Goal: Task Accomplishment & Management: Manage account settings

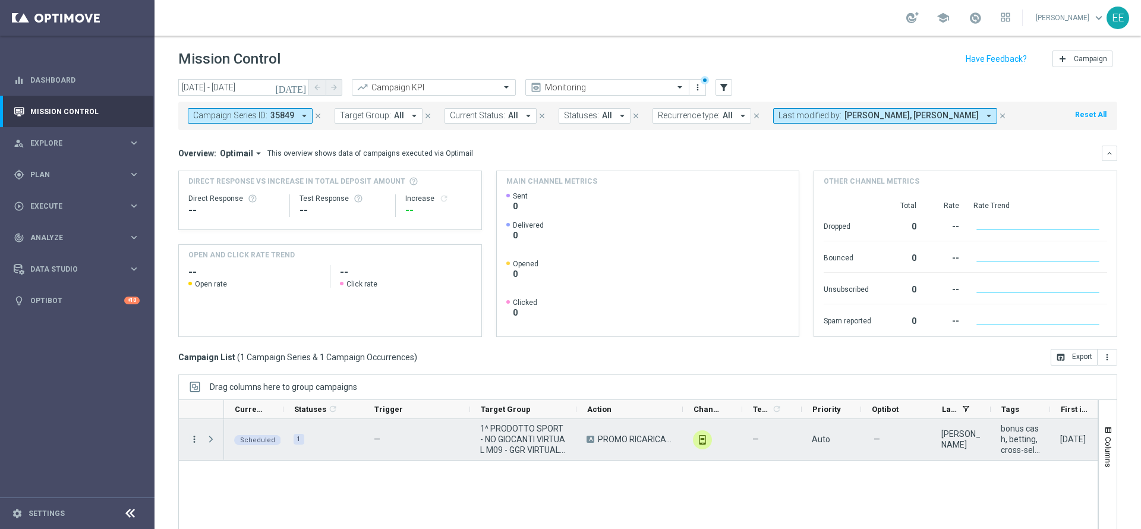
click at [189, 441] on icon "more_vert" at bounding box center [194, 439] width 11 height 11
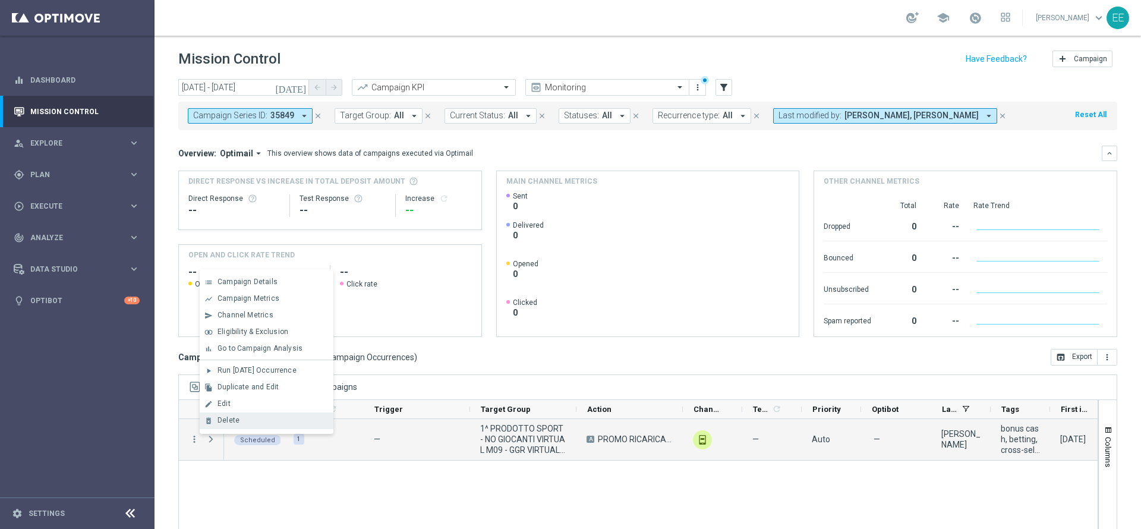
click at [232, 421] on span "Delete" at bounding box center [228, 420] width 22 height 8
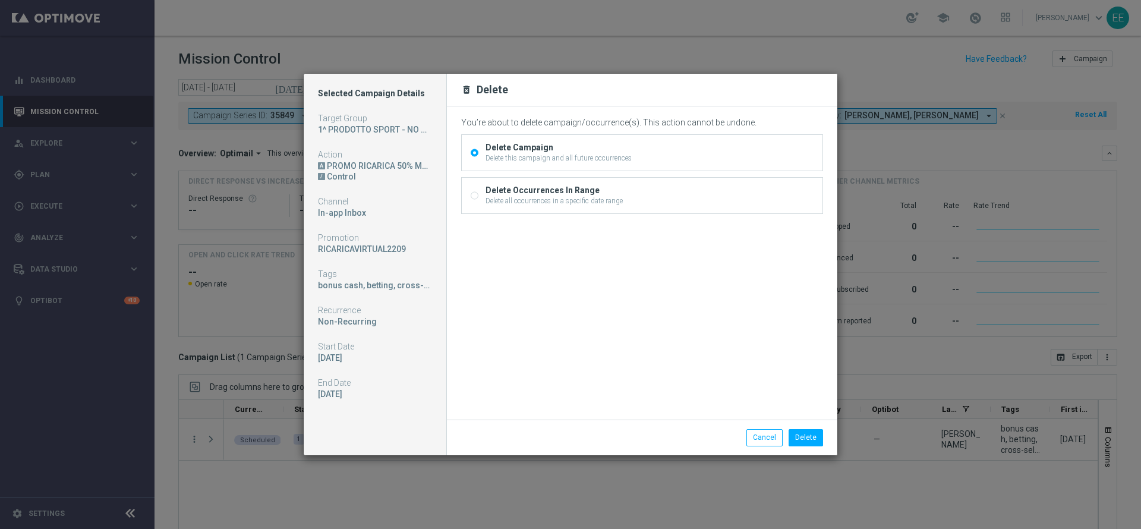
click at [699, 193] on div "Delete Occurrences In Range Delete all occurrences in a specific date range" at bounding box center [642, 196] width 361 height 36
click at [473, 197] on input "Delete Occurrences In Range Delete all occurrences in a specific date range" at bounding box center [475, 197] width 8 height 8
radio input "true"
radio input "false"
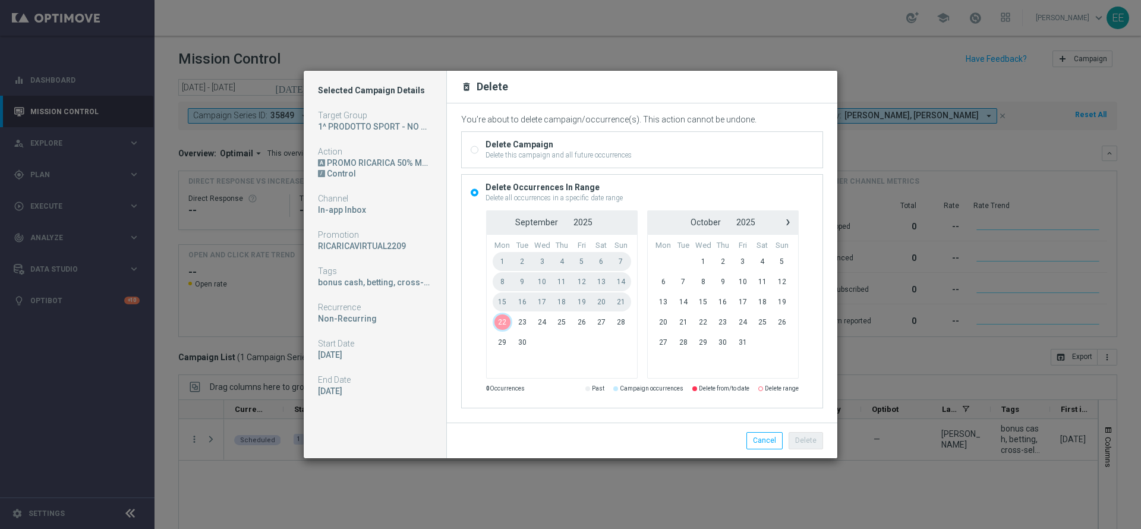
click at [499, 315] on span "22" at bounding box center [503, 321] width 20 height 19
click at [542, 323] on span "24" at bounding box center [542, 321] width 20 height 19
click at [809, 438] on button "Delete" at bounding box center [805, 440] width 34 height 17
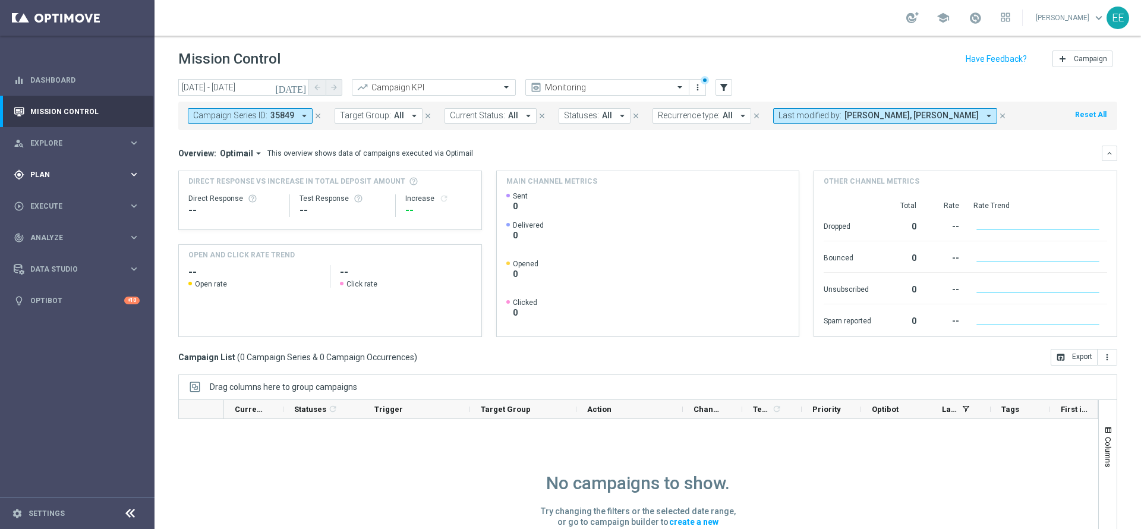
click at [45, 182] on div "gps_fixed Plan keyboard_arrow_right" at bounding box center [76, 174] width 153 height 31
click at [70, 197] on link "Target Groups" at bounding box center [77, 199] width 93 height 10
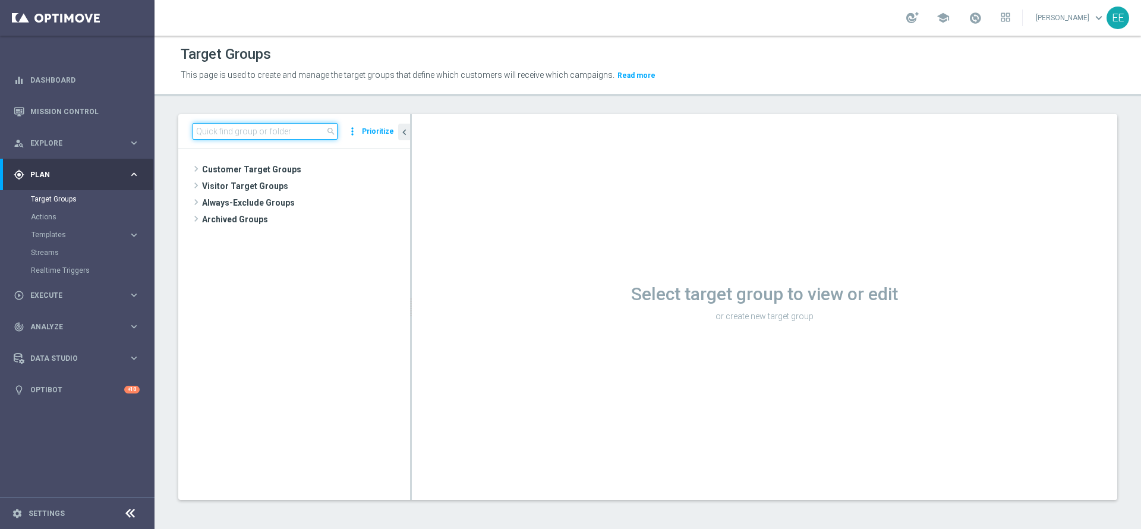
click at [267, 127] on input at bounding box center [264, 131] width 145 height 17
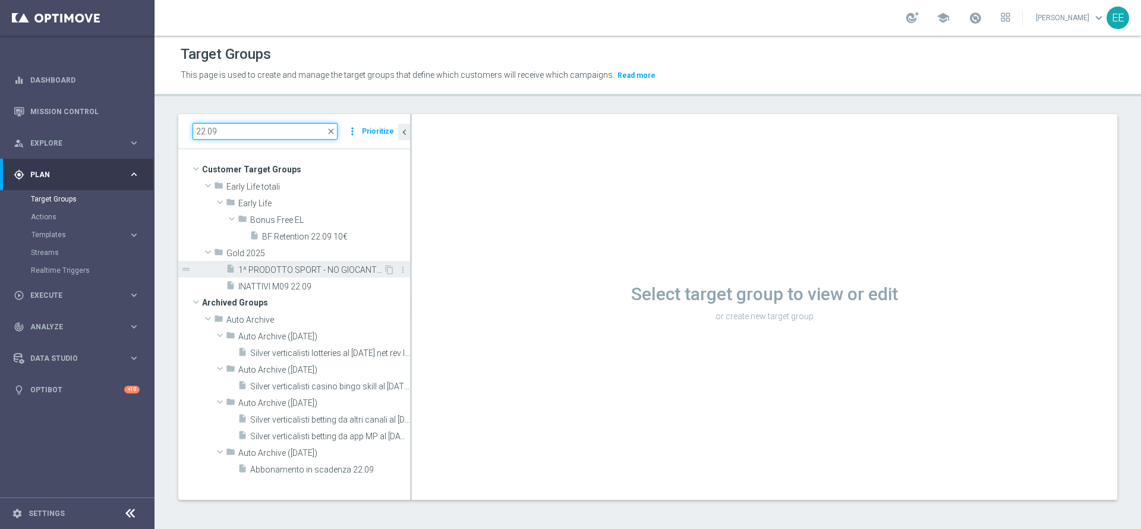
type input "22.09"
click at [321, 269] on span "1^ PRODOTTO SPORT - NO GIOCANTI VIRTUAL M09 - GGR VIRTUAL YTD > 10 euro 22.09" at bounding box center [310, 270] width 145 height 10
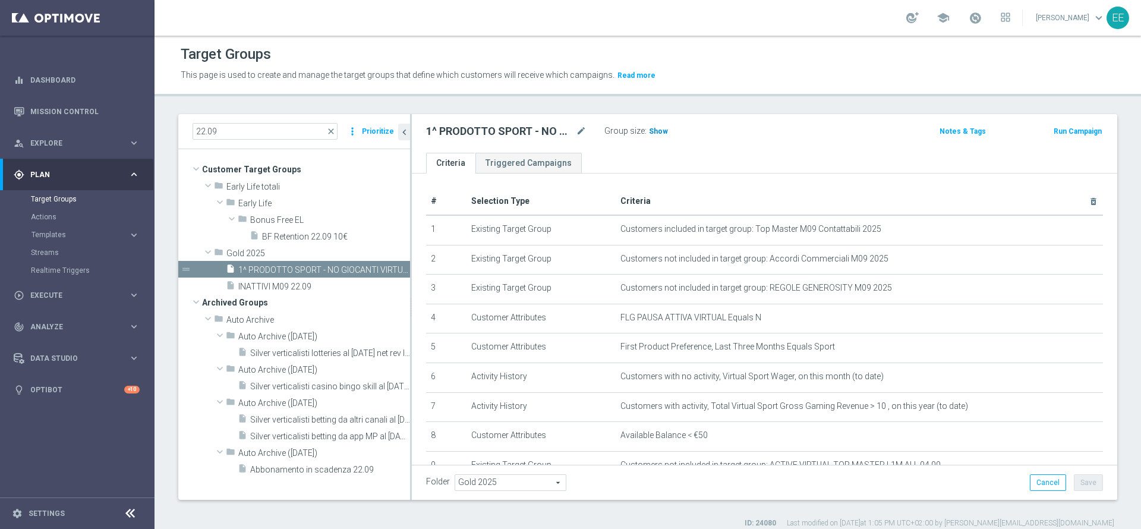
click at [658, 134] on span "Show" at bounding box center [658, 131] width 19 height 8
click at [981, 17] on span at bounding box center [974, 17] width 13 height 13
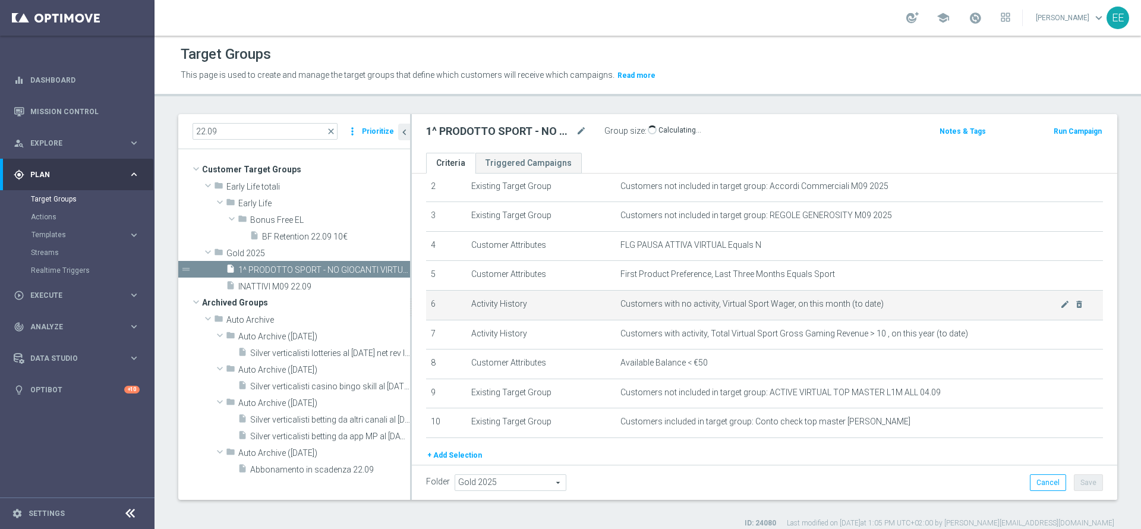
scroll to position [73, 0]
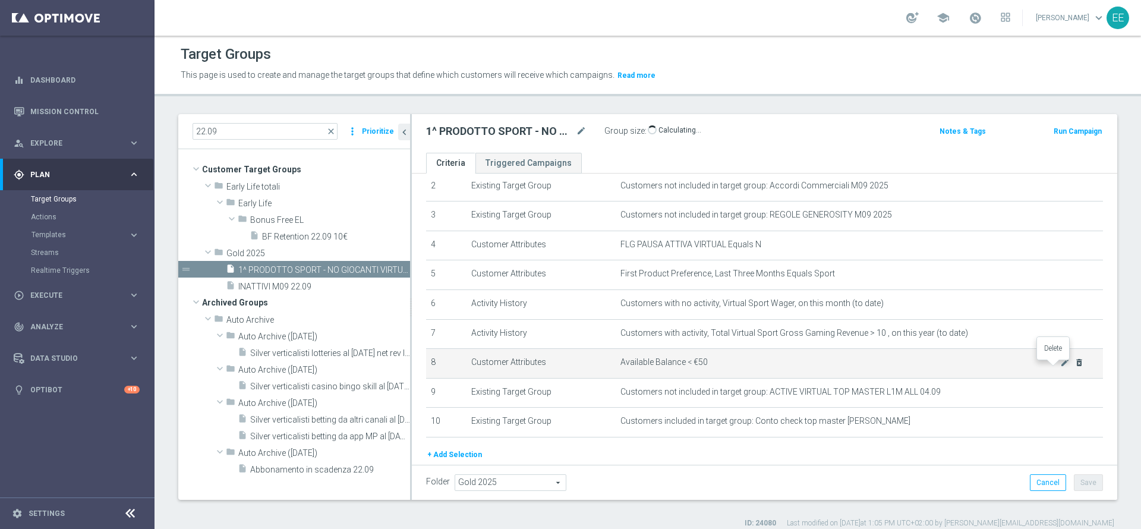
click at [1074, 366] on icon "delete_forever" at bounding box center [1079, 363] width 10 height 10
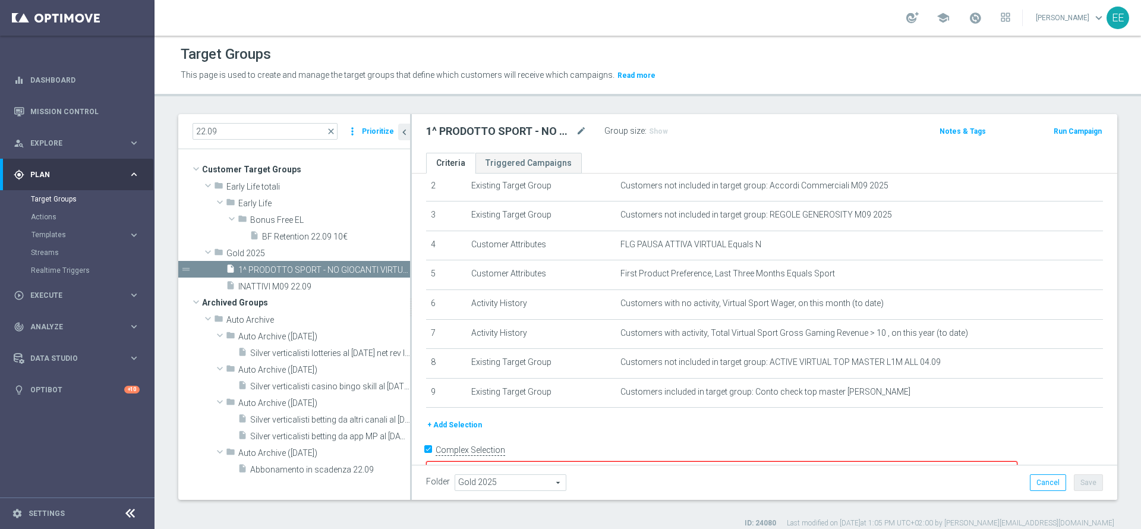
click at [712, 461] on textarea "(1 AND 2 AND 3 AND 4 and 5 and 6 and 7 and 8 and 9) or 10" at bounding box center [721, 471] width 591 height 21
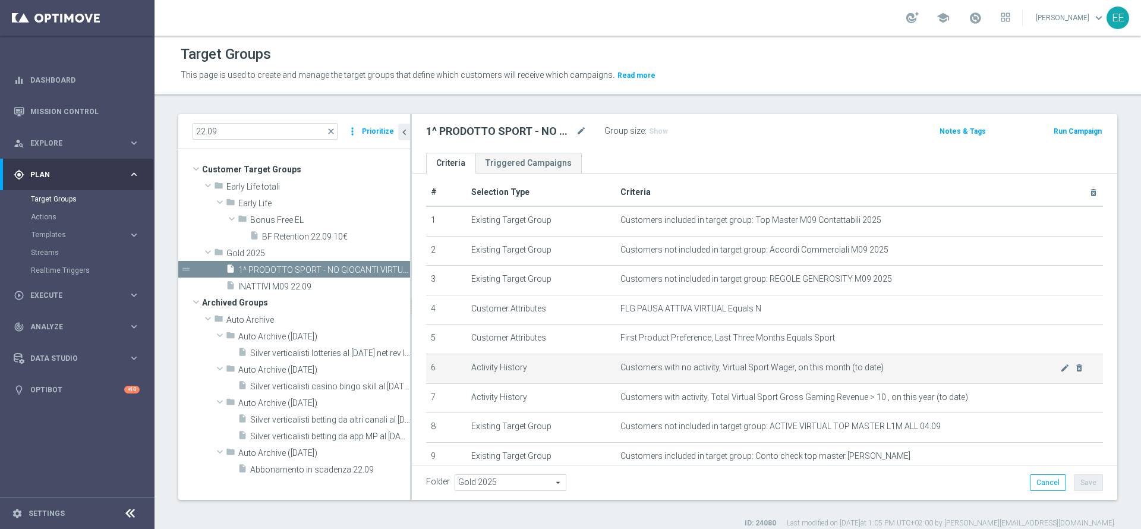
scroll to position [91, 0]
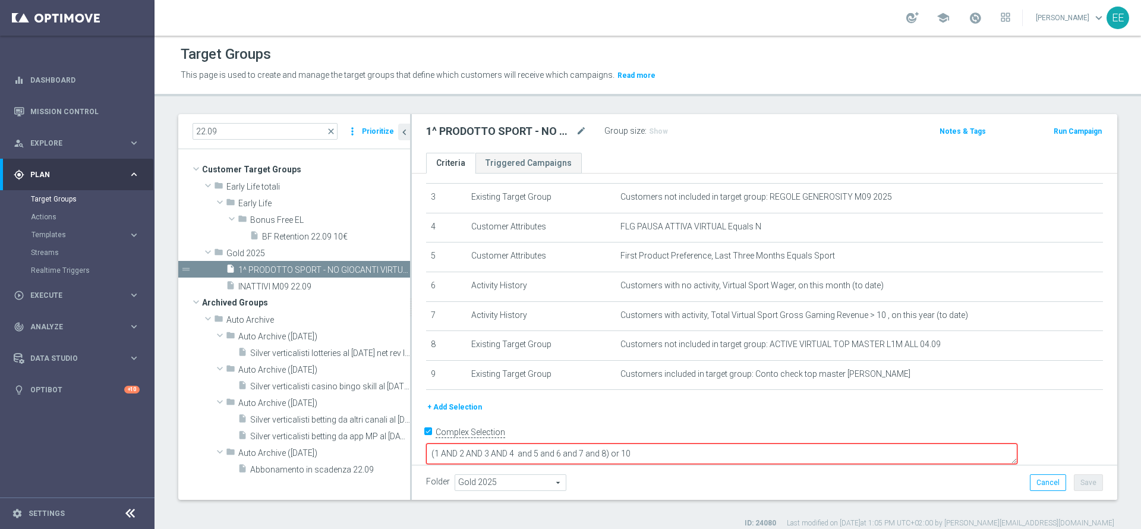
click at [742, 493] on div "Folder Gold 2025 Gold 2025 arrow_drop_down search Cancel Save Saving..." at bounding box center [764, 482] width 705 height 35
click at [752, 464] on form "Complex Selection (1 AND 2 AND 3 AND 4 and 5 and 6 and 7 and 8) or 10 Invalid E…" at bounding box center [764, 451] width 677 height 56
click at [689, 443] on textarea "(1 AND 2 AND 3 AND 4 and 5 and 6 and 7 and 8) or 10" at bounding box center [721, 453] width 591 height 21
click at [746, 443] on textarea "(1 AND 2 AND 3 AND 4 and 5 and 6 and 7 and 8) or 10" at bounding box center [721, 453] width 591 height 21
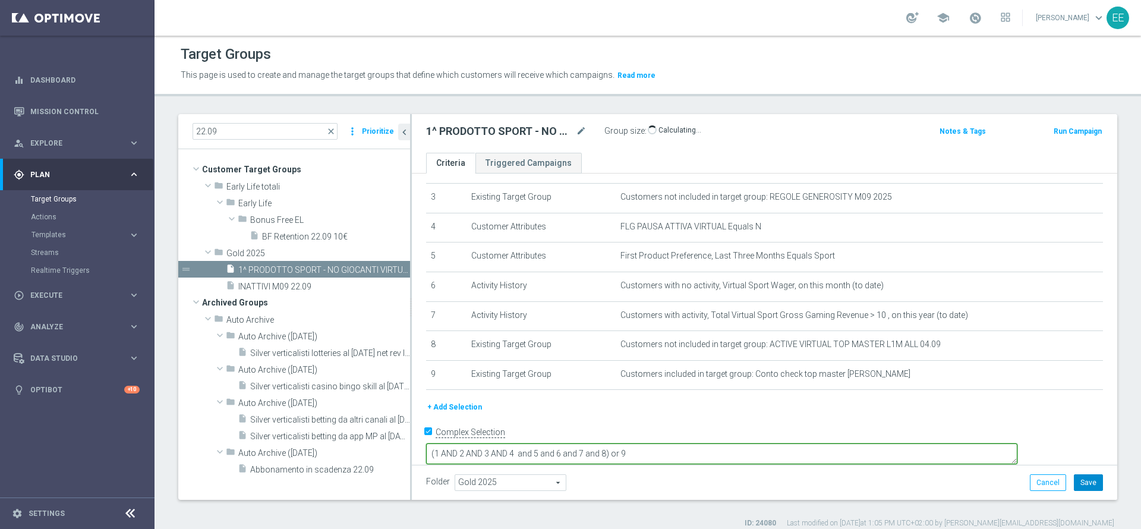
type textarea "(1 AND 2 AND 3 AND 4 and 5 and 6 and 7 and 8) or 9"
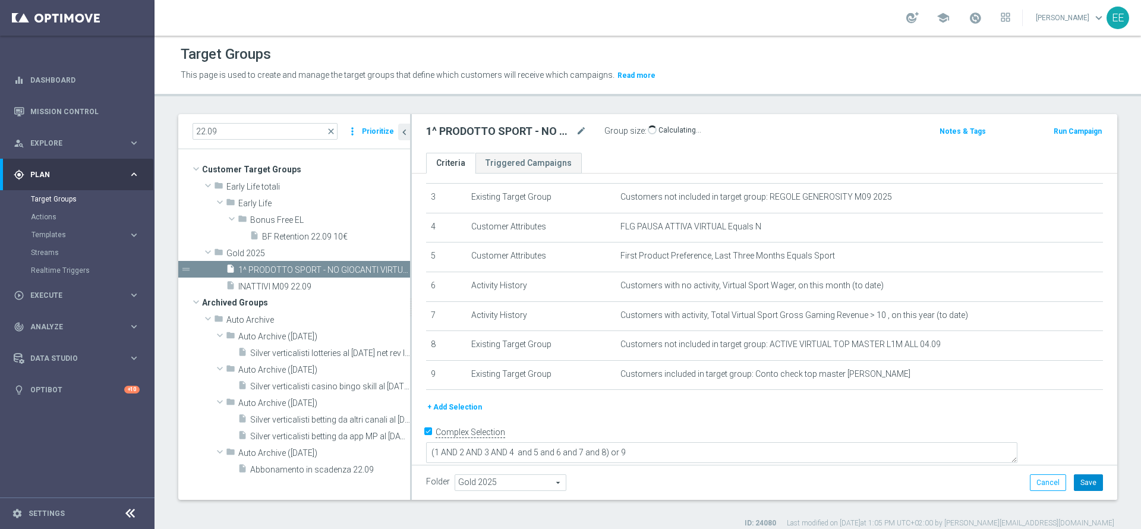
scroll to position [90, 0]
click at [1085, 485] on button "Save" at bounding box center [1088, 482] width 29 height 17
click at [657, 132] on span "645" at bounding box center [656, 132] width 15 height 11
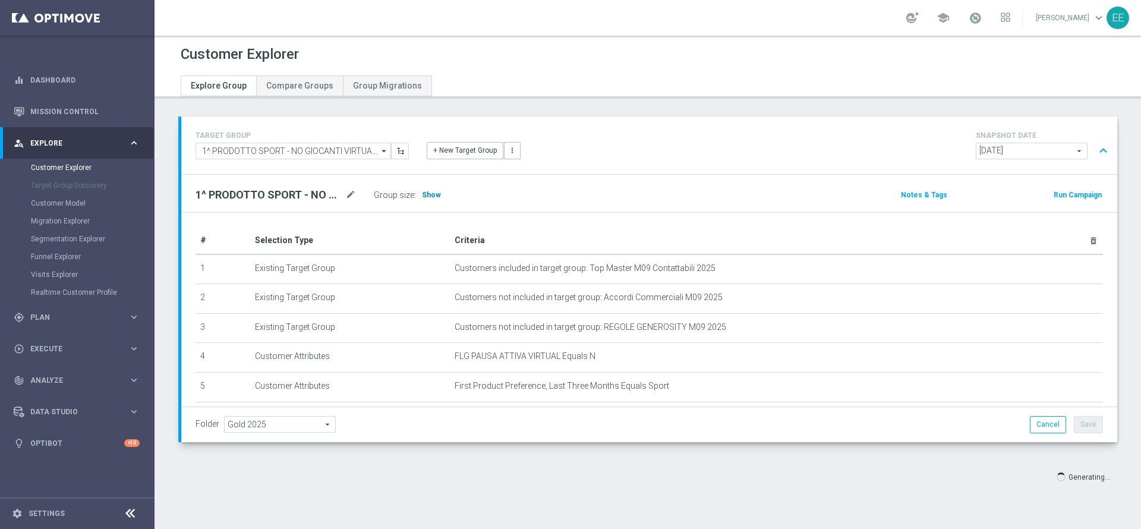
click at [429, 197] on span "Show" at bounding box center [431, 195] width 19 height 8
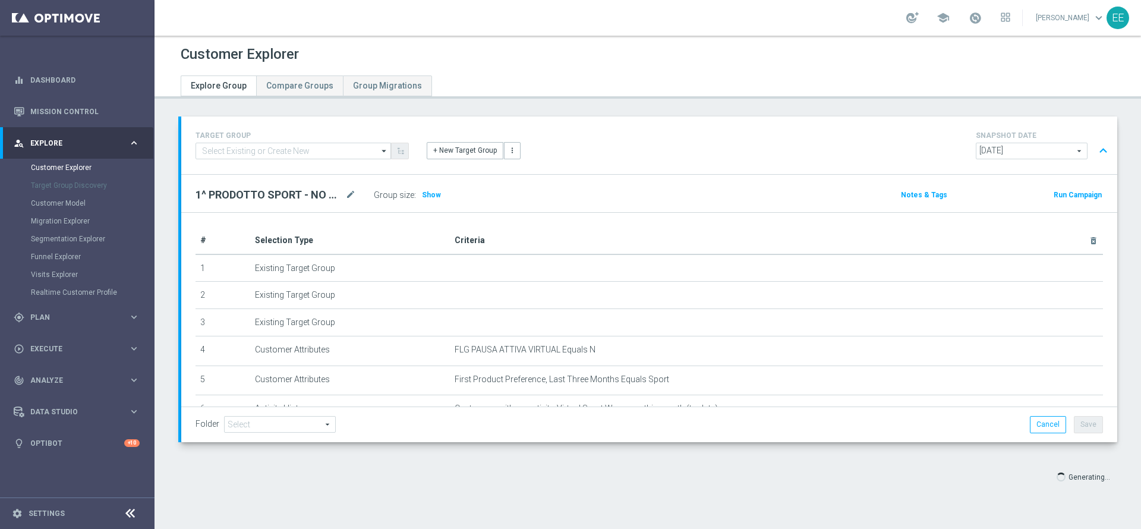
click at [434, 202] on div "Group size : Show" at bounding box center [433, 195] width 119 height 17
click at [434, 194] on span "Show" at bounding box center [431, 195] width 19 height 8
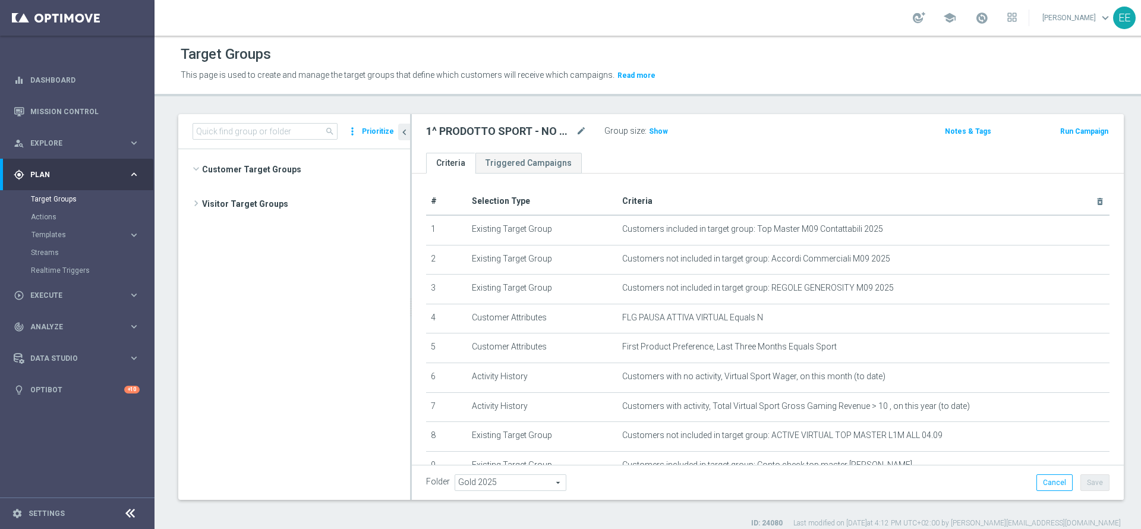
scroll to position [2127, 0]
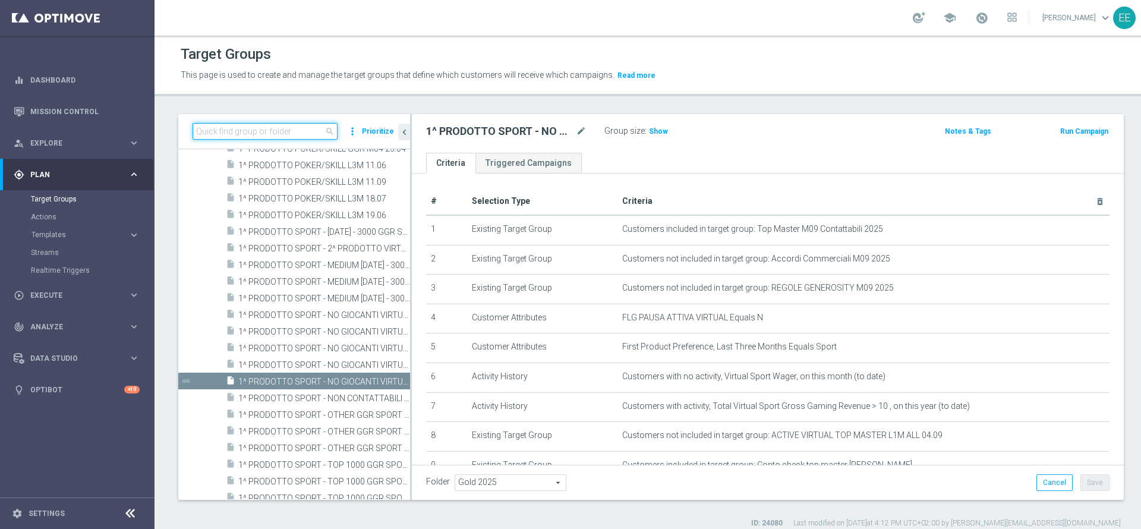
click at [244, 130] on input at bounding box center [264, 131] width 145 height 17
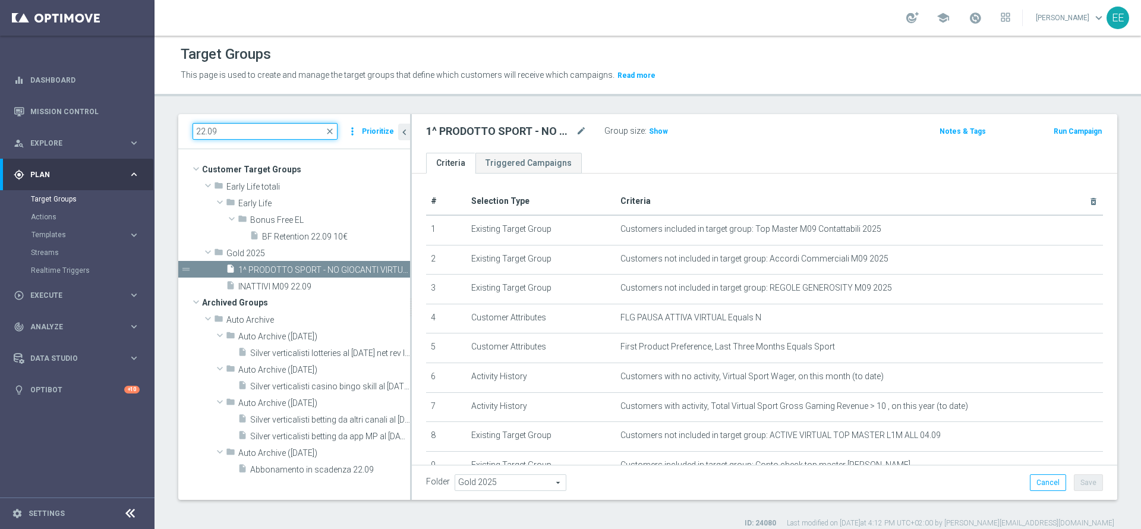
scroll to position [0, 0]
type input "22.09"
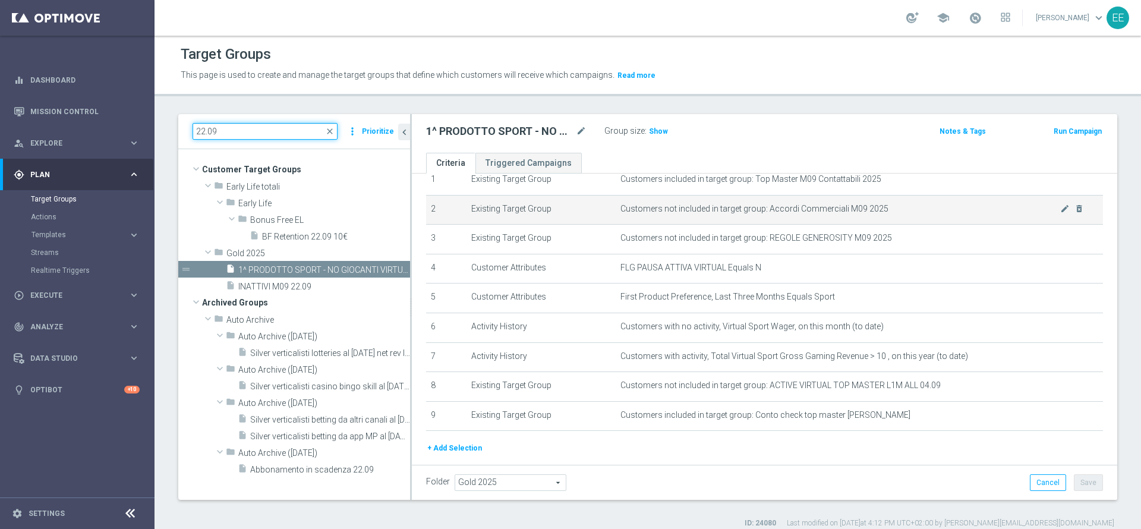
scroll to position [52, 0]
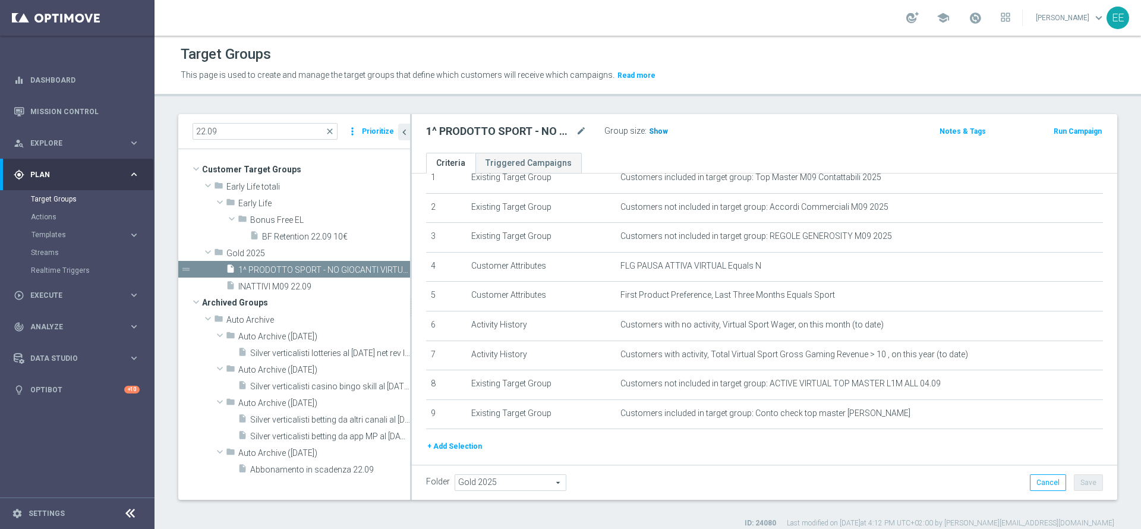
click at [652, 133] on span "Show" at bounding box center [658, 131] width 19 height 8
click at [656, 134] on span "767" at bounding box center [656, 132] width 15 height 11
click at [746, 140] on div "1^ PRODOTTO SPORT - NO GIOCANTI VIRTUAL M09 - GGR VIRTUAL YTD > 10 euro 22.09 m…" at bounding box center [648, 132] width 463 height 19
click at [61, 296] on span "Execute" at bounding box center [79, 295] width 98 height 7
click at [45, 204] on span "Execute" at bounding box center [79, 206] width 98 height 7
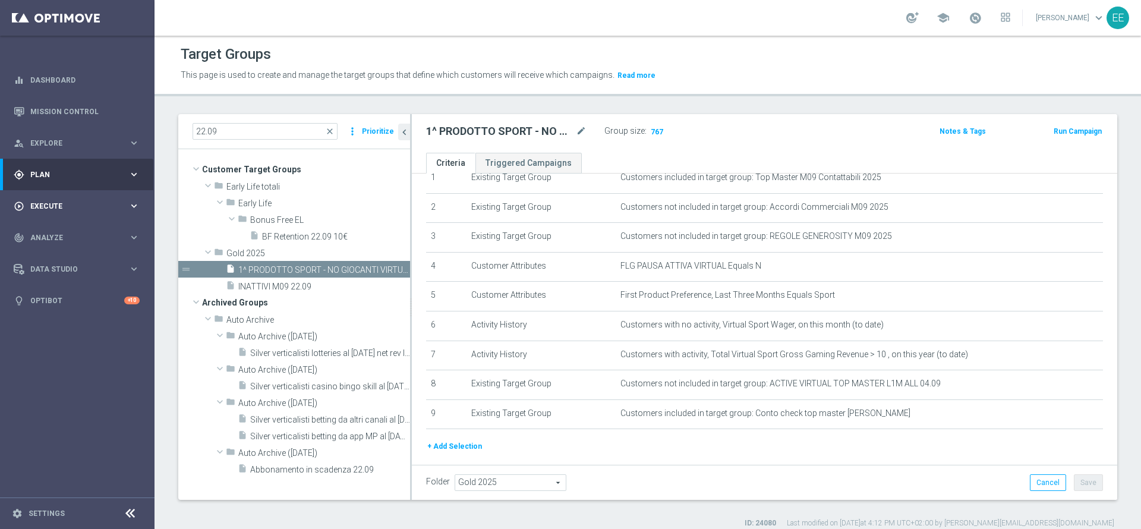
click at [45, 204] on span "Execute" at bounding box center [79, 206] width 98 height 7
click at [52, 169] on div "gps_fixed Plan" at bounding box center [71, 174] width 115 height 11
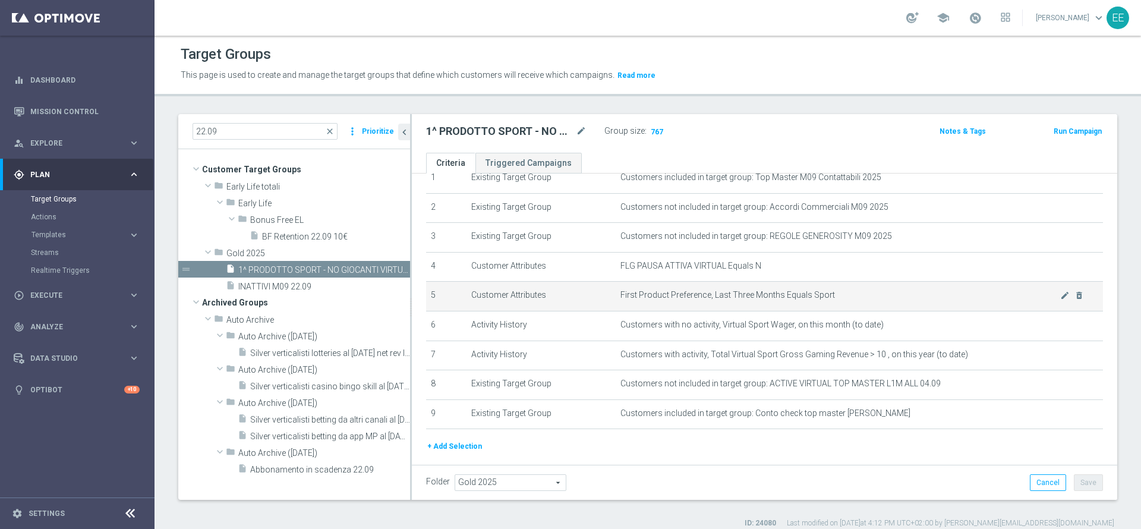
scroll to position [0, 0]
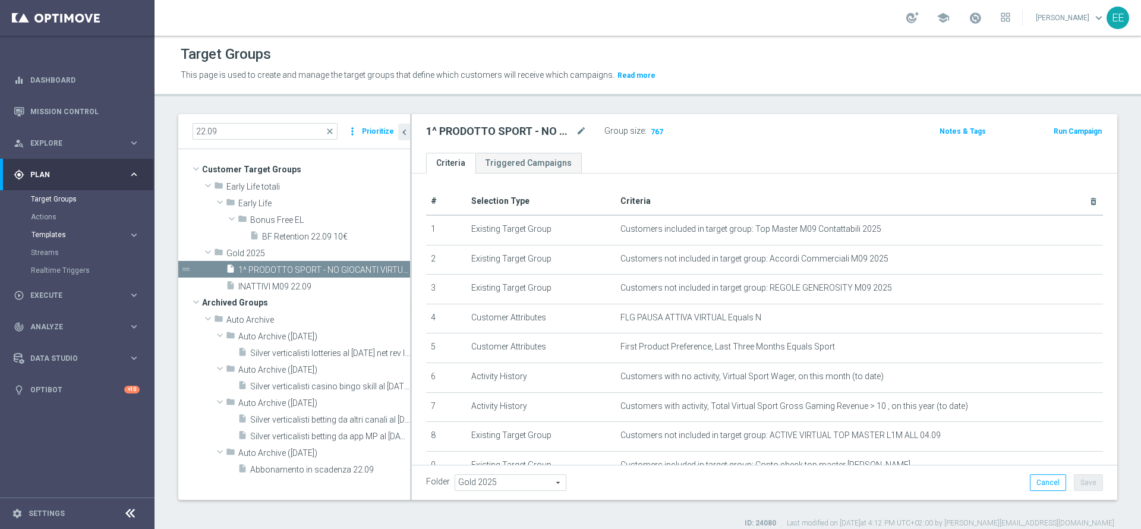
click at [48, 232] on span "Templates" at bounding box center [73, 234] width 85 height 7
click at [57, 255] on link "Optimail" at bounding box center [80, 253] width 87 height 10
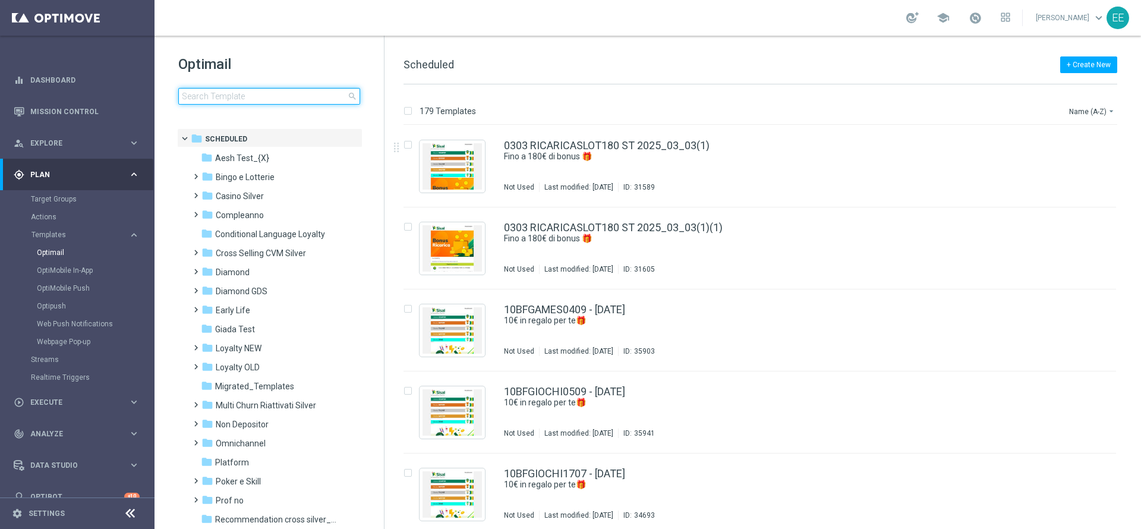
click at [252, 97] on input at bounding box center [269, 96] width 182 height 17
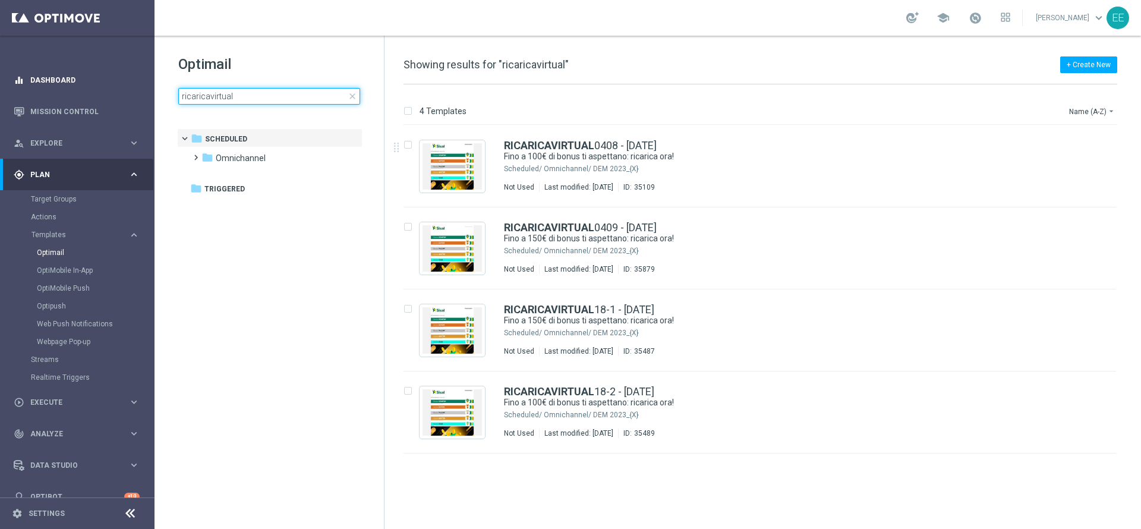
drag, startPoint x: 256, startPoint y: 95, endPoint x: 31, endPoint y: 71, distance: 226.5
click at [31, 71] on main "equalizer Dashboard Mission Control" at bounding box center [570, 264] width 1141 height 529
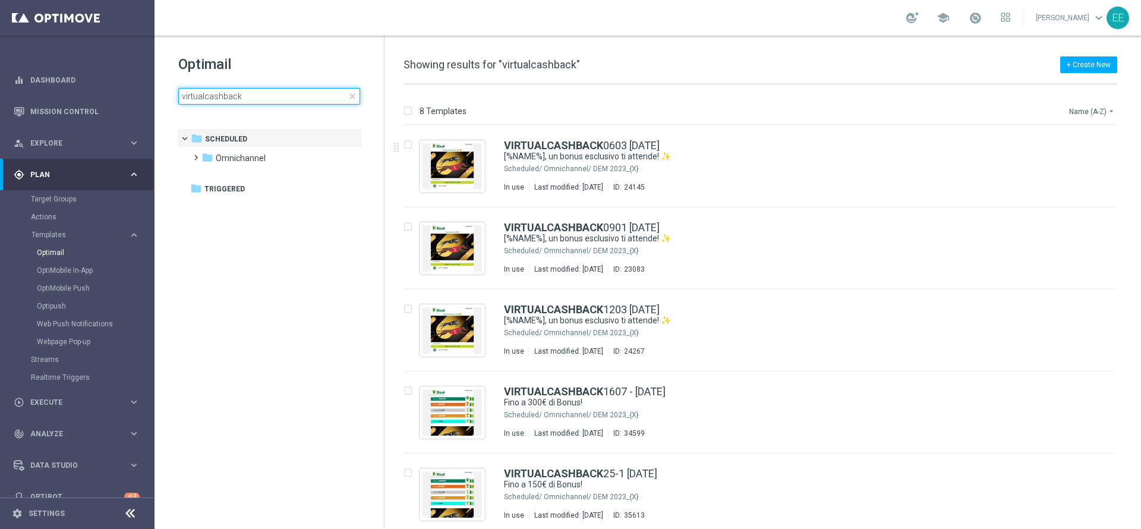
type input "virtualcashback"
click at [1103, 112] on button "Name (A-Z) arrow_drop_down" at bounding box center [1092, 111] width 49 height 14
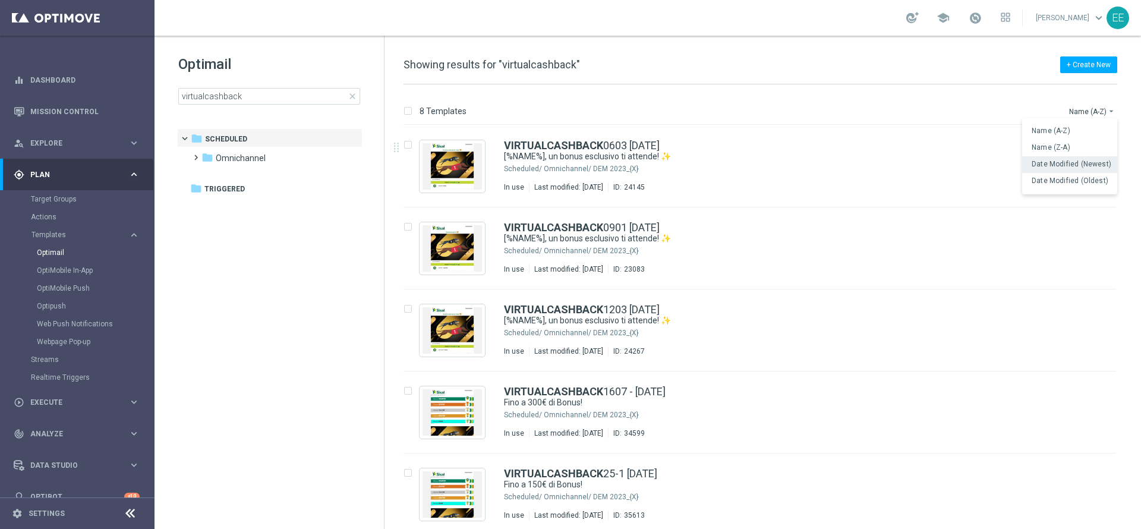
click at [1078, 162] on span "Date Modified (Newest)" at bounding box center [1071, 164] width 80 height 8
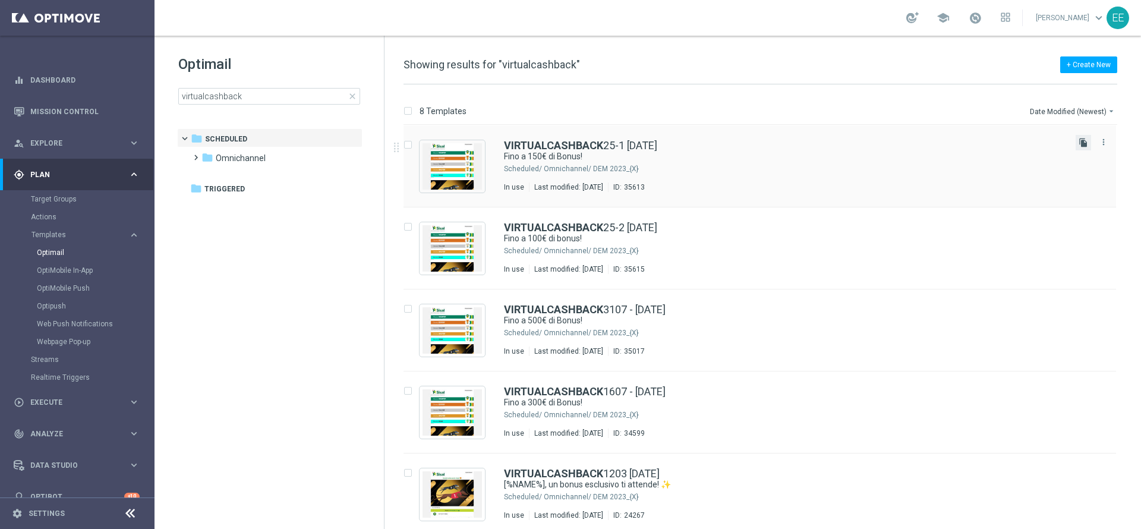
click at [1082, 144] on icon "file_copy" at bounding box center [1083, 143] width 10 height 10
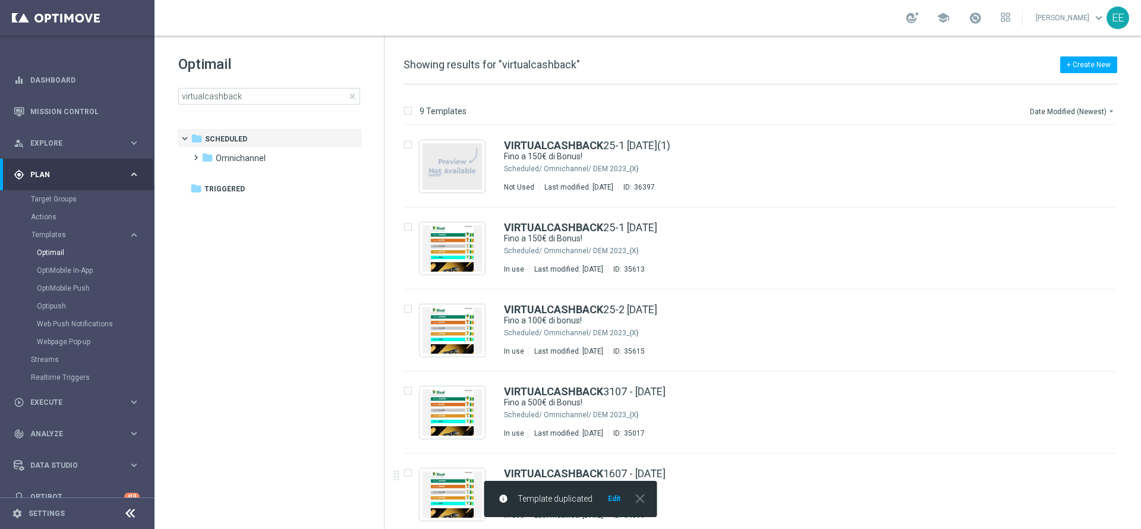
click at [616, 497] on button "Edit" at bounding box center [614, 499] width 15 height 10
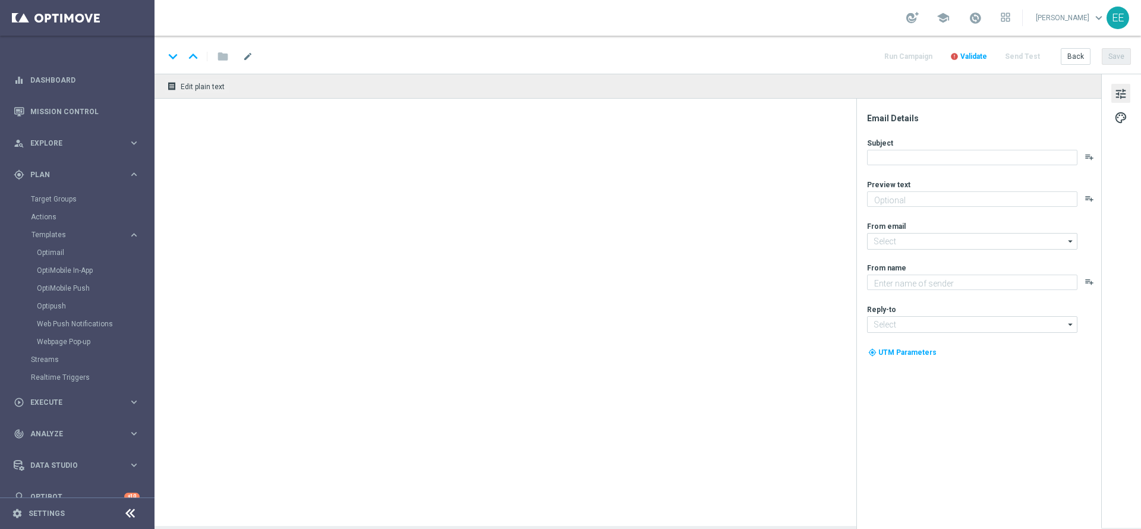
type textarea "Scopri cosa ti abbiamo riservato"
type textarea "Sisal"
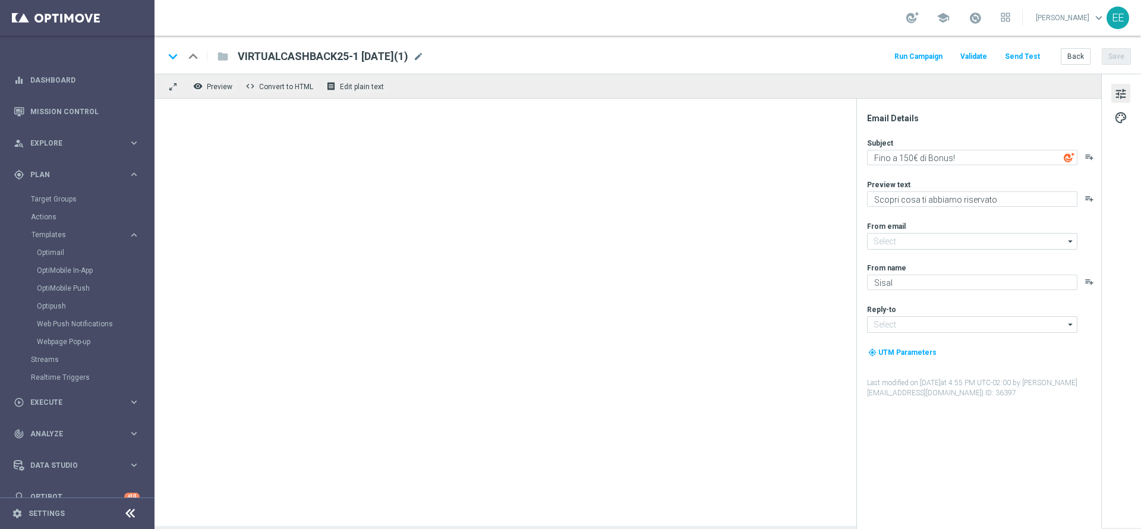
type input "[EMAIL_ADDRESS][DOMAIN_NAME]"
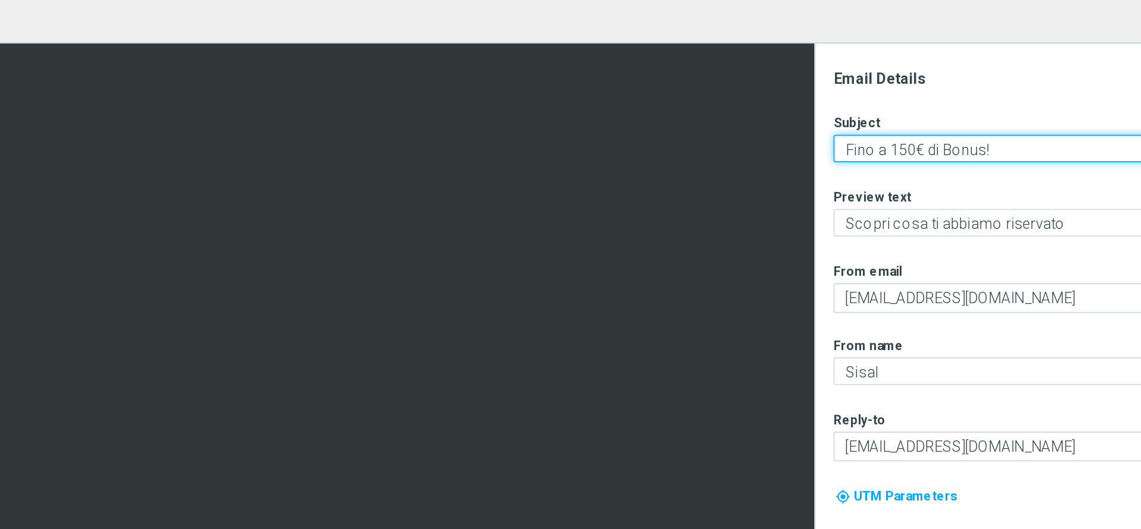
click at [902, 153] on textarea "Fino a 150€ di Bonus!" at bounding box center [972, 157] width 210 height 15
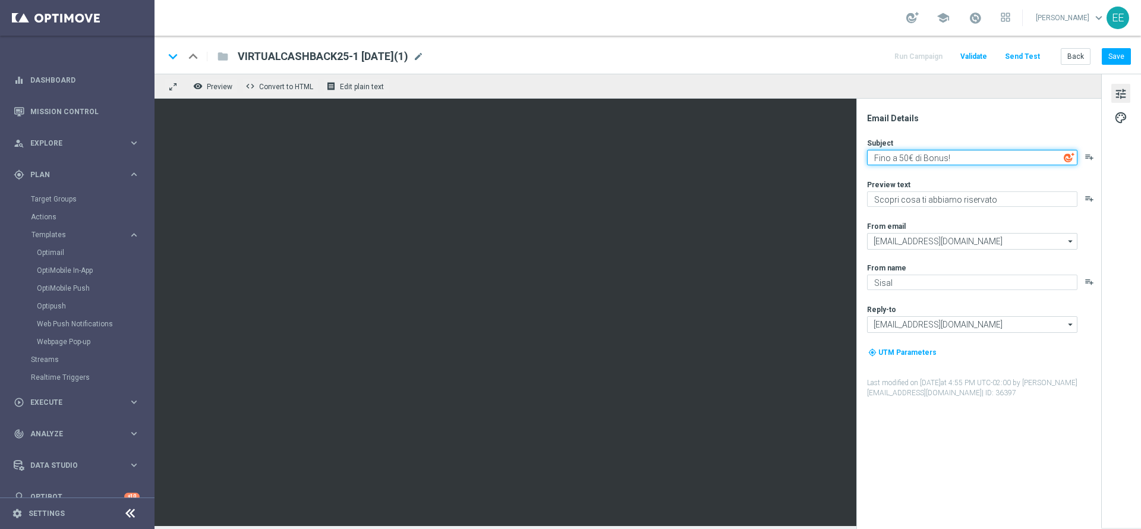
type textarea "Fino a 50€ di Bonus!"
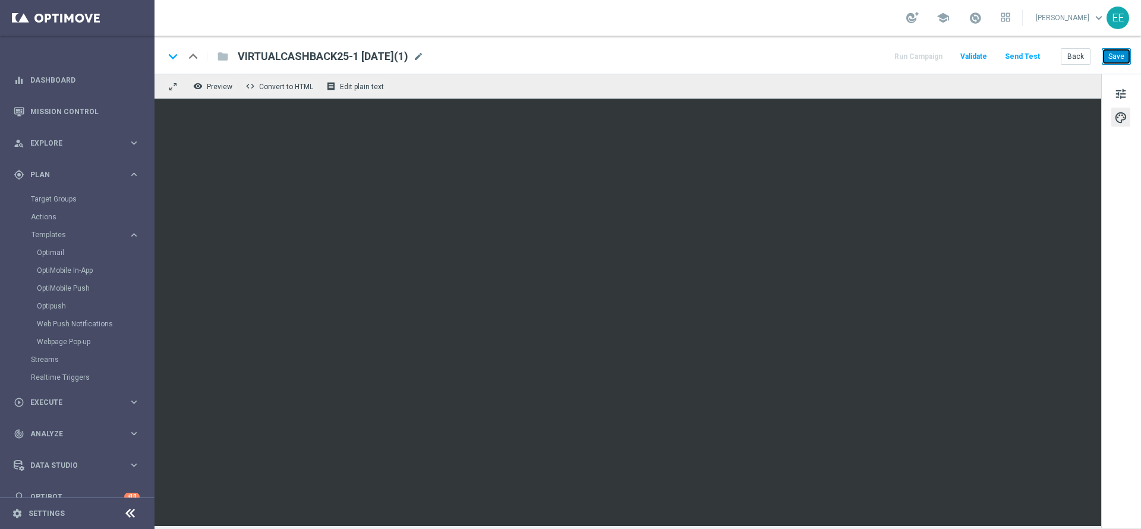
click at [1123, 58] on button "Save" at bounding box center [1115, 56] width 29 height 17
click at [424, 53] on span "mode_edit" at bounding box center [418, 56] width 11 height 11
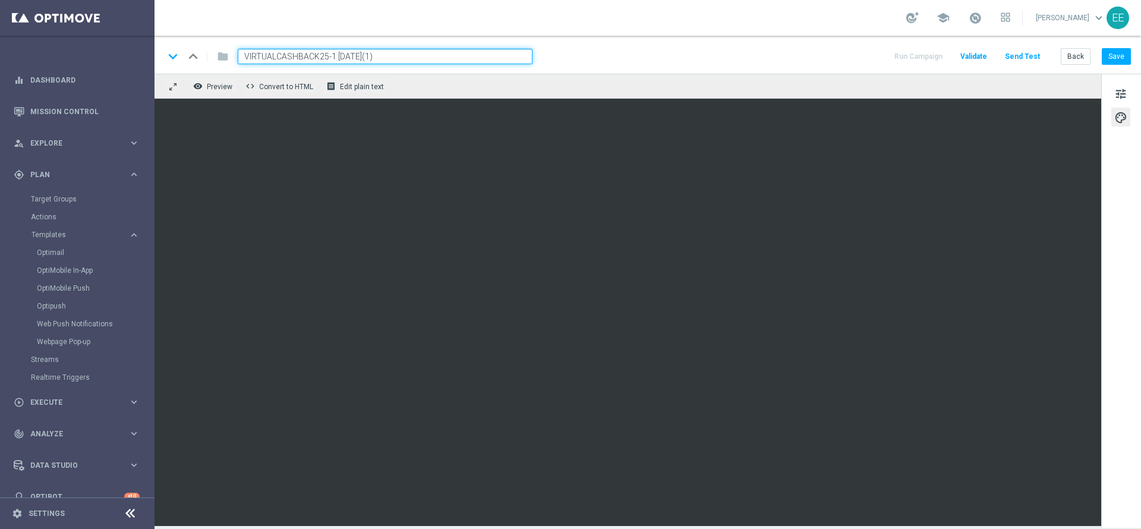
drag, startPoint x: 422, startPoint y: 55, endPoint x: 212, endPoint y: 63, distance: 209.9
click at [212, 63] on div "keyboard_arrow_down keyboard_arrow_up folder VIRTUALCASHBACK25-1 25.08.2025(1)" at bounding box center [348, 56] width 368 height 15
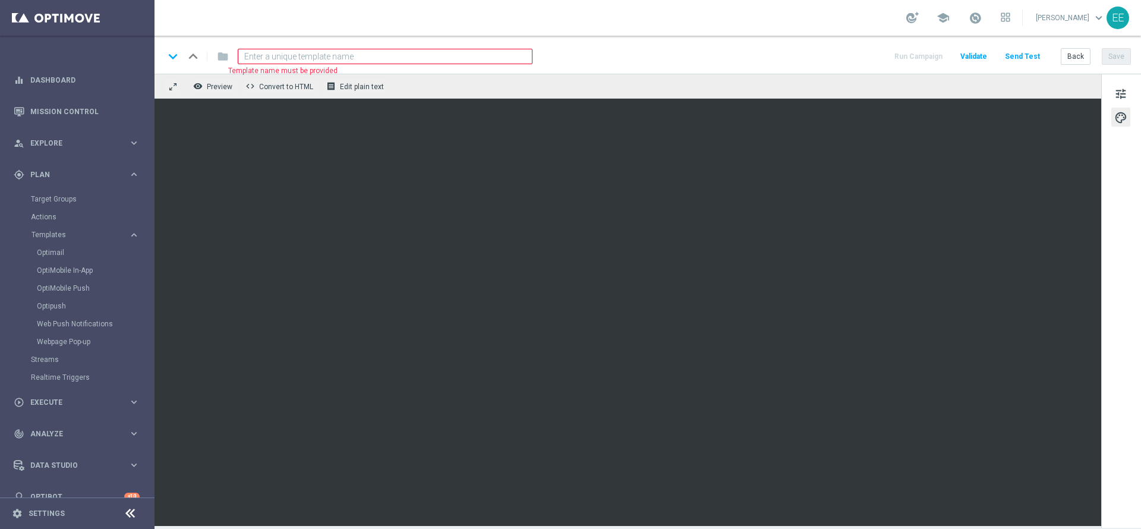
paste input "VIRTUALCB2209"
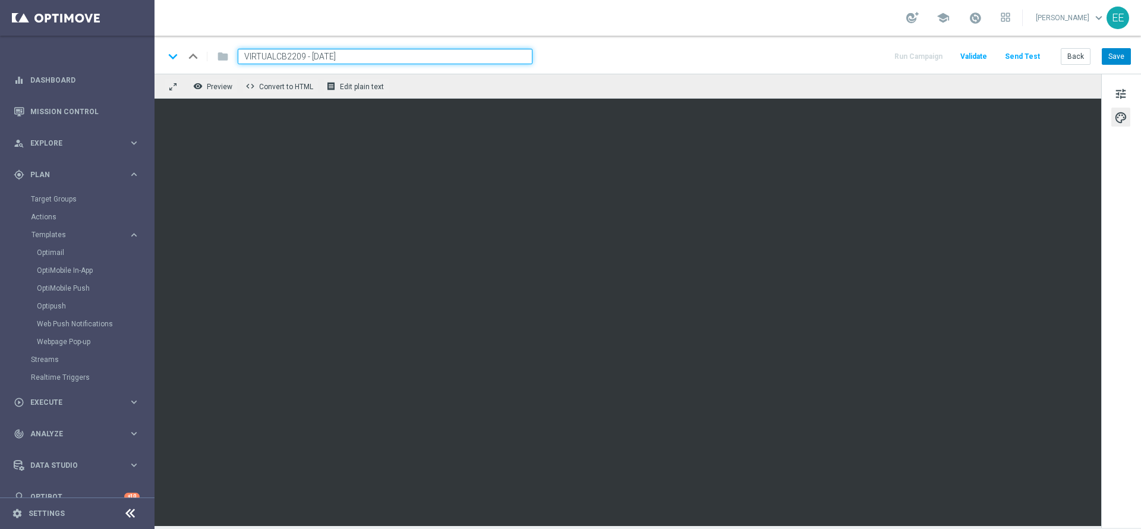
type input "VIRTUALCB2209 - [DATE]"
click at [1117, 55] on button "Save" at bounding box center [1115, 56] width 29 height 17
click at [1115, 58] on button "Save" at bounding box center [1115, 56] width 29 height 17
click at [1074, 48] on button "Back" at bounding box center [1075, 56] width 30 height 17
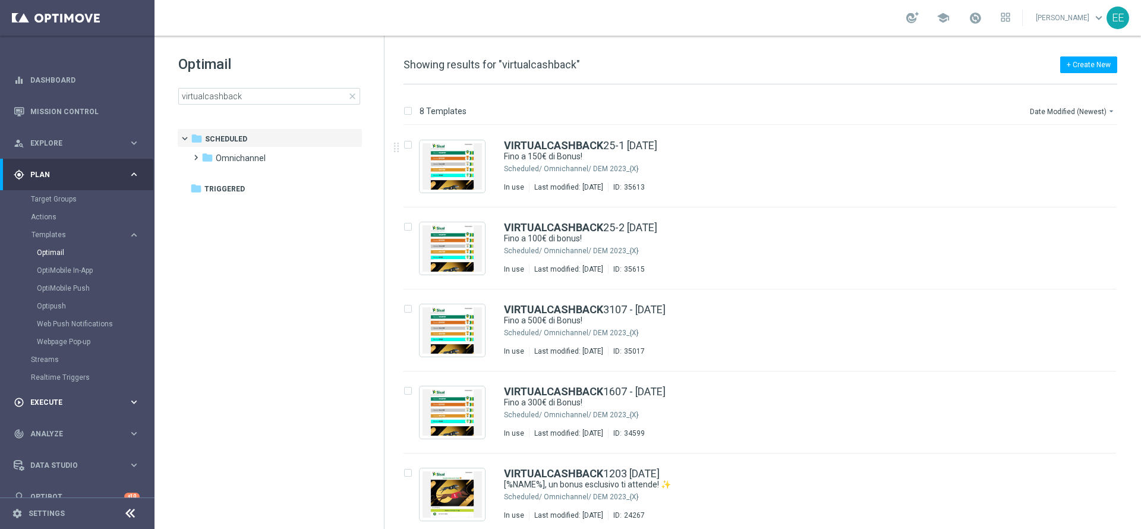
click at [63, 395] on div "play_circle_outline Execute keyboard_arrow_right" at bounding box center [76, 401] width 153 height 31
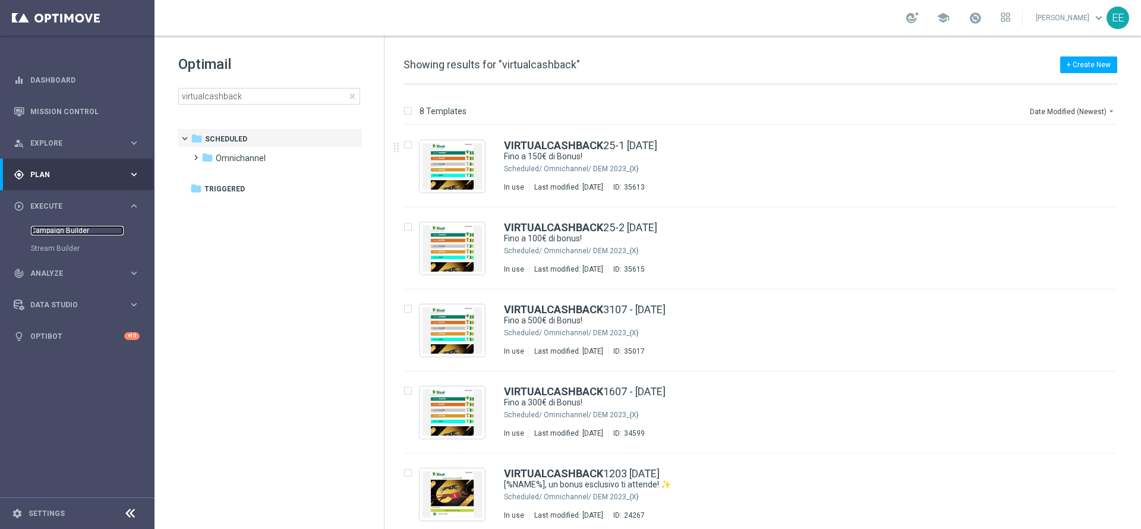
click at [69, 232] on link "Campaign Builder" at bounding box center [77, 231] width 93 height 10
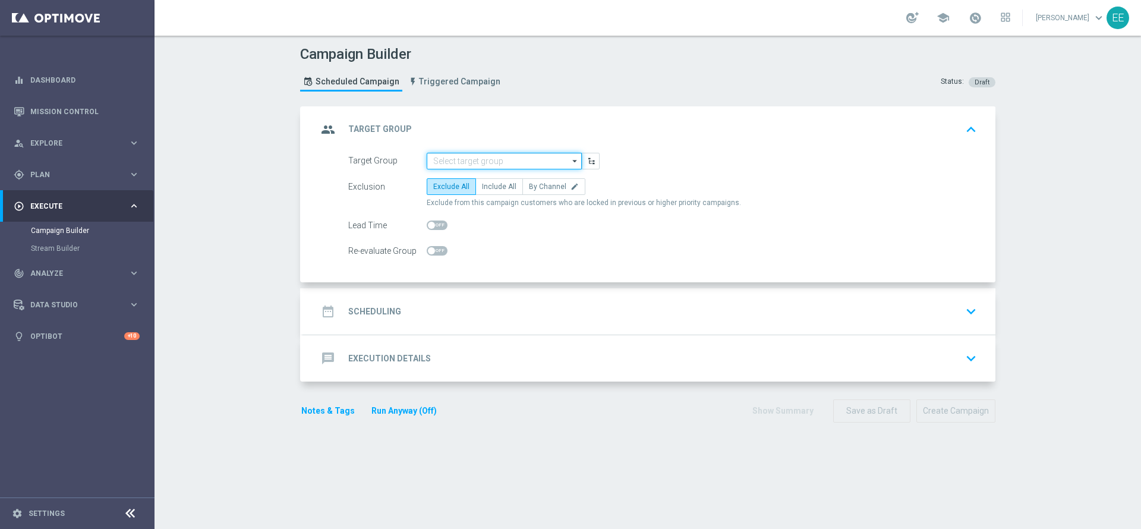
click at [437, 161] on input at bounding box center [504, 161] width 155 height 17
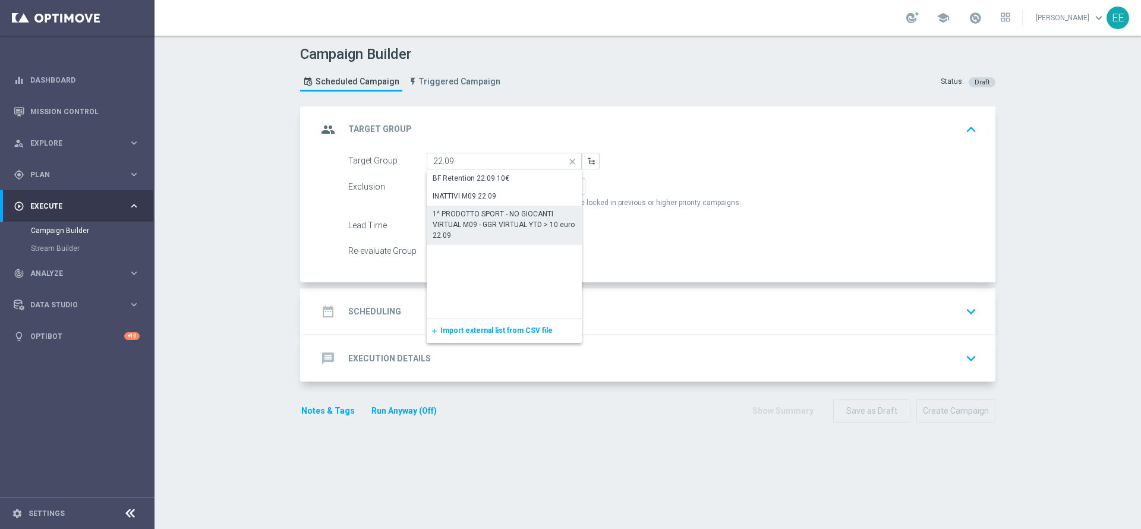
click at [519, 221] on div "1^ PRODOTTO SPORT - NO GIOCANTI VIRTUAL M09 - GGR VIRTUAL YTD > 10 euro 22.09" at bounding box center [504, 225] width 143 height 32
type input "1^ PRODOTTO SPORT - NO GIOCANTI VIRTUAL M09 - GGR VIRTUAL YTD > 10 euro 22.09"
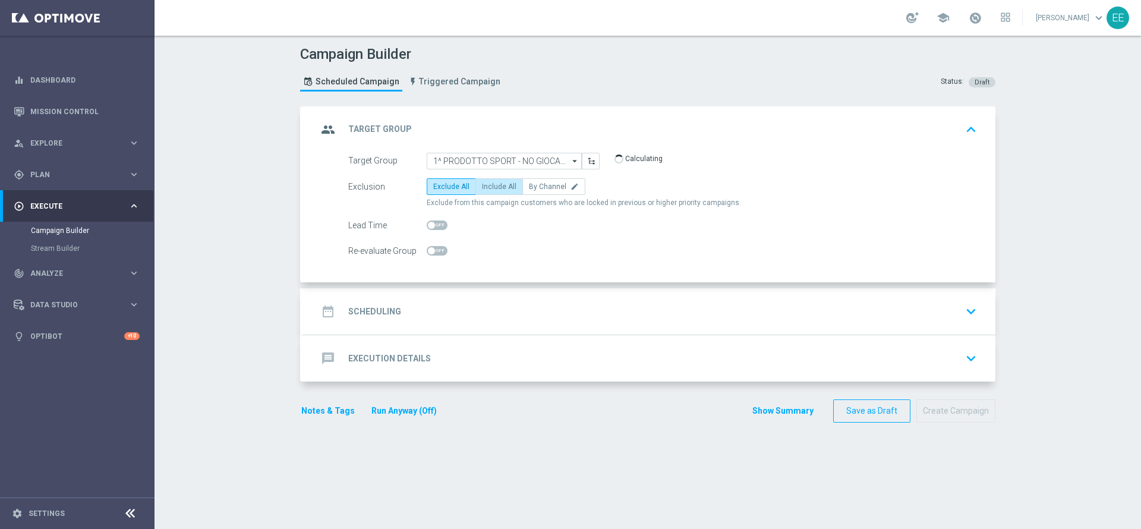
click at [494, 188] on span "Include All" at bounding box center [499, 186] width 34 height 8
click at [490, 188] on input "Include All" at bounding box center [486, 189] width 8 height 8
radio input "true"
click at [422, 302] on div "date_range Scheduling keyboard_arrow_down" at bounding box center [649, 311] width 664 height 23
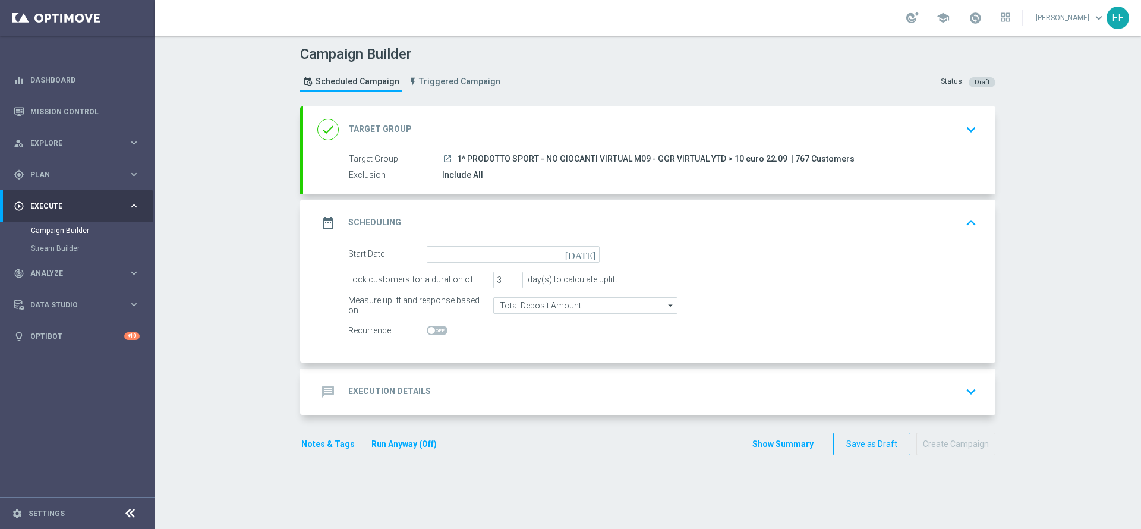
click at [473, 242] on div "date_range Scheduling keyboard_arrow_up" at bounding box center [649, 223] width 692 height 46
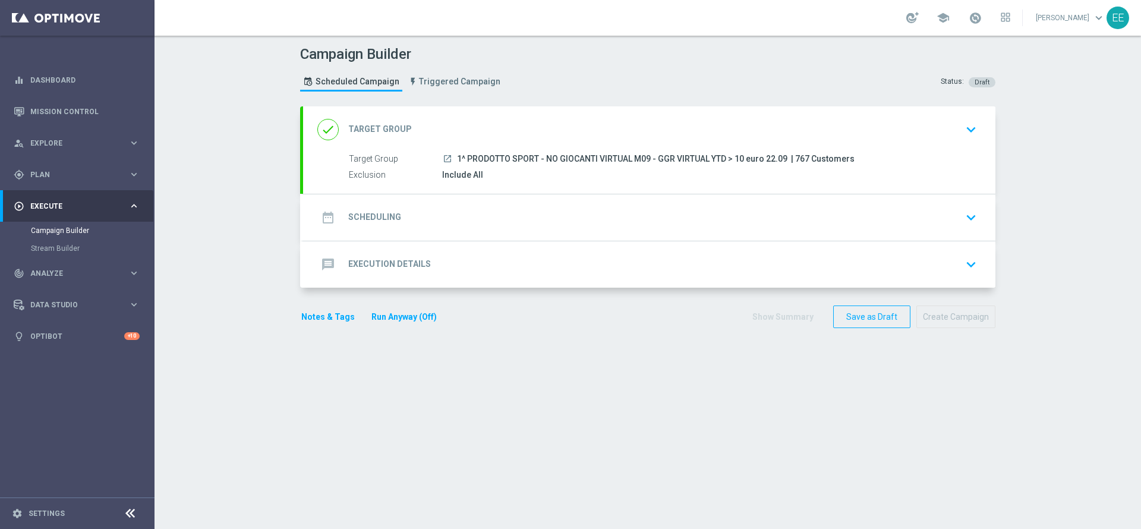
click at [458, 226] on div "date_range Scheduling keyboard_arrow_down" at bounding box center [649, 217] width 664 height 23
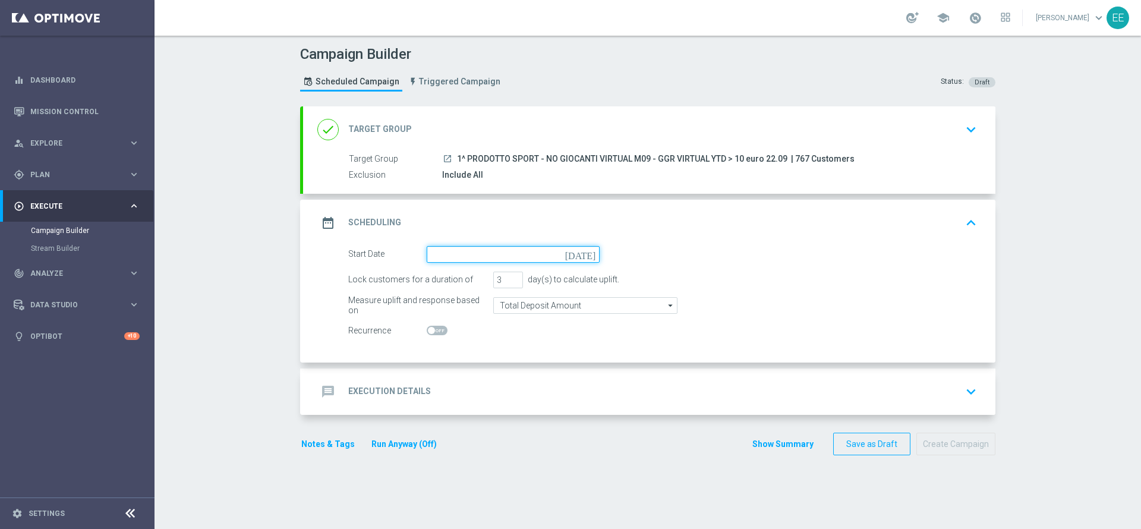
click at [462, 250] on input at bounding box center [513, 254] width 173 height 17
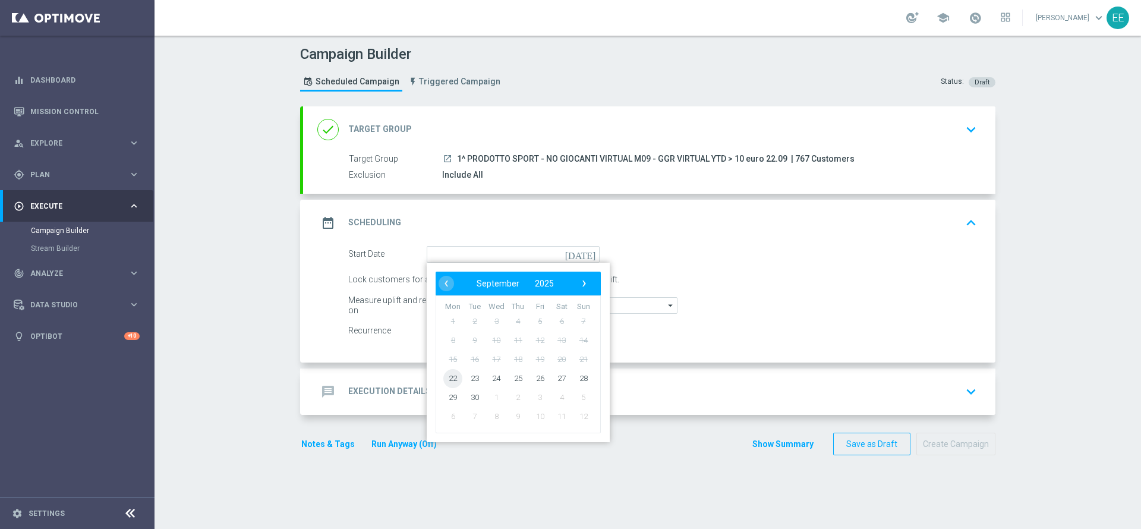
click at [445, 380] on span "22" at bounding box center [452, 377] width 19 height 19
type input "22 Sep 2025"
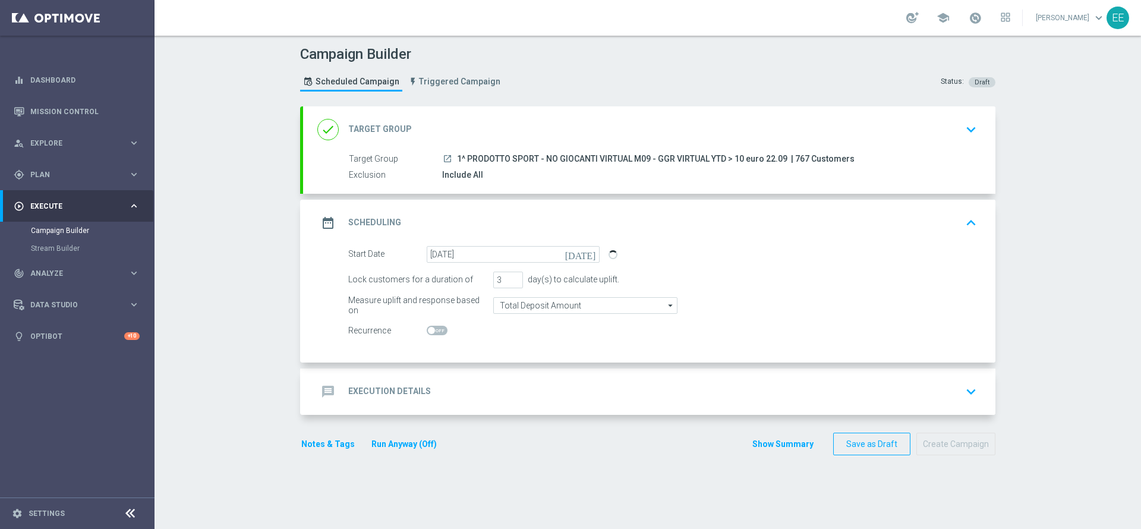
click at [451, 401] on div "message Execution Details keyboard_arrow_down" at bounding box center [649, 391] width 664 height 23
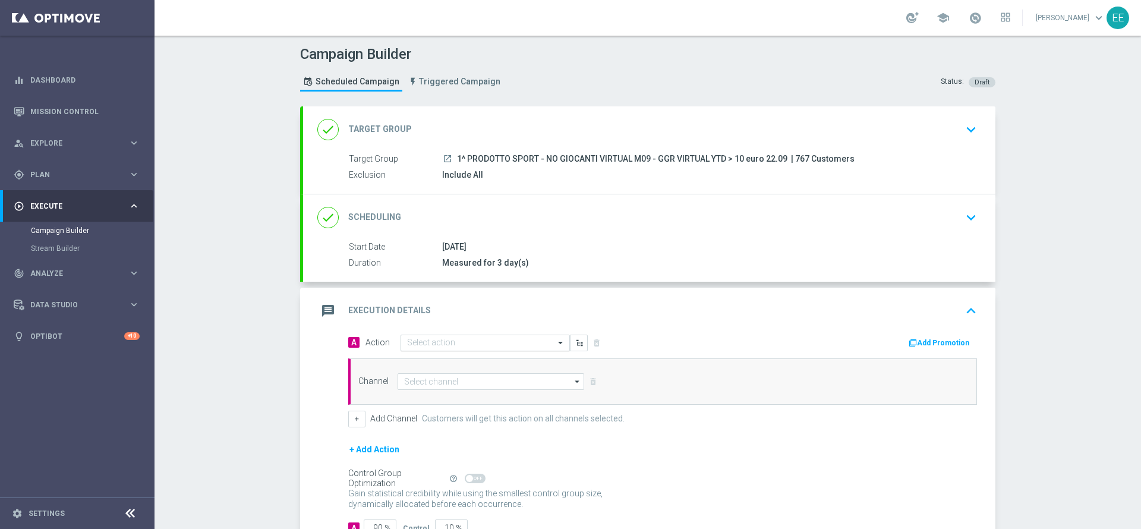
click at [442, 336] on div "Select action" at bounding box center [484, 342] width 169 height 17
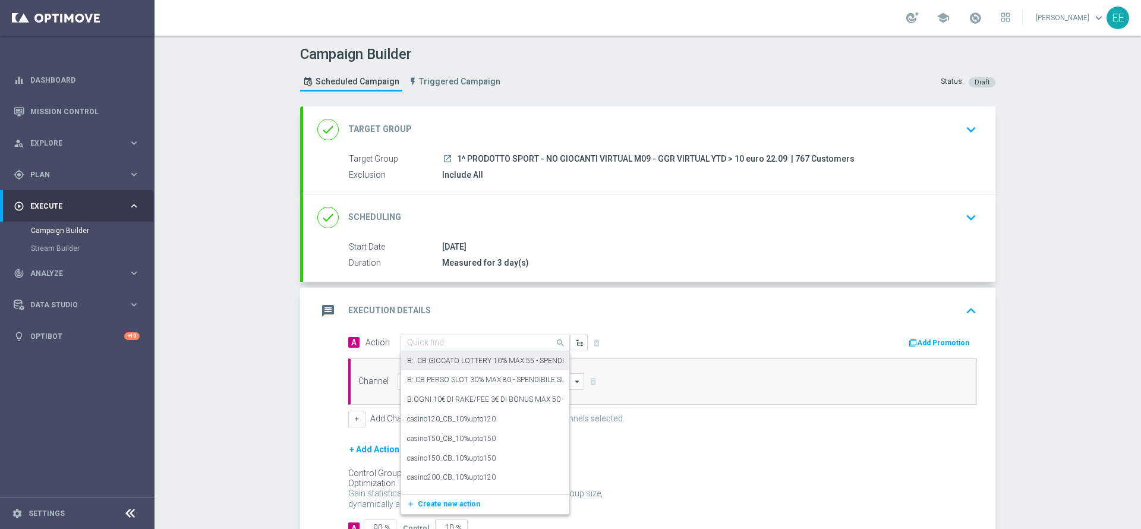
click at [462, 345] on input "text" at bounding box center [473, 343] width 132 height 10
paste input "CB PERSO VIRTUAL 50% MAX 50 EURO - SPENDIBILE VIRTUAL"
type input "CB PERSO VIRTUAL 50% MAX 50 EURO - SPENDIBILE VIRTUAL"
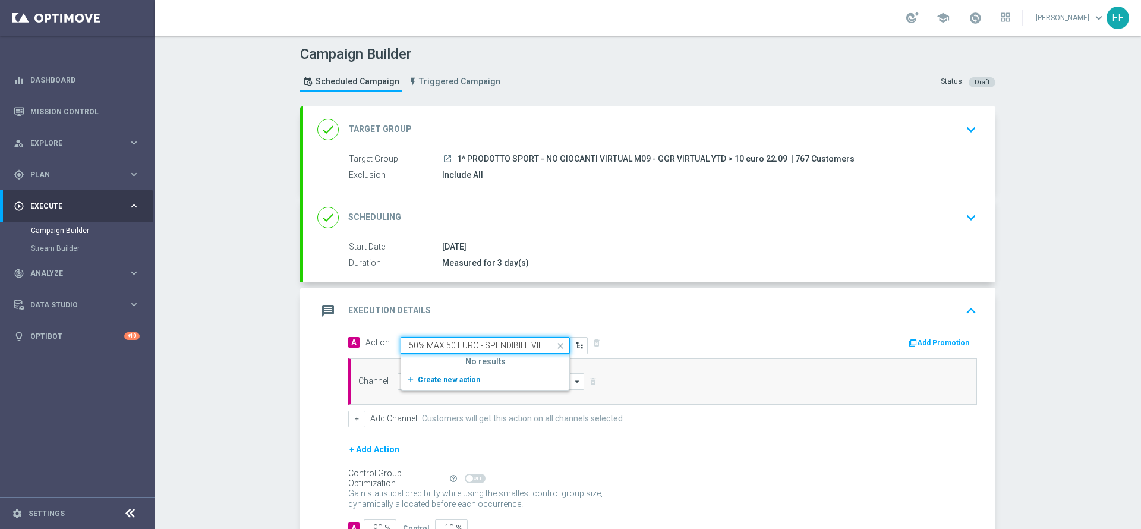
click at [435, 373] on button "add_new Create new action" at bounding box center [483, 380] width 164 height 14
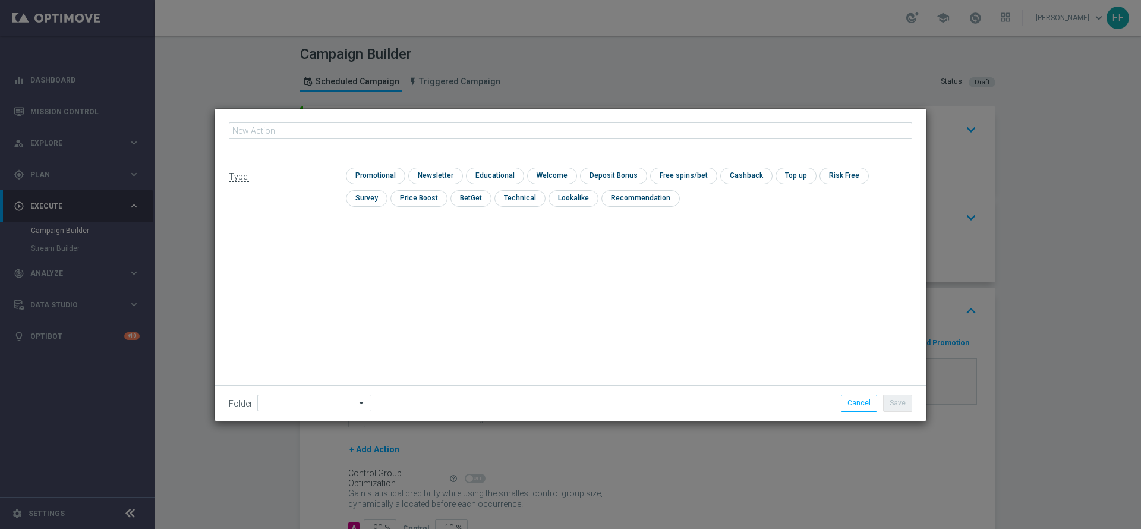
click at [323, 134] on input "text" at bounding box center [570, 130] width 683 height 17
type input "CB PERSO VIRTUAL 50% MAX 50 EURO - SPENDIBILE VIRTUAL"
click at [382, 175] on input "checkbox" at bounding box center [374, 176] width 56 height 16
checkbox input "true"
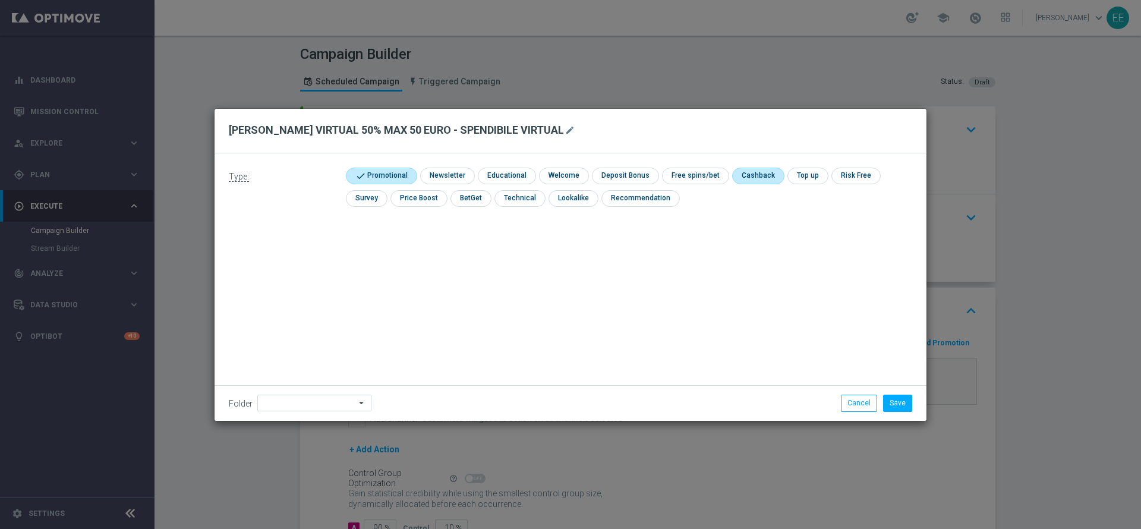
click at [760, 173] on input "checkbox" at bounding box center [757, 176] width 50 height 16
checkbox input "true"
click at [294, 403] on input at bounding box center [314, 402] width 114 height 17
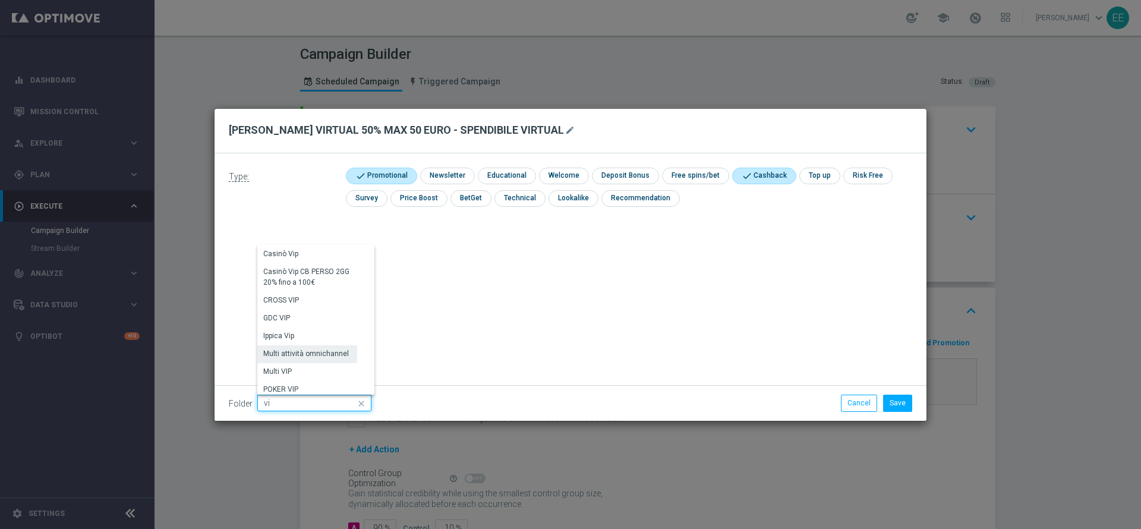
type input "v"
type input "OMNICHANNEL"
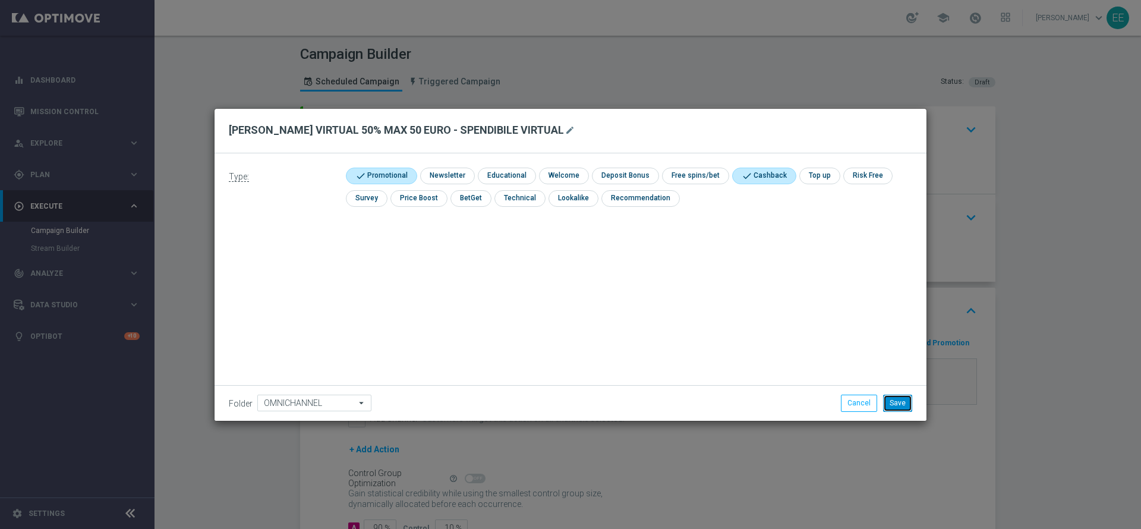
click at [904, 403] on button "Save" at bounding box center [897, 402] width 29 height 17
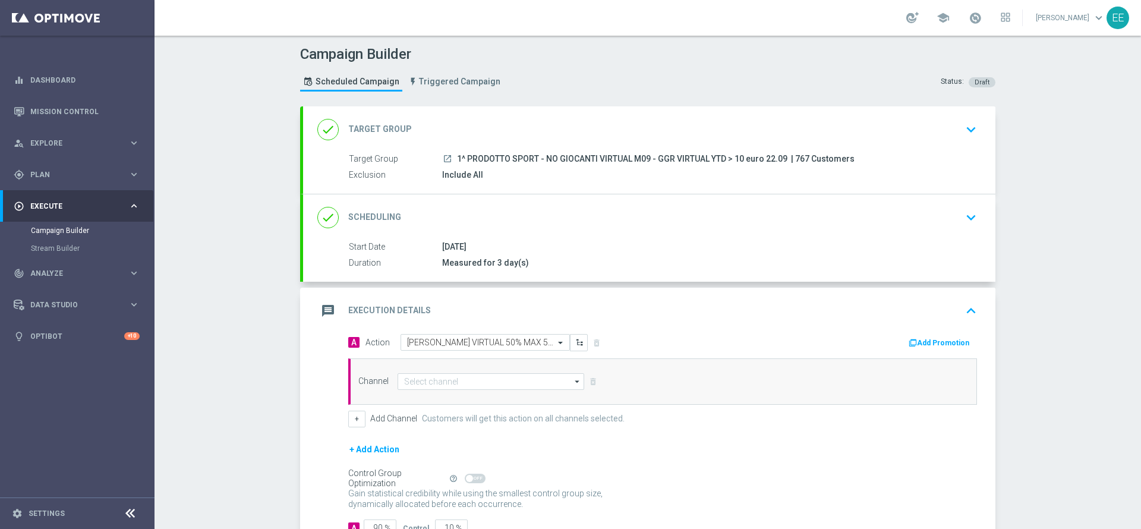
click at [940, 342] on button "Add Promotion" at bounding box center [940, 342] width 66 height 13
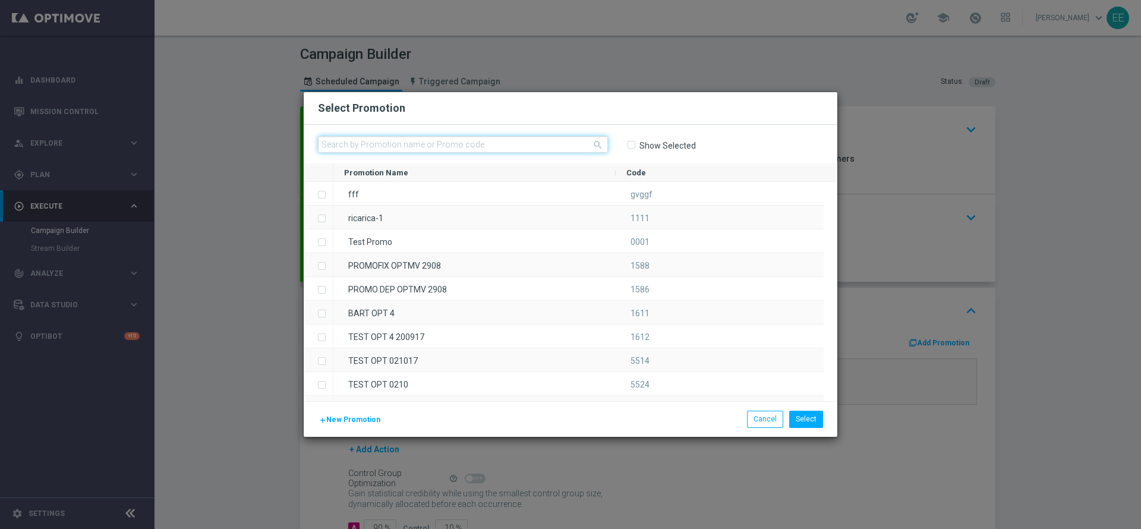
click at [384, 137] on input "text" at bounding box center [463, 144] width 290 height 17
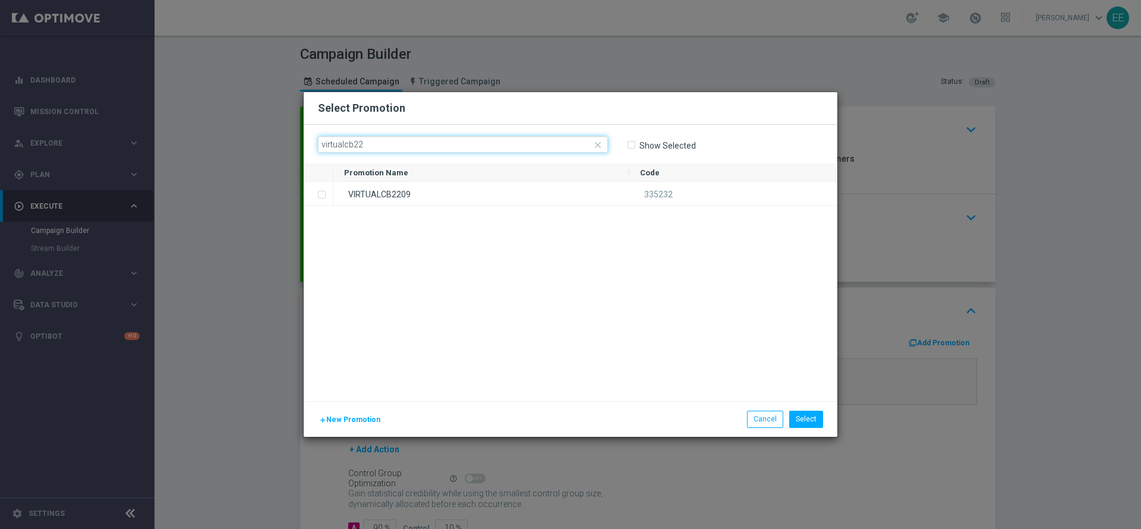
type input "virtualcb22"
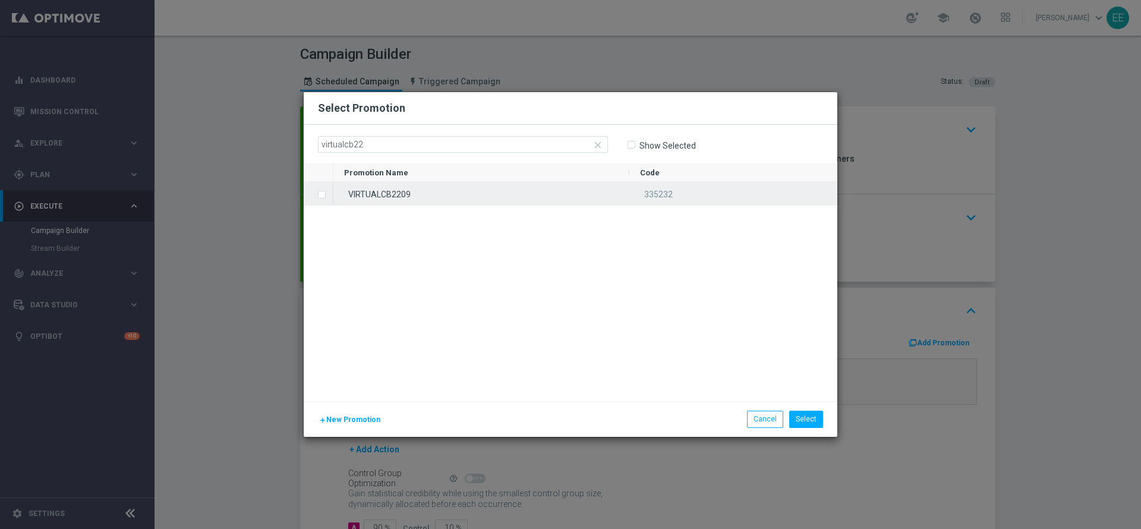
click at [430, 197] on div "VIRTUALCB2209" at bounding box center [481, 193] width 296 height 23
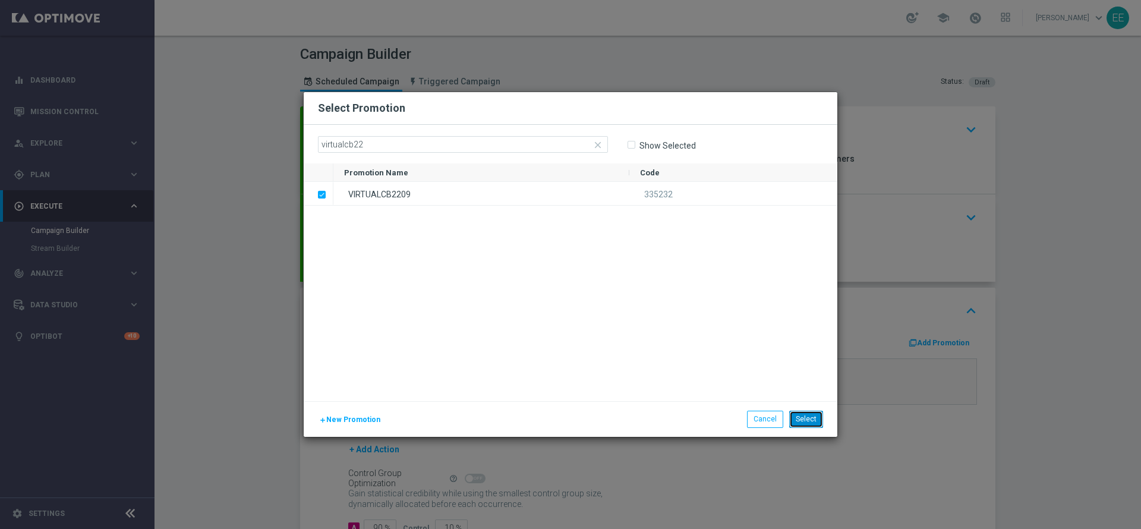
click at [815, 417] on button "Select" at bounding box center [806, 419] width 34 height 17
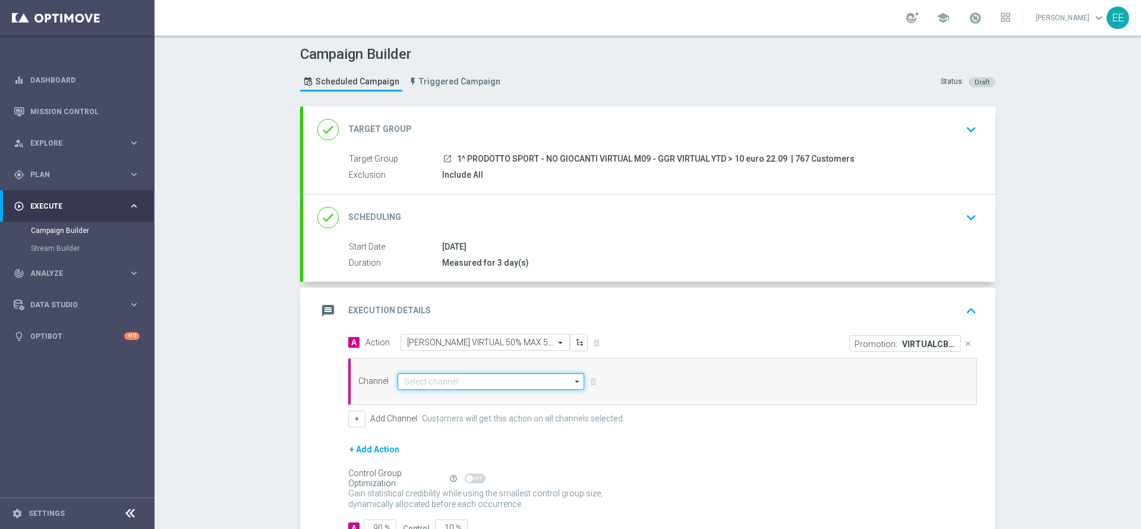
click at [439, 386] on input at bounding box center [490, 381] width 187 height 17
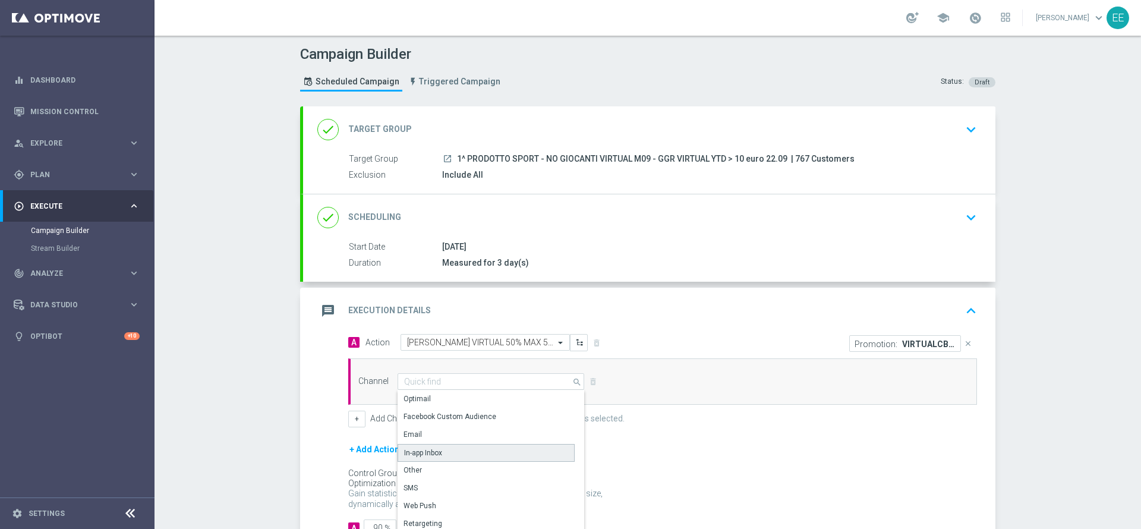
click at [442, 448] on div "In-app Inbox" at bounding box center [485, 453] width 177 height 18
type input "In-app Inbox"
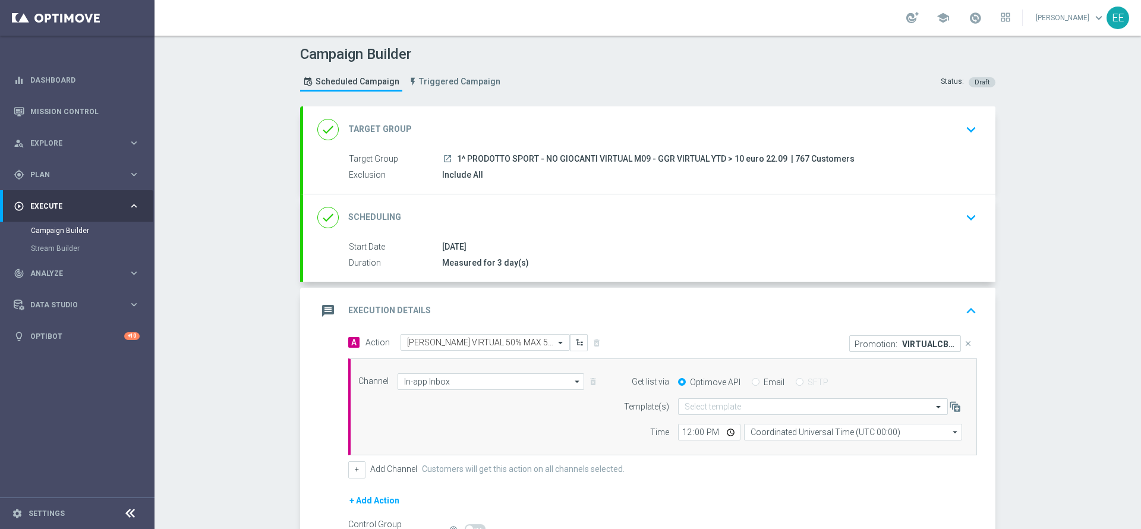
click at [752, 385] on div "Email" at bounding box center [768, 382] width 33 height 11
click at [752, 384] on input "Email" at bounding box center [756, 383] width 8 height 8
radio input "true"
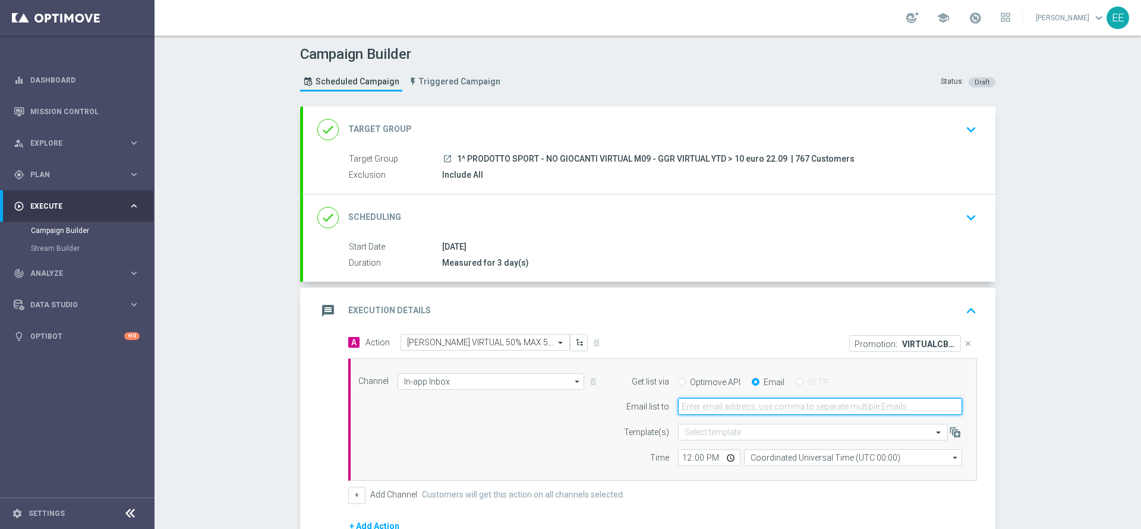
click at [744, 400] on input "email" at bounding box center [820, 406] width 284 height 17
type input "edoardo.ellena@sisal.it"
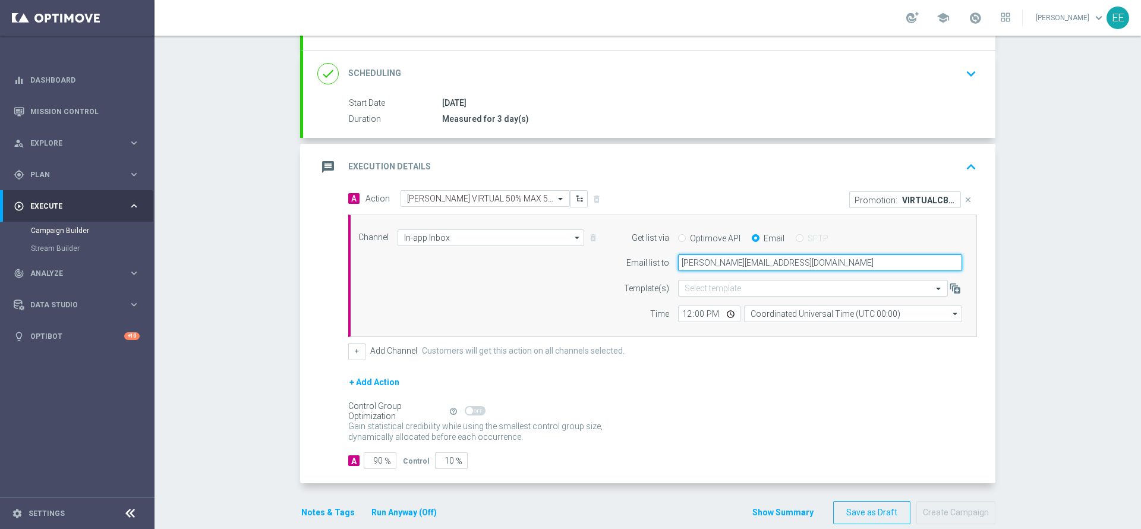
scroll to position [148, 0]
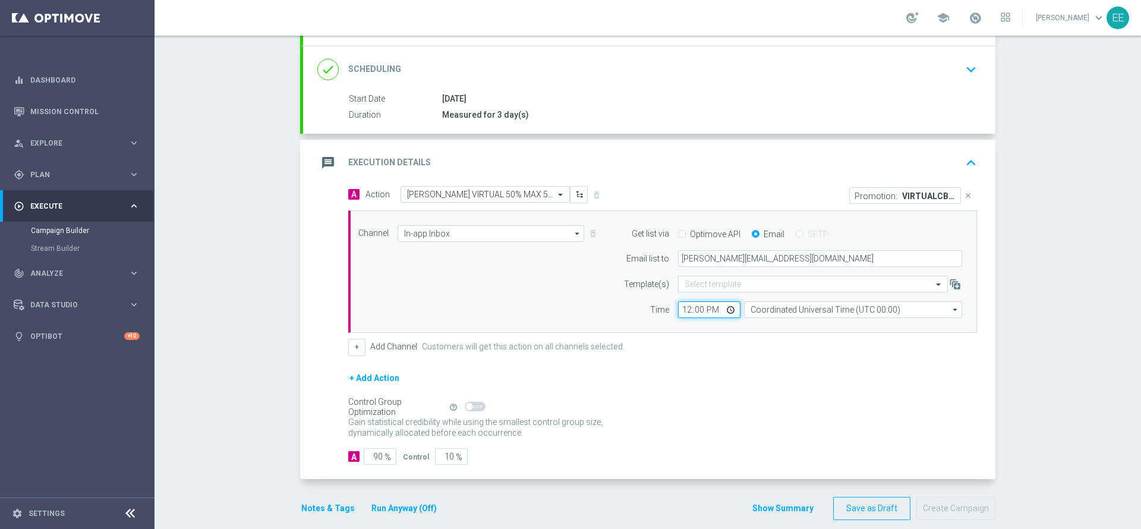
click at [680, 309] on input "12:00" at bounding box center [709, 309] width 62 height 17
type input "18:00"
click at [705, 346] on div "+ Add Channel Customers will get this action on all channels selected." at bounding box center [662, 347] width 629 height 17
click at [350, 345] on button "+" at bounding box center [356, 347] width 17 height 17
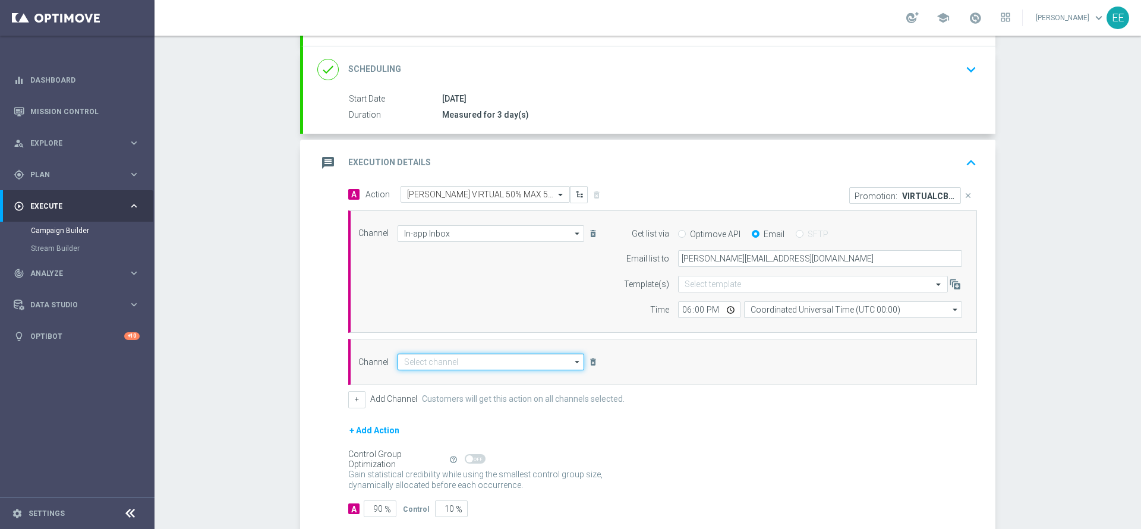
click at [444, 361] on input at bounding box center [490, 361] width 187 height 17
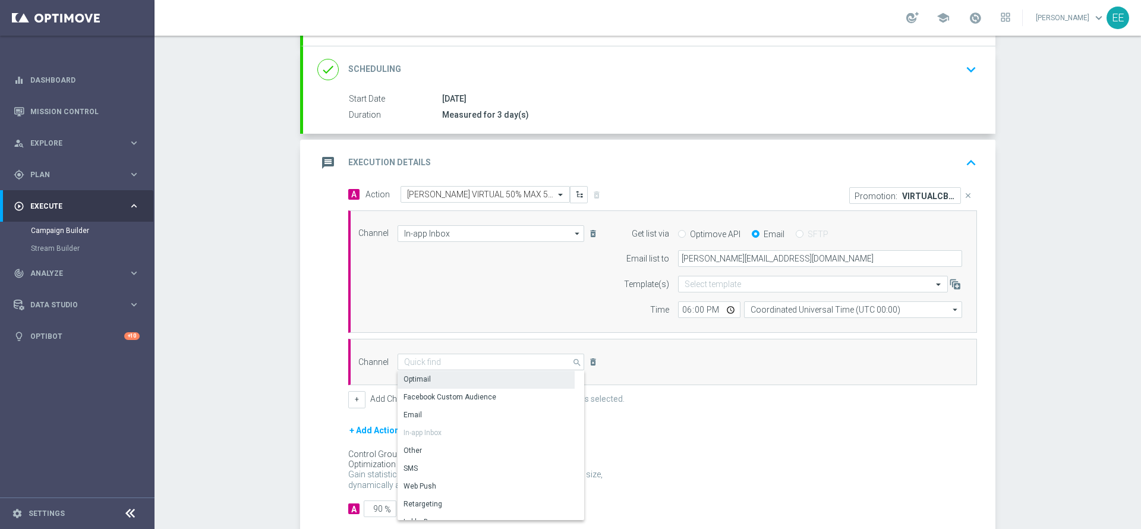
click at [418, 379] on div "Optimail" at bounding box center [416, 379] width 27 height 11
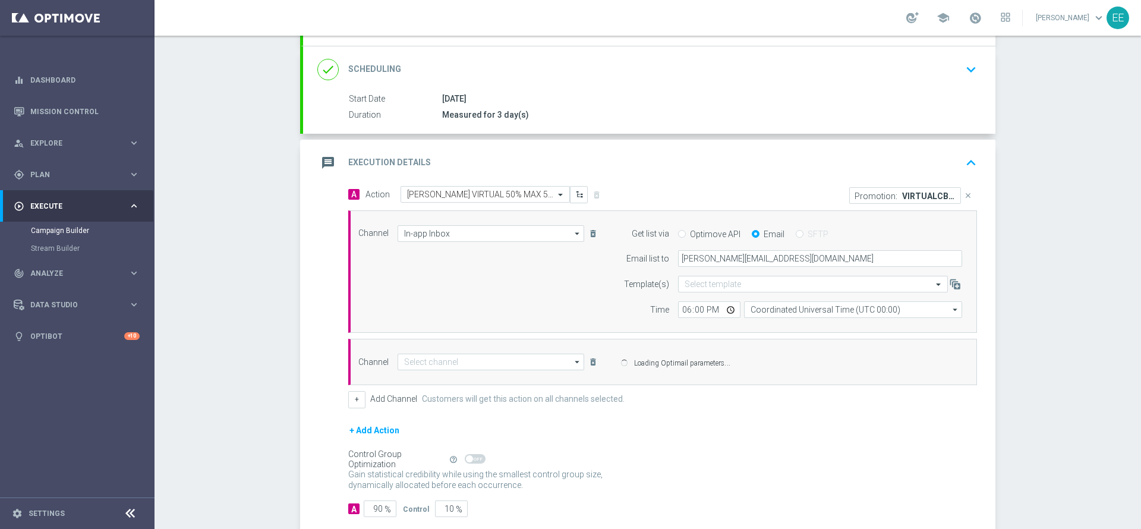
type input "Optimail"
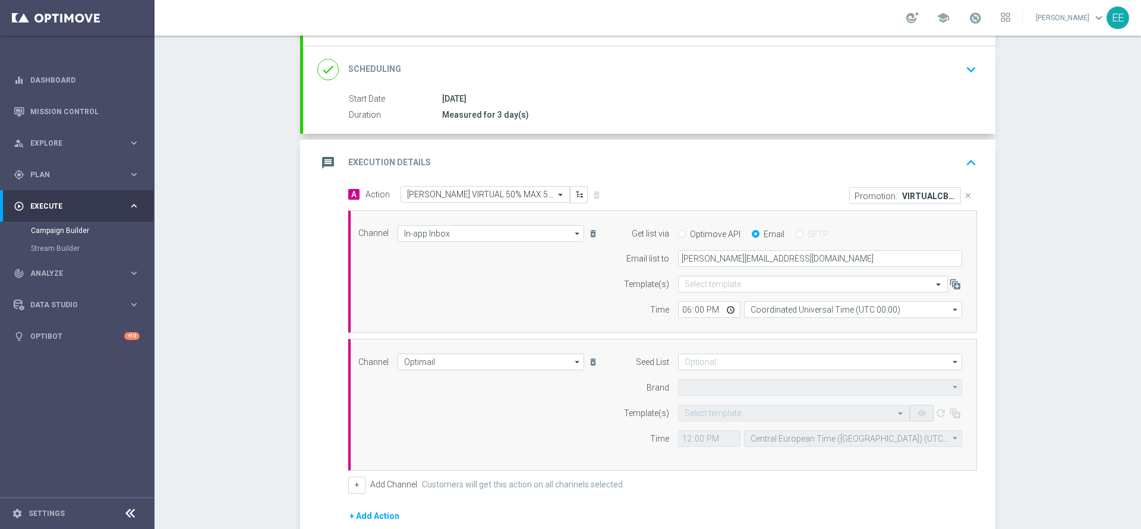
type input "Sisal Marketing"
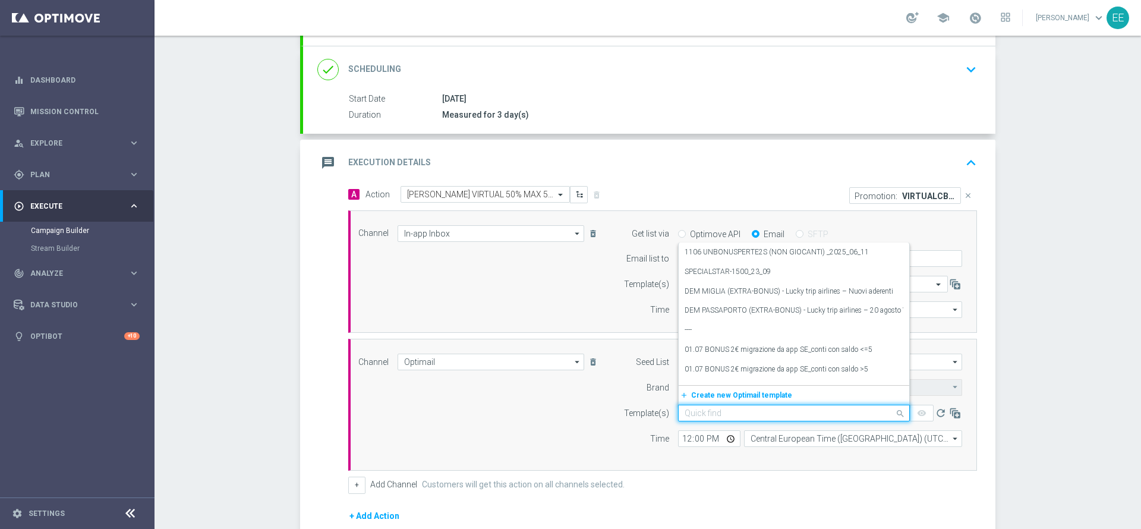
click at [693, 405] on div "Quick find" at bounding box center [794, 413] width 232 height 17
click at [710, 373] on label "VIRTUALCB2209 - [DATE]" at bounding box center [724, 375] width 80 height 10
type input "virtualcb22"
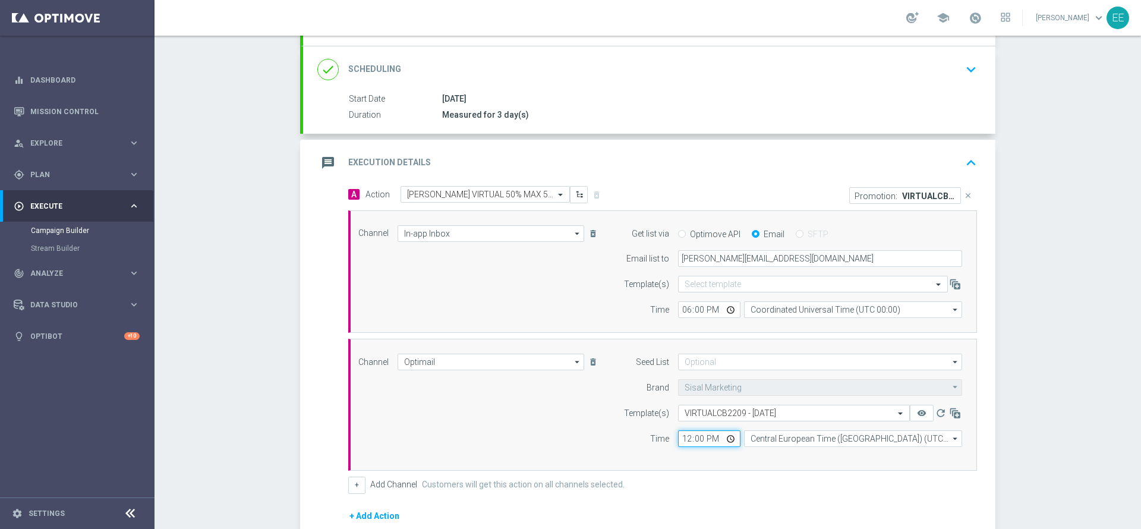
click at [682, 436] on input "12:00" at bounding box center [709, 438] width 62 height 17
type input "18:00"
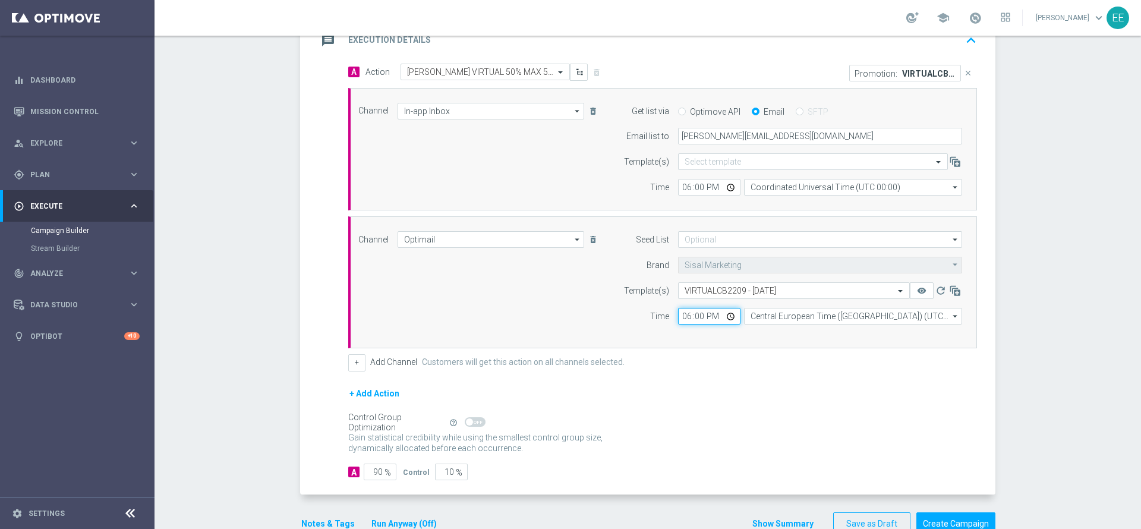
scroll to position [278, 0]
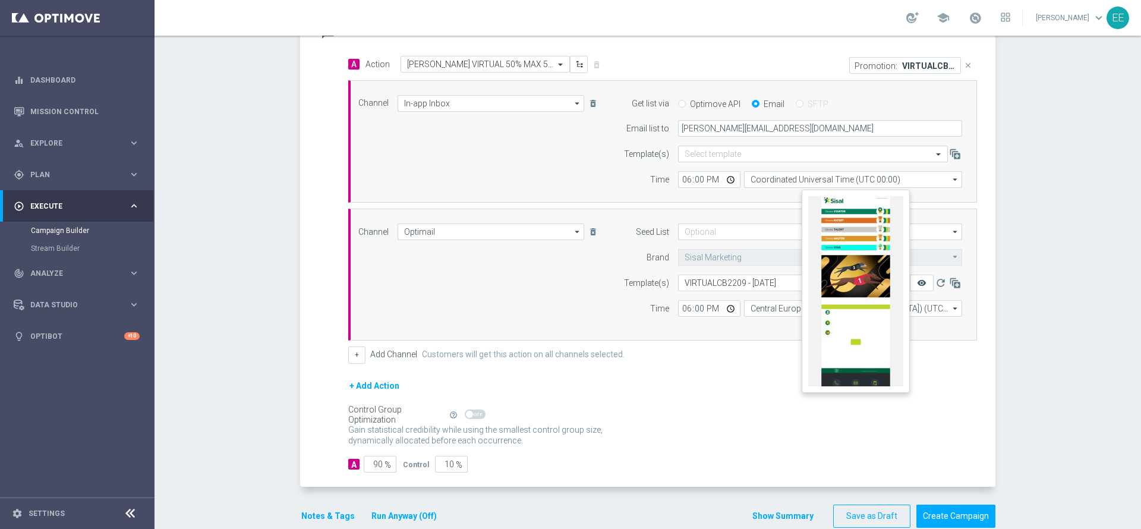
click at [917, 280] on icon "remove_red_eye" at bounding box center [922, 283] width 10 height 10
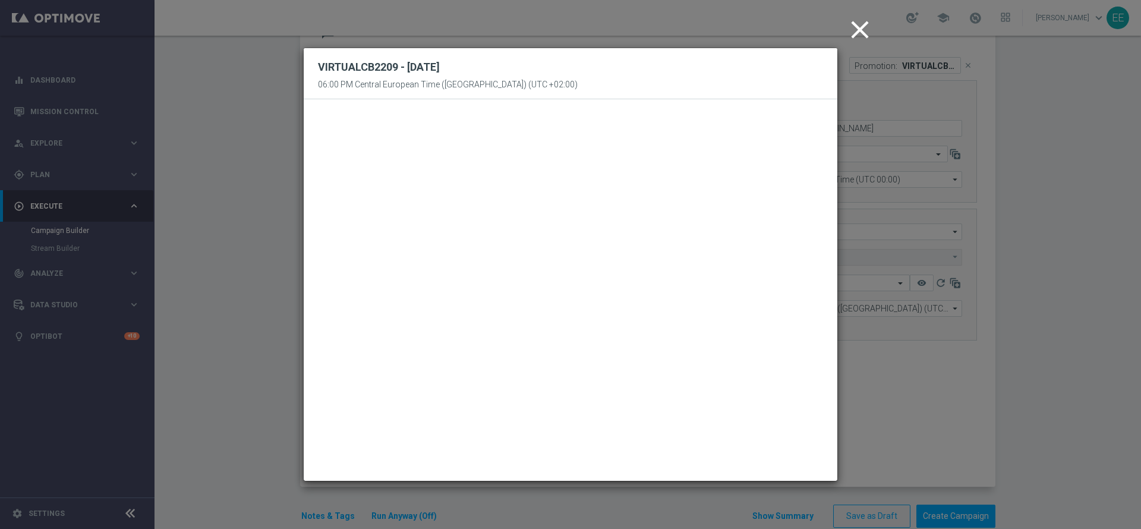
click at [857, 31] on icon "close" at bounding box center [860, 30] width 30 height 30
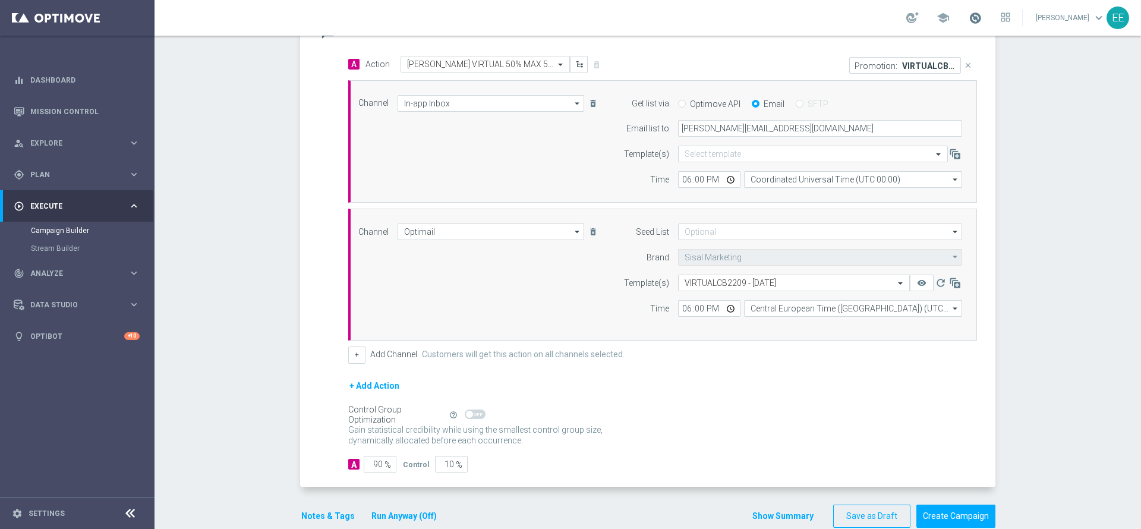
click at [977, 18] on span at bounding box center [974, 17] width 13 height 13
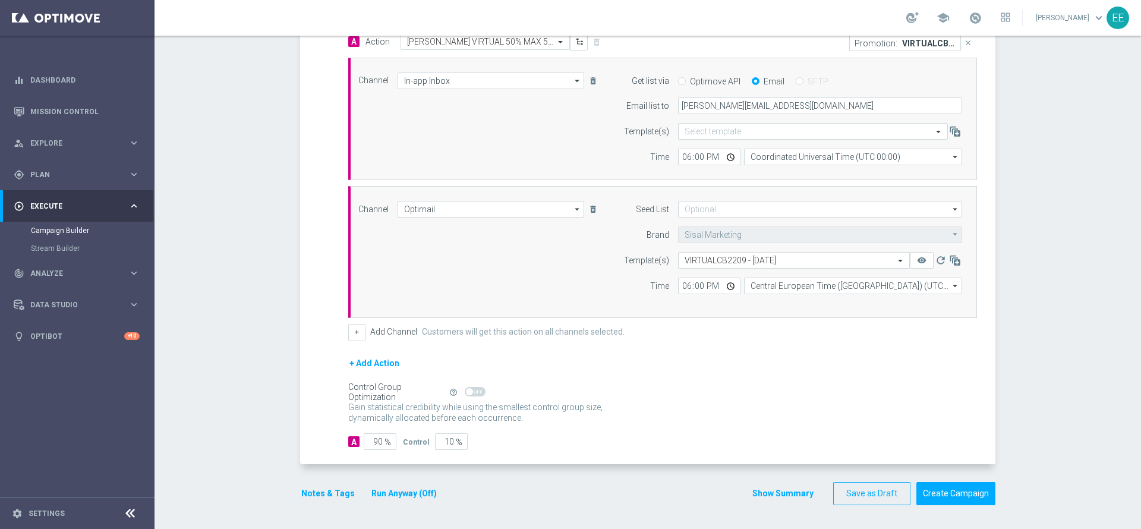
click at [322, 486] on button "Notes & Tags" at bounding box center [328, 493] width 56 height 15
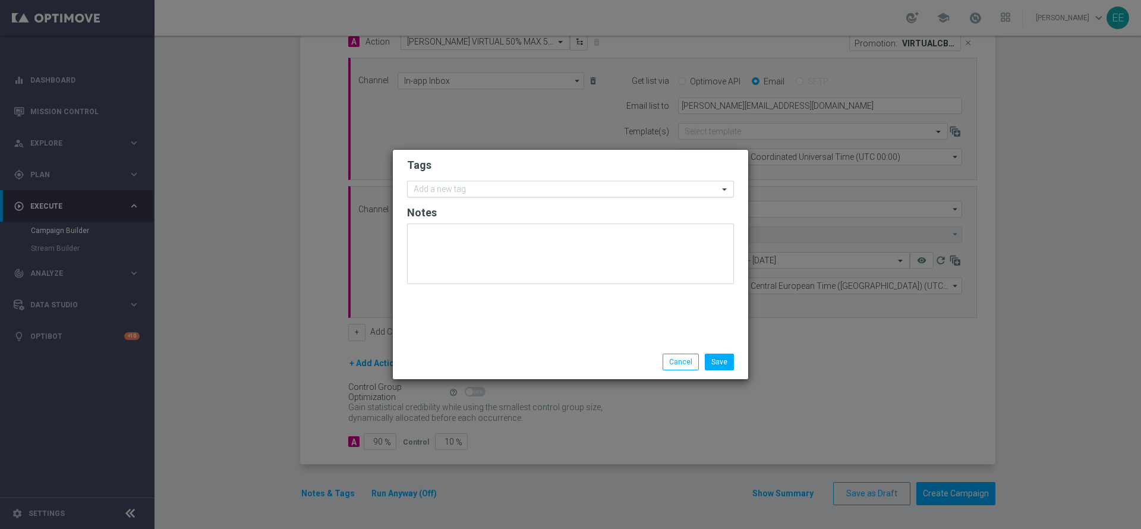
click at [500, 185] on input "text" at bounding box center [565, 190] width 305 height 10
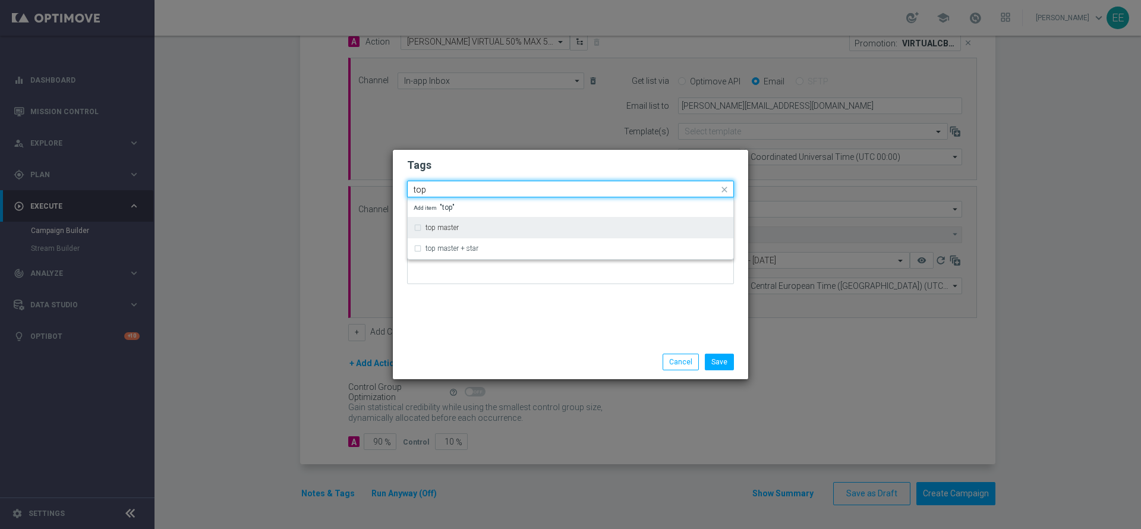
type input "top"
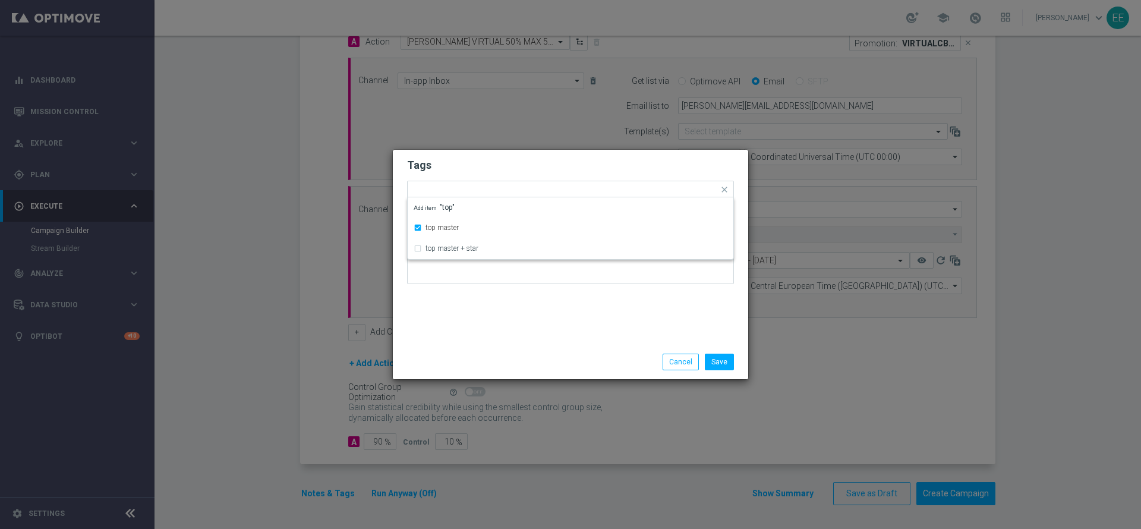
click at [485, 147] on modal-container "Tags Quick find × top master top master top master + star Add item "top" Notes …" at bounding box center [570, 264] width 1141 height 529
click at [503, 188] on input "text" at bounding box center [596, 190] width 244 height 10
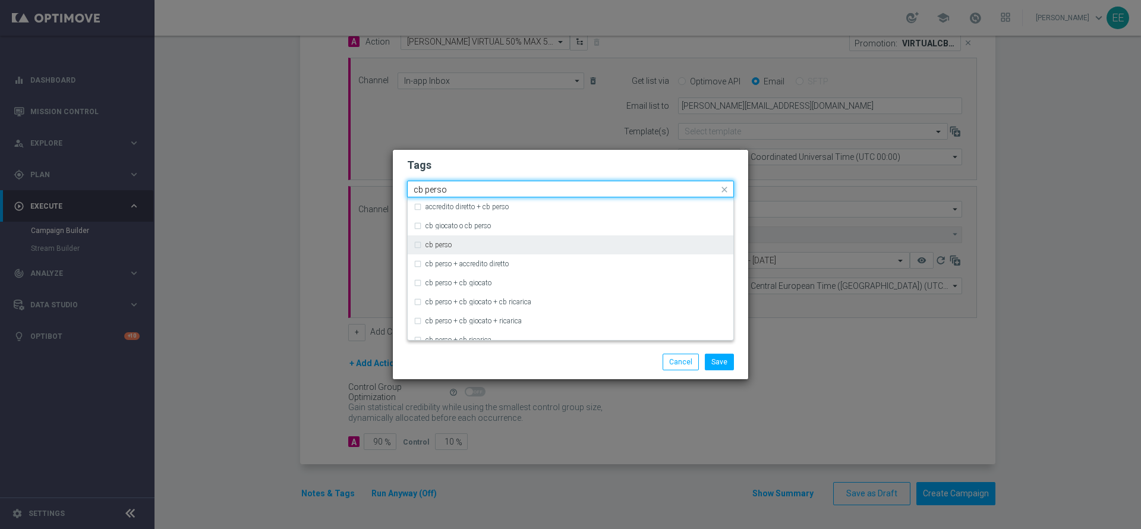
click at [456, 248] on div "cb perso" at bounding box center [570, 244] width 314 height 19
type input "cb perso"
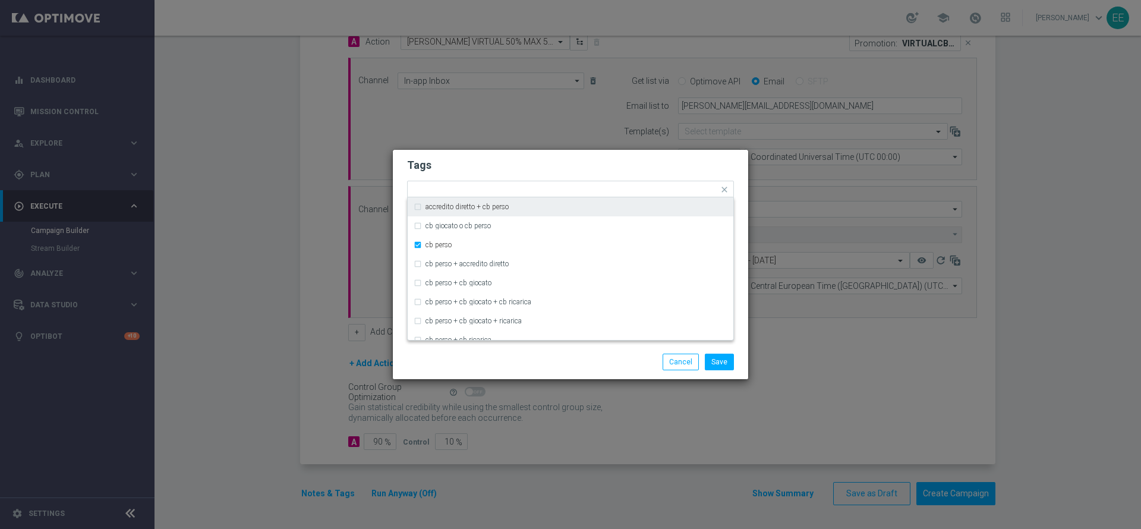
click at [523, 179] on form "Tags Quick find × top master × cb perso accredito diretto + cb perso cb giocato…" at bounding box center [570, 224] width 327 height 138
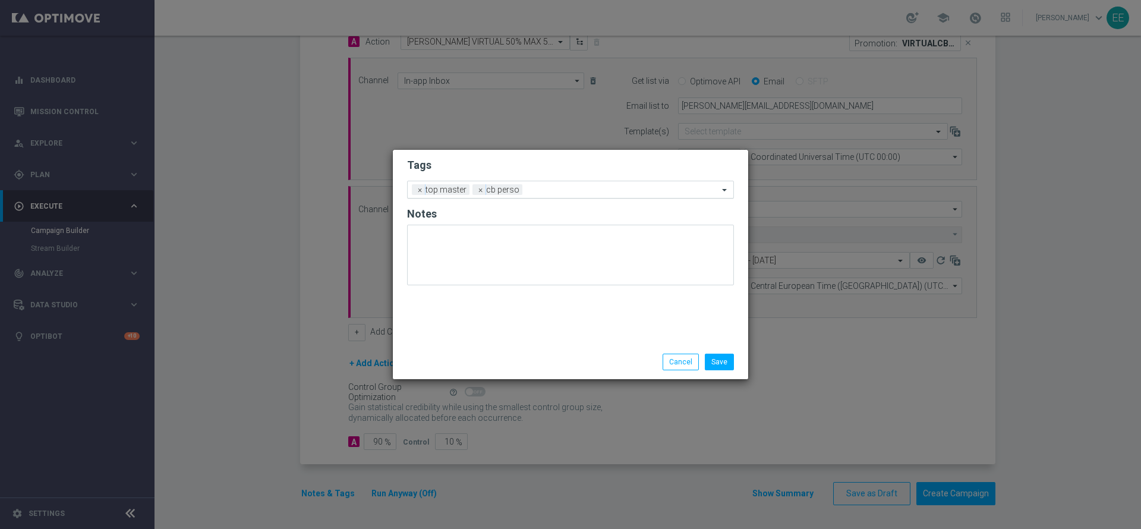
click at [548, 185] on input "text" at bounding box center [622, 190] width 191 height 10
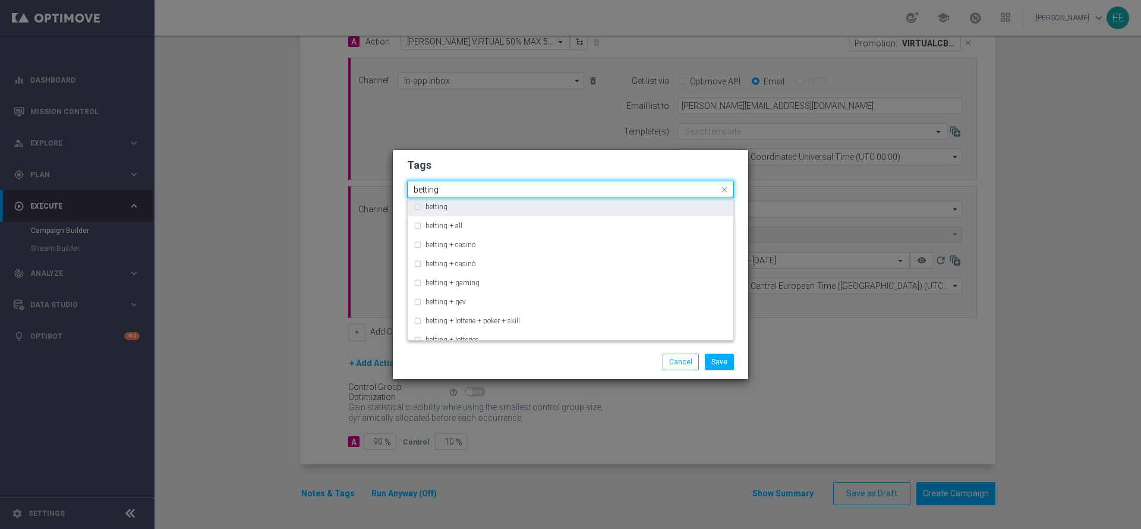
click at [485, 207] on div "betting" at bounding box center [576, 206] width 302 height 7
type input "betting"
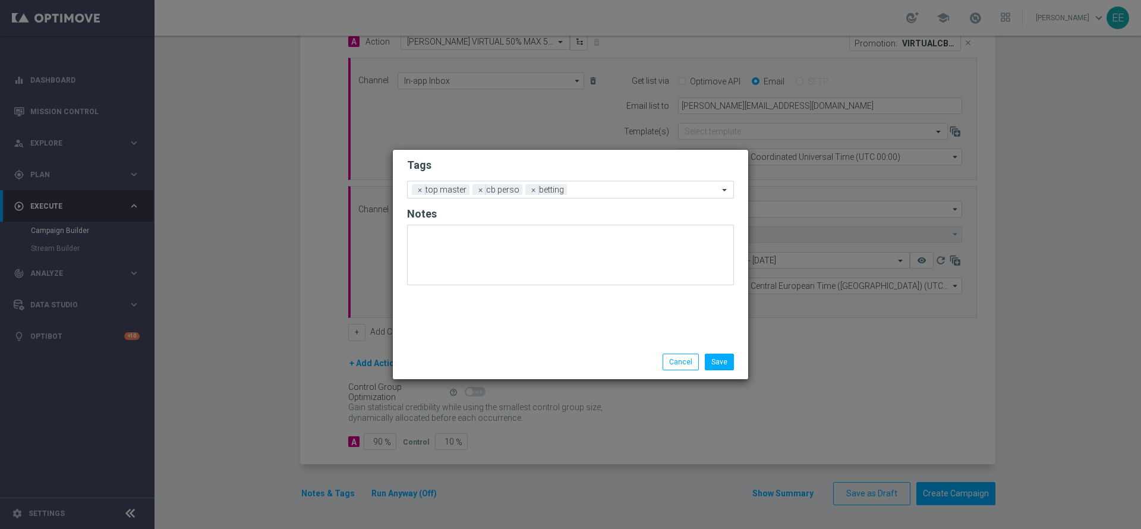
click at [577, 162] on h2 "Tags" at bounding box center [570, 165] width 327 height 14
click at [610, 197] on div "Add a new tag × top master × cb perso × betting" at bounding box center [570, 190] width 327 height 18
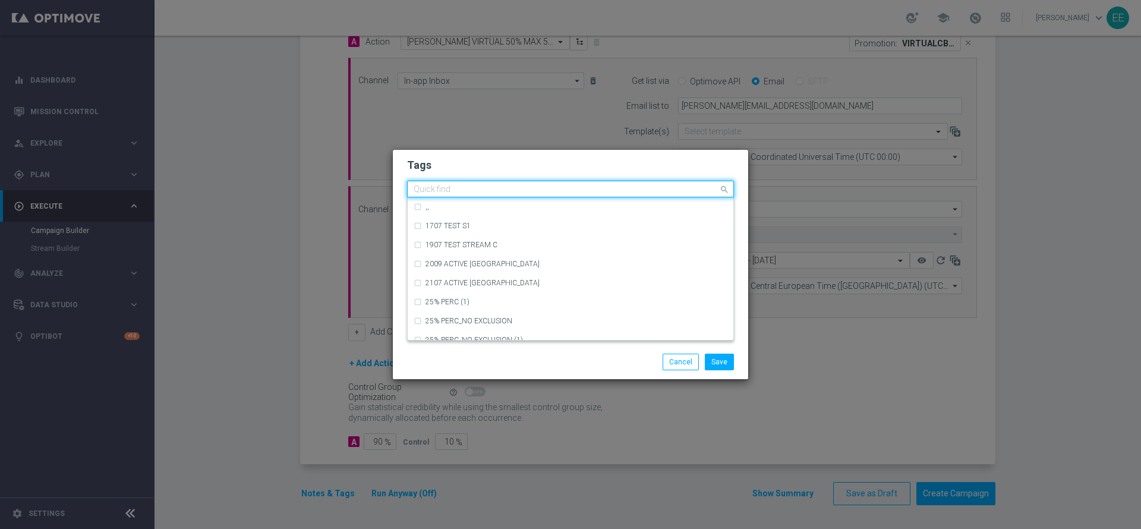
type input "b"
type input "u"
click at [489, 261] on div "cross-selling" at bounding box center [576, 263] width 302 height 7
type input "cross"
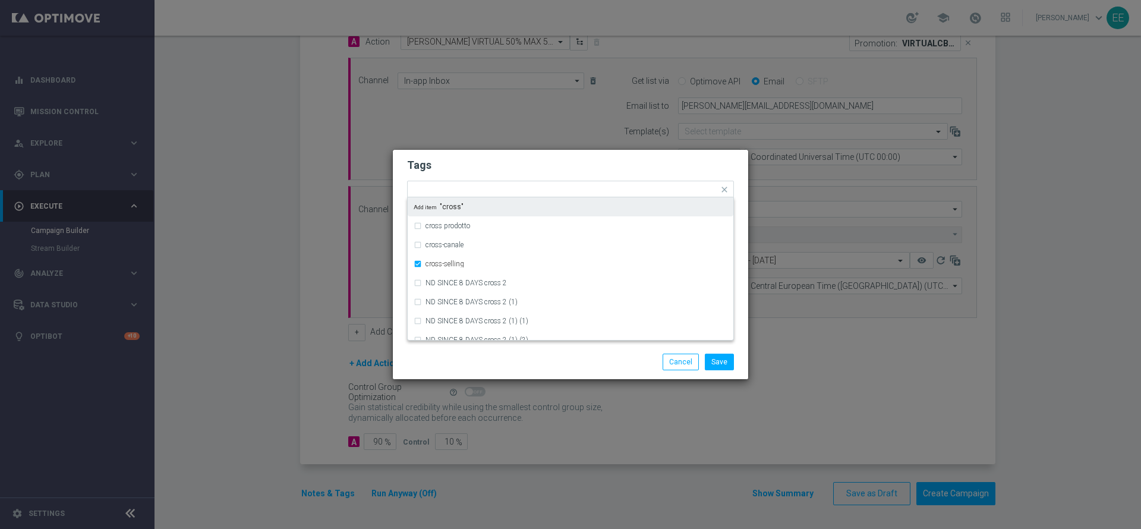
click at [539, 164] on h2 "Tags" at bounding box center [570, 165] width 327 height 14
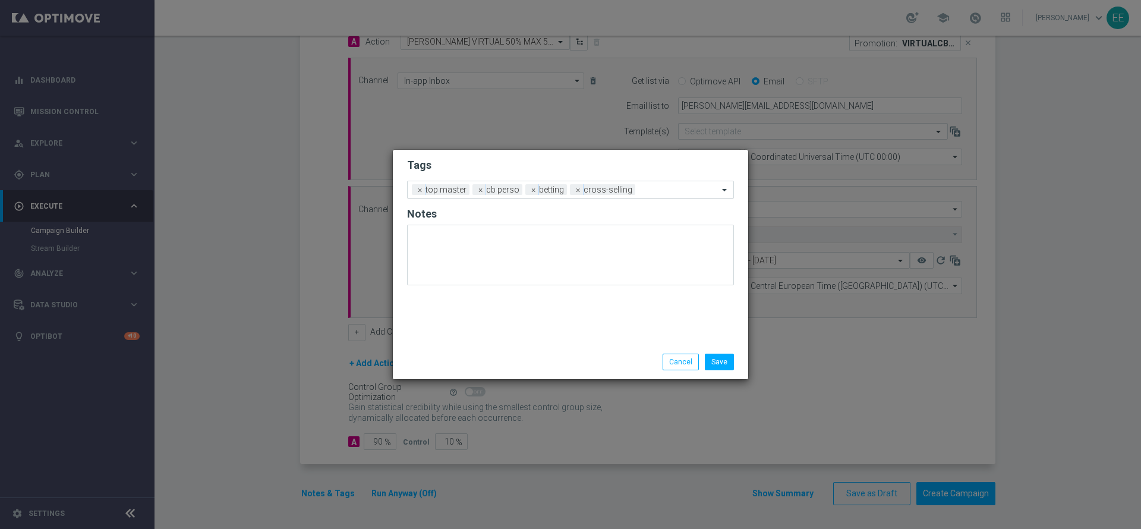
click at [664, 193] on input "text" at bounding box center [679, 190] width 78 height 10
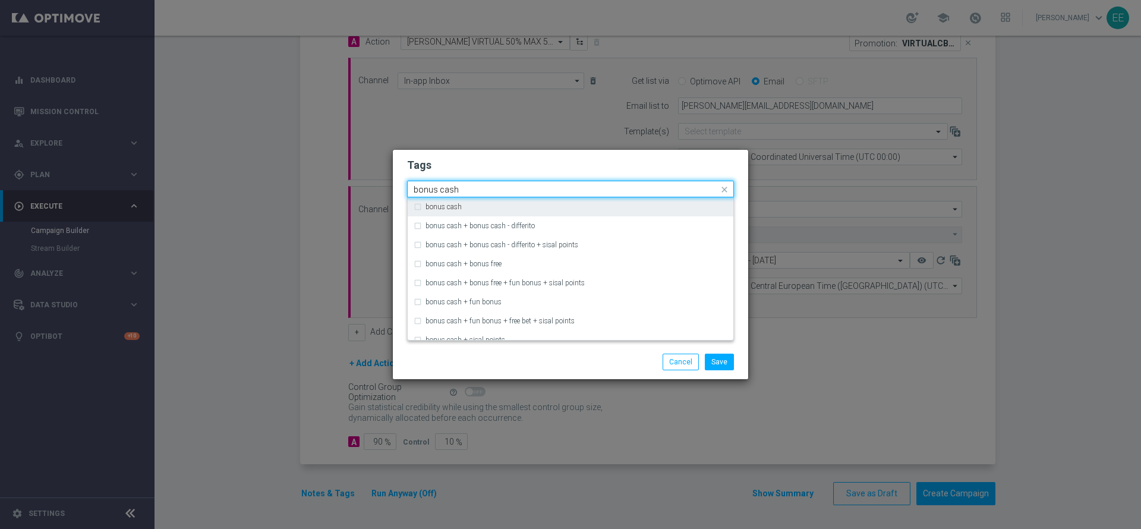
click at [610, 211] on div "bonus cash" at bounding box center [570, 206] width 314 height 19
type input "bonus cash"
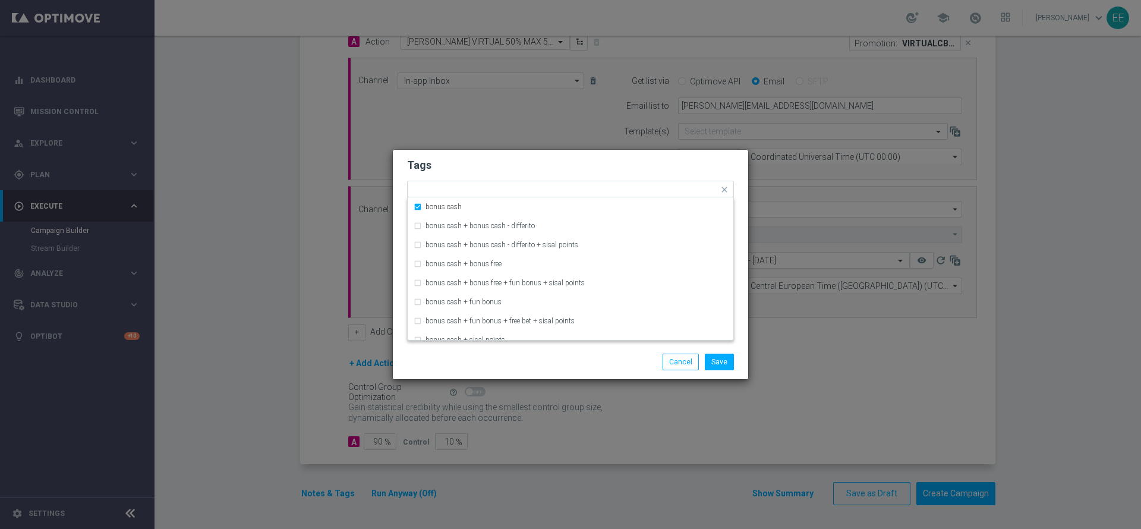
click at [646, 169] on h2 "Tags" at bounding box center [570, 165] width 327 height 14
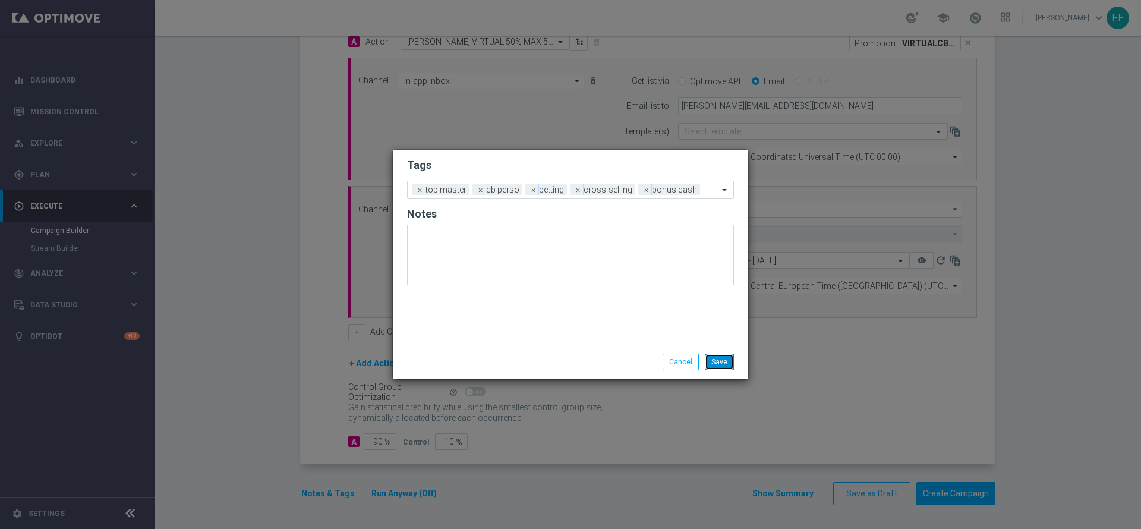
click at [720, 368] on button "Save" at bounding box center [719, 361] width 29 height 17
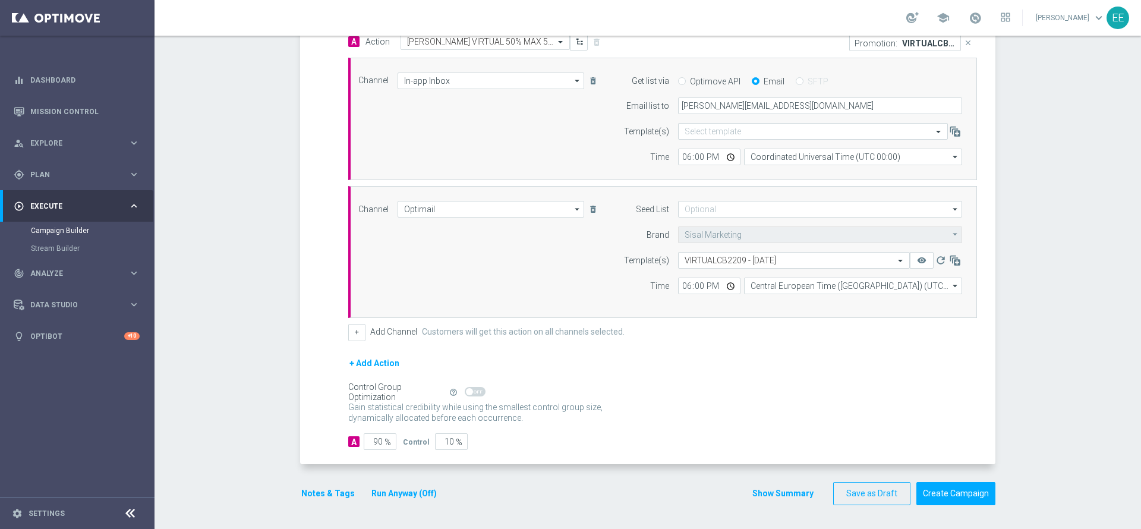
click at [370, 493] on button "Run Anyway (Off)" at bounding box center [404, 493] width 68 height 15
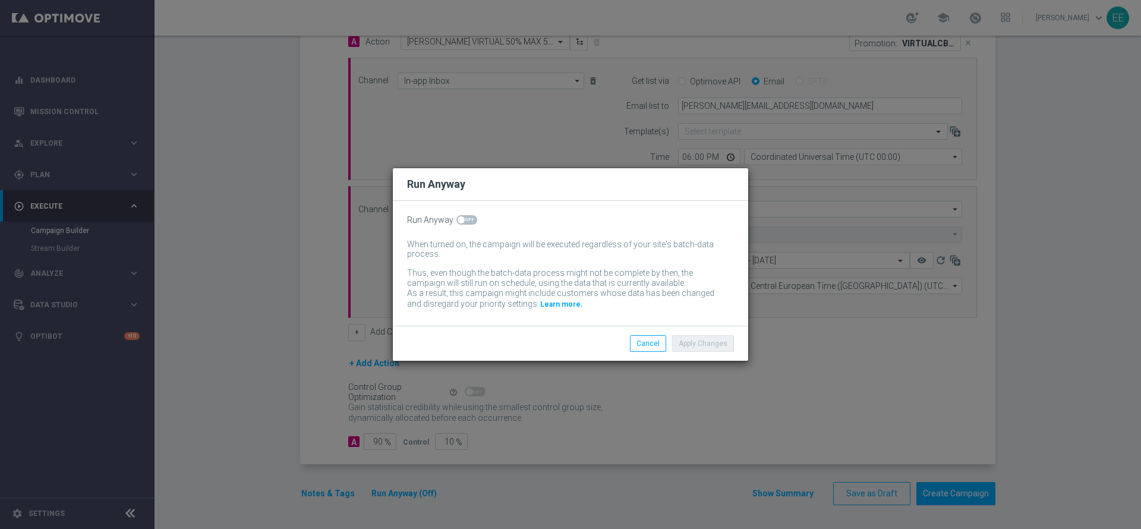
click at [461, 221] on span at bounding box center [460, 219] width 7 height 7
click at [461, 221] on input "checkbox" at bounding box center [466, 220] width 21 height 10
checkbox input "true"
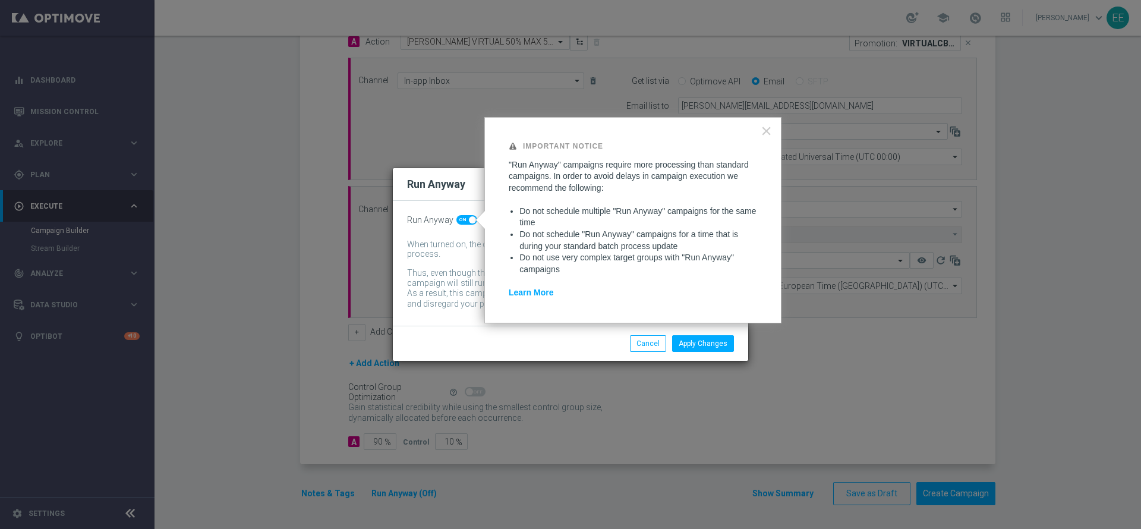
click at [714, 334] on div "Apply Changes Cancel" at bounding box center [570, 343] width 355 height 35
click at [714, 345] on button "Apply Changes" at bounding box center [703, 343] width 62 height 17
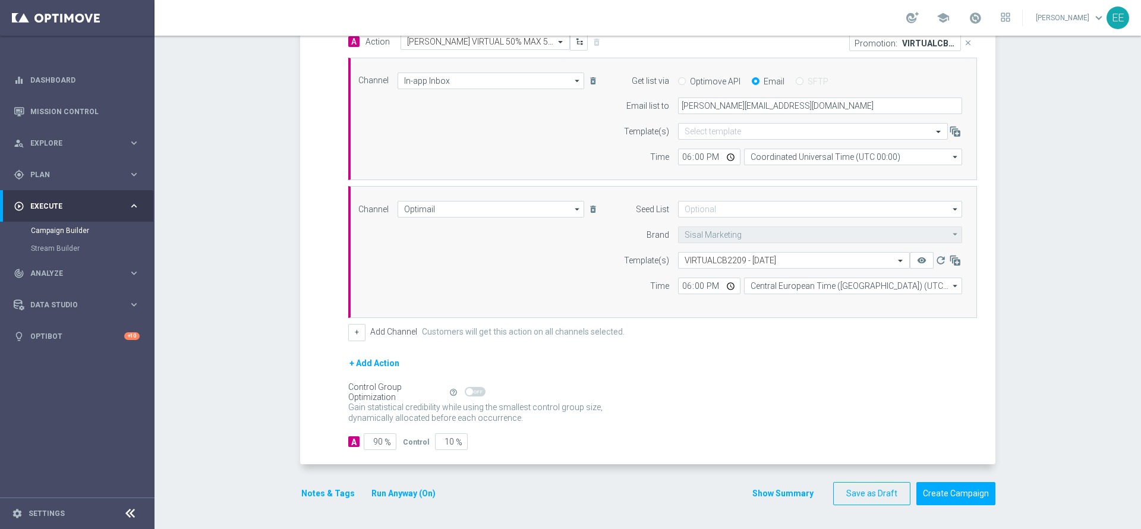
scroll to position [200, 0]
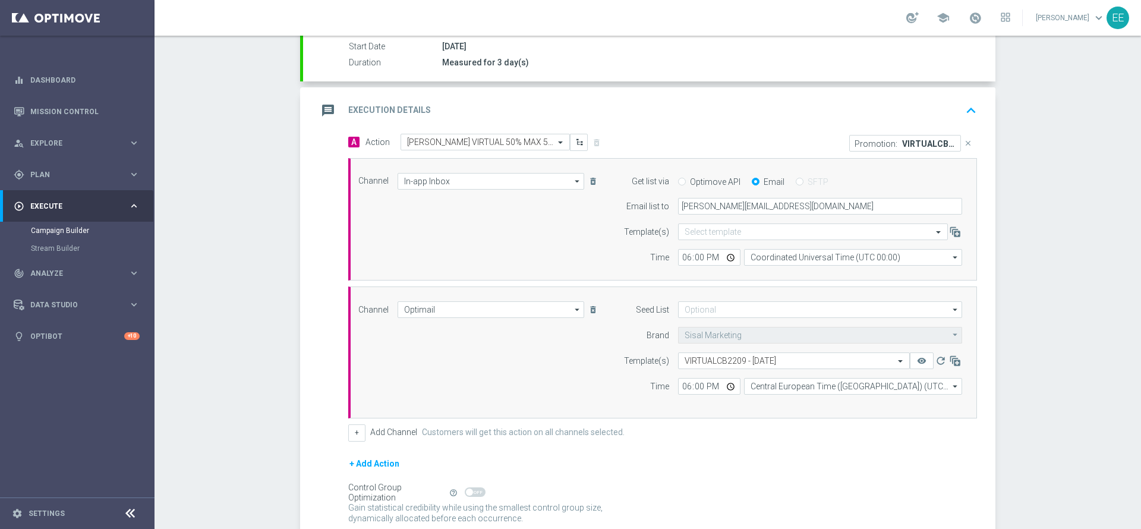
click at [970, 104] on icon "keyboard_arrow_up" at bounding box center [971, 111] width 18 height 18
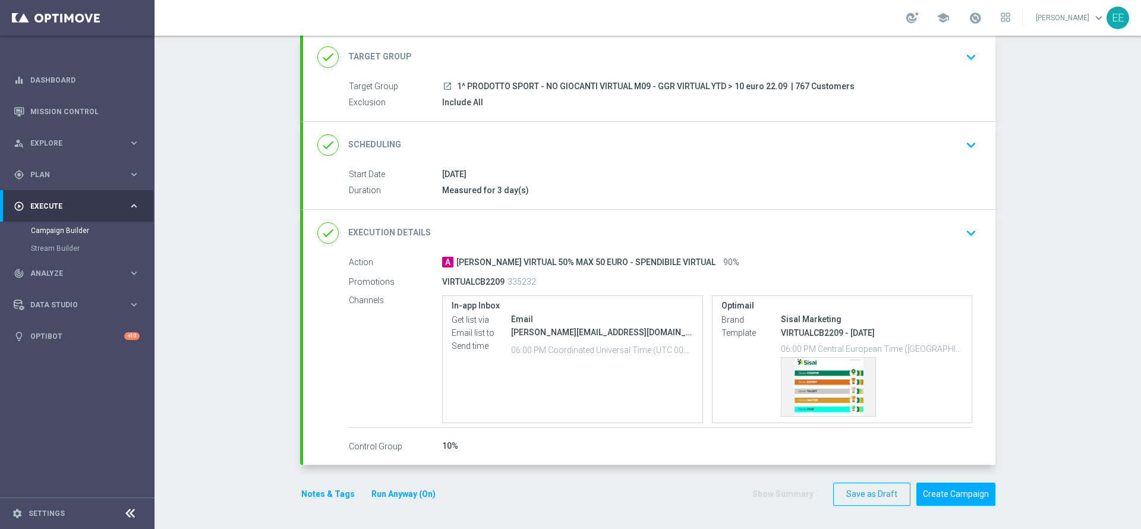
scroll to position [73, 0]
click at [826, 391] on div "Template preview" at bounding box center [828, 386] width 94 height 58
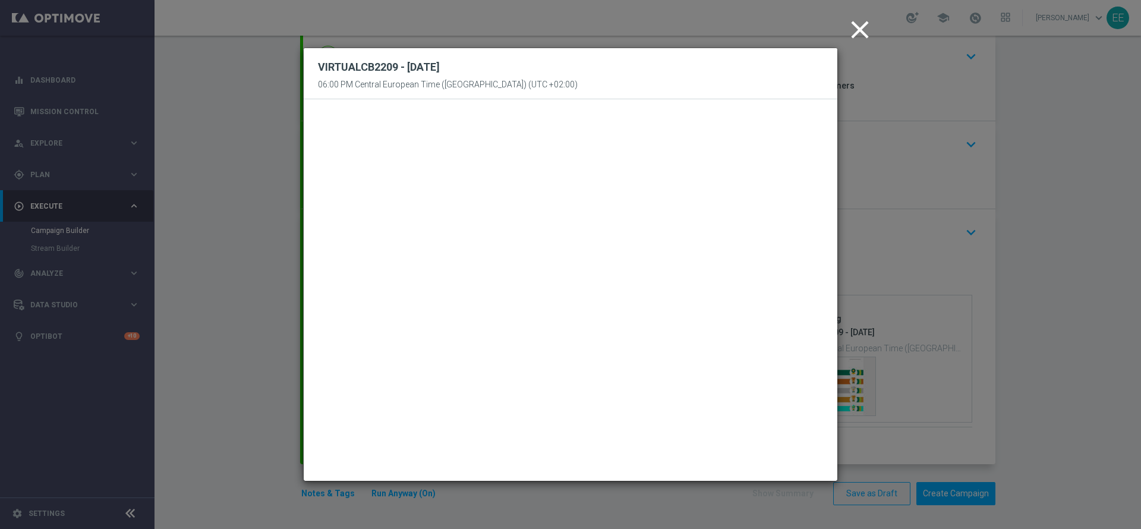
click at [858, 32] on icon "close" at bounding box center [860, 30] width 30 height 30
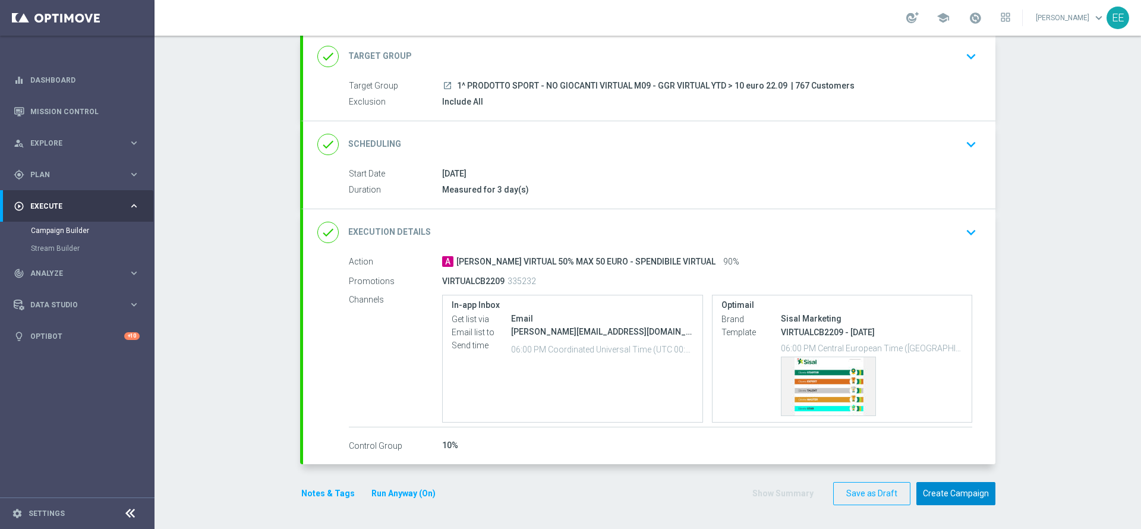
click at [959, 495] on button "Create Campaign" at bounding box center [955, 493] width 79 height 23
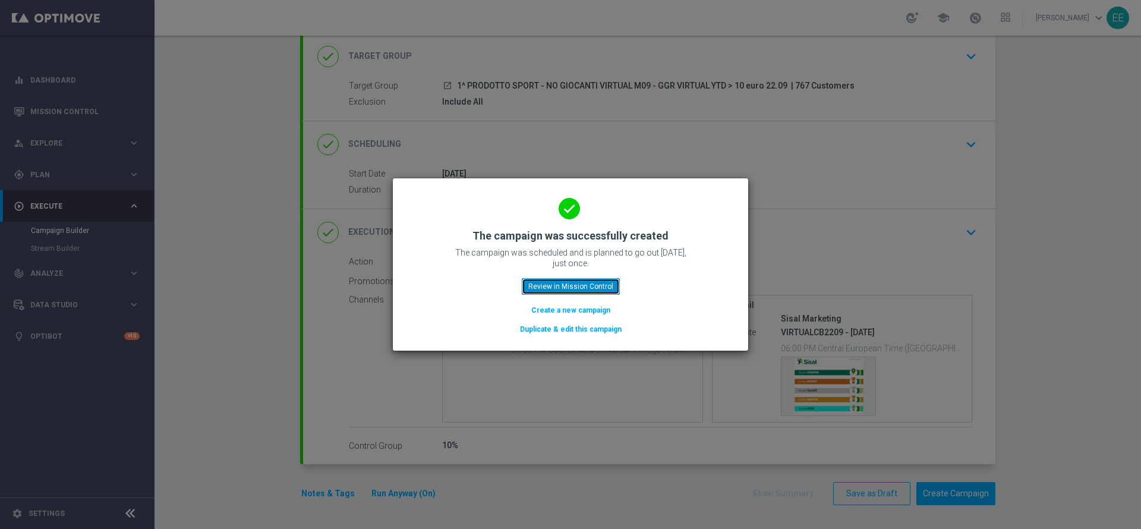
click at [588, 281] on button "Review in Mission Control" at bounding box center [571, 286] width 98 height 17
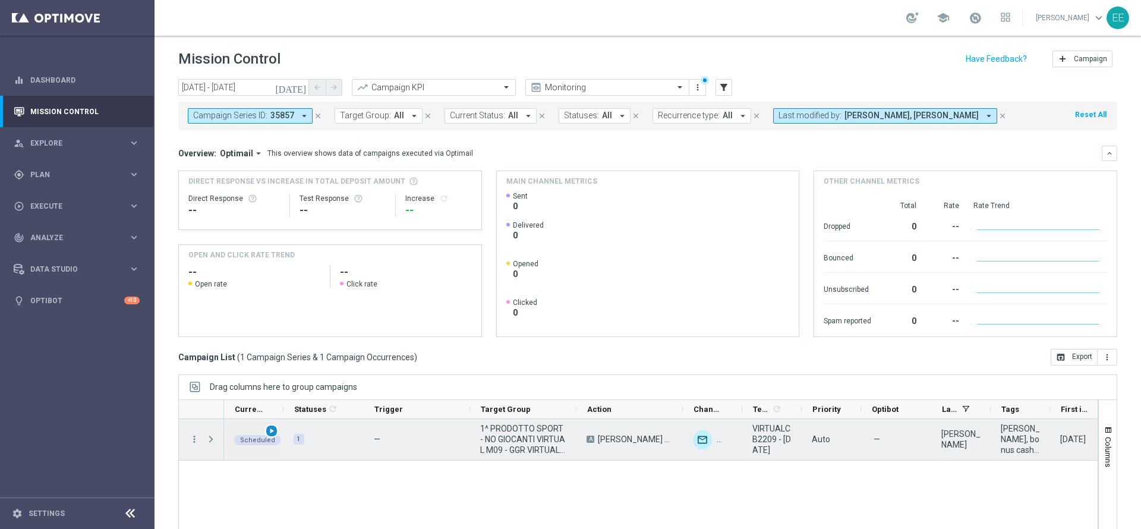
click at [273, 428] on span "play_arrow" at bounding box center [271, 431] width 8 height 8
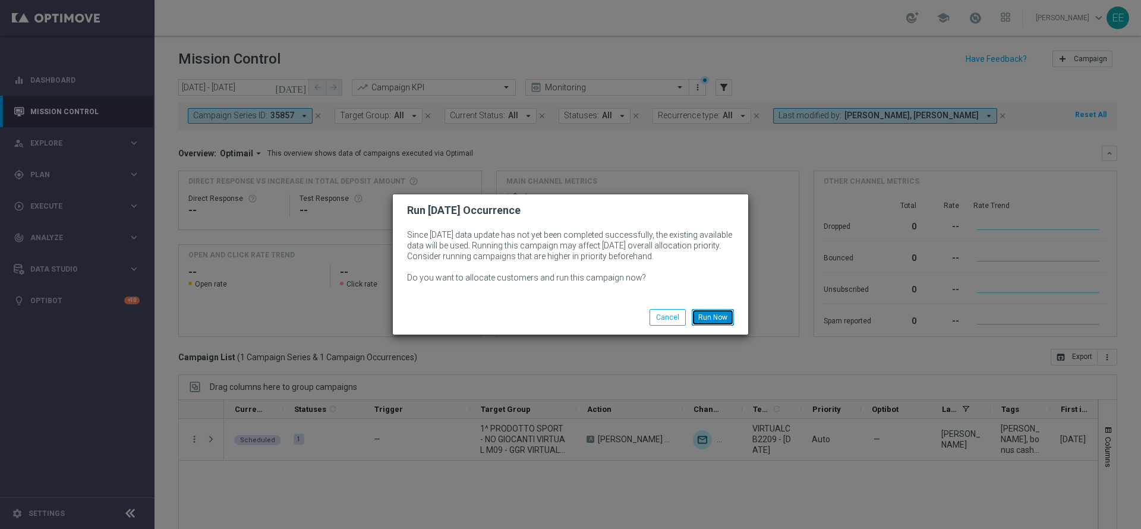
click at [716, 316] on button "Run Now" at bounding box center [713, 317] width 42 height 17
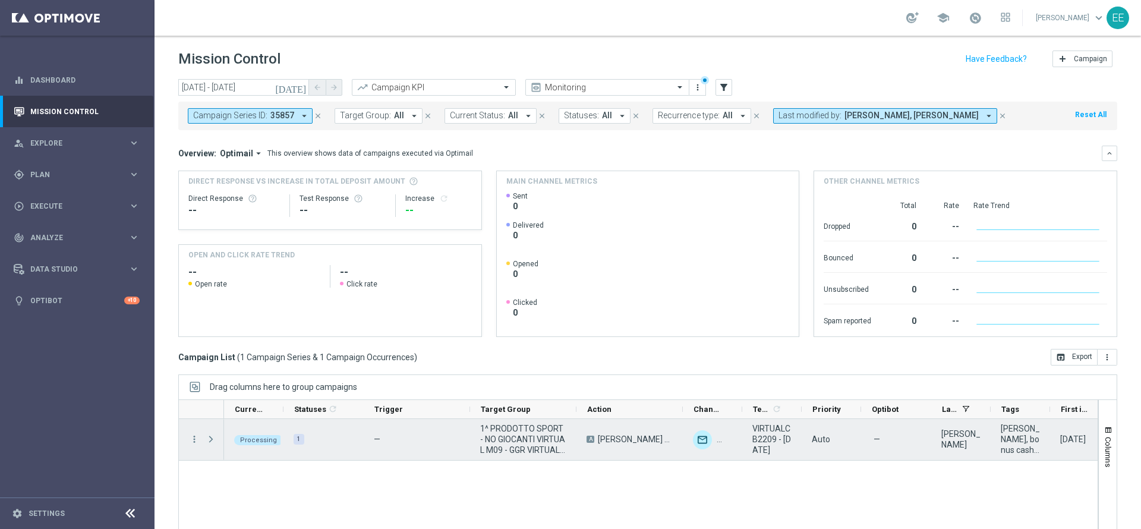
click at [208, 438] on span "Press SPACE to select this row." at bounding box center [211, 439] width 11 height 10
click at [0, 0] on span "Press SPACE to select this row." at bounding box center [0, 0] width 0 height 0
click at [208, 438] on span "Press SPACE to select this row." at bounding box center [211, 439] width 11 height 10
click at [0, 0] on span "Press SPACE to select this row." at bounding box center [0, 0] width 0 height 0
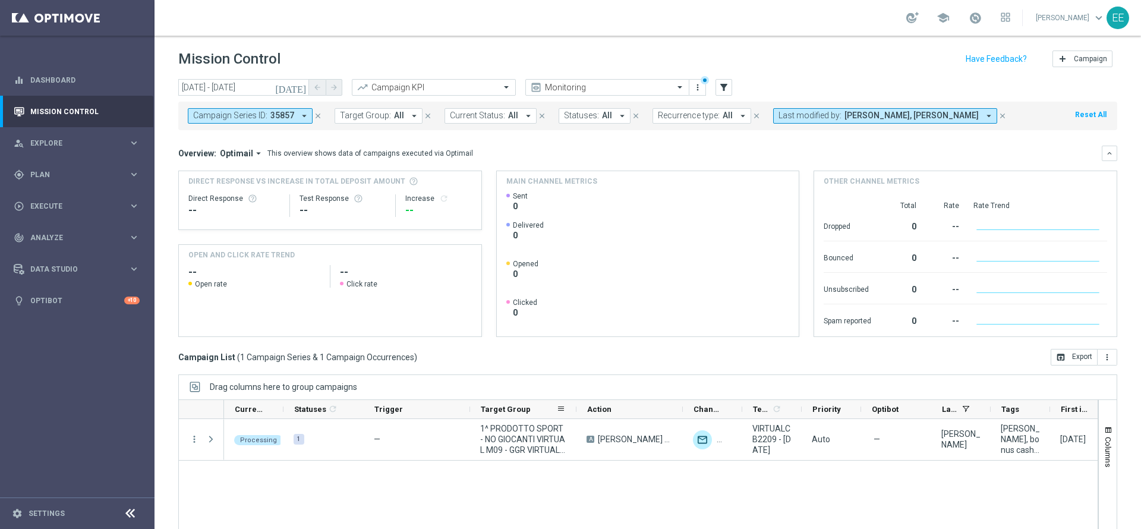
click at [534, 428] on span "1^ PRODOTTO SPORT - NO GIOCANTI VIRTUAL M09 - GGR VIRTUAL YTD > 10 euro 22.09" at bounding box center [523, 439] width 86 height 32
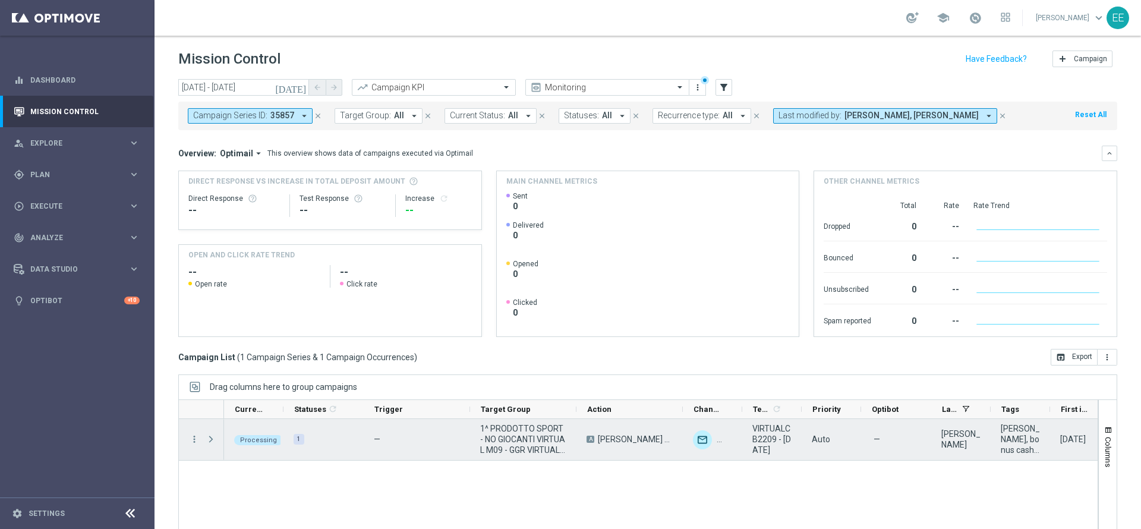
click at [211, 438] on span "Press SPACE to select this row." at bounding box center [211, 439] width 11 height 10
click at [0, 0] on span "Press SPACE to select this row." at bounding box center [0, 0] width 0 height 0
click at [211, 438] on span "Press SPACE to select this row." at bounding box center [211, 439] width 11 height 10
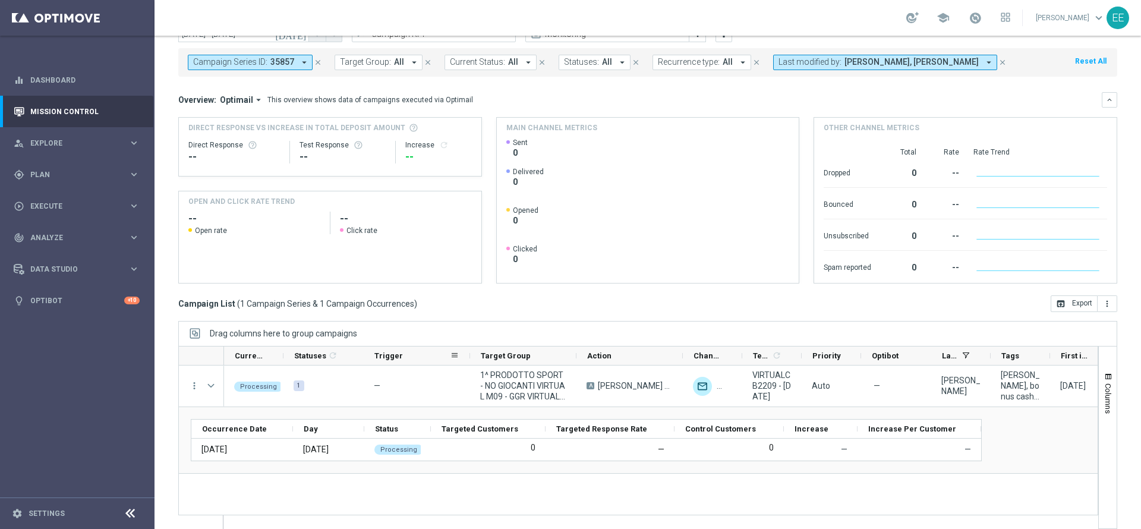
scroll to position [65, 0]
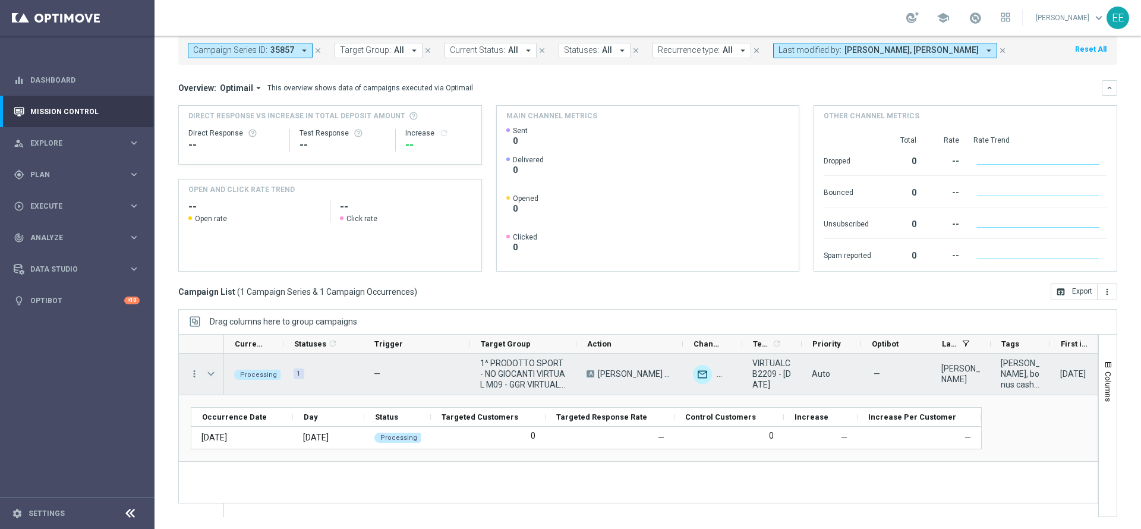
click at [211, 370] on span "Press SPACE to select this row." at bounding box center [211, 374] width 11 height 10
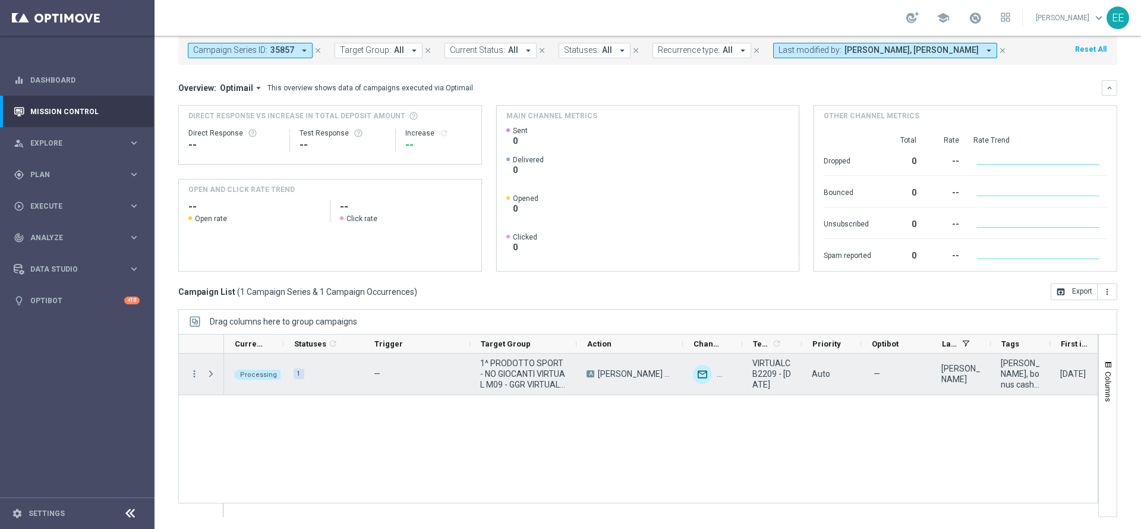
click at [211, 370] on span "Press SPACE to select this row." at bounding box center [211, 374] width 11 height 10
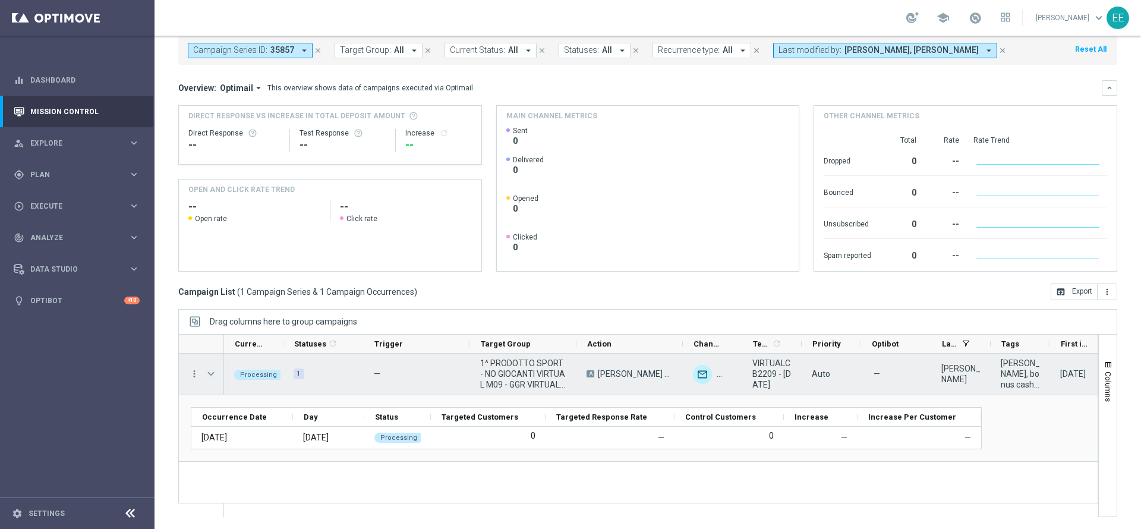
click at [211, 370] on span "Press SPACE to select this row." at bounding box center [211, 374] width 11 height 10
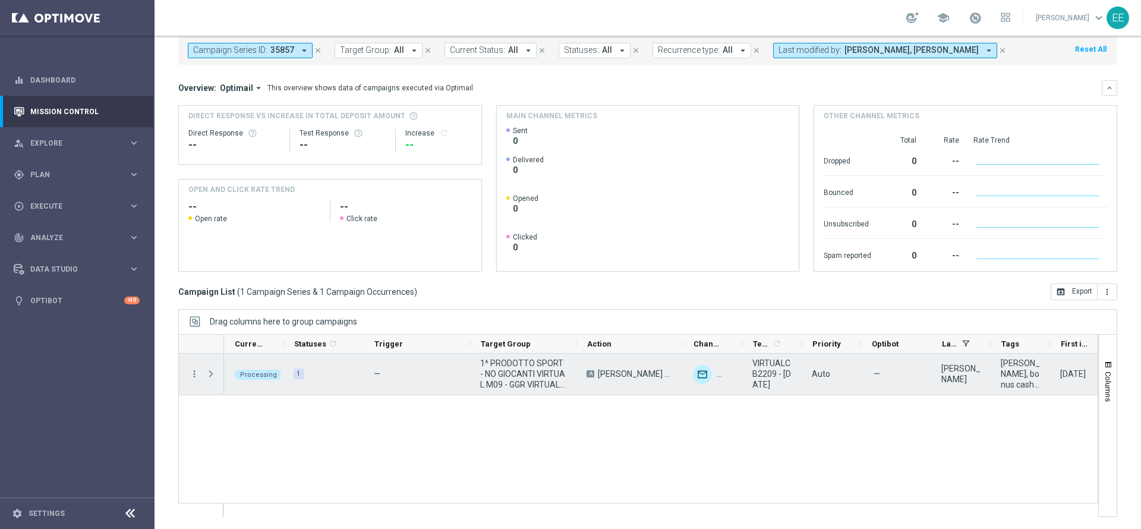
click at [211, 370] on span "Press SPACE to select this row." at bounding box center [211, 374] width 11 height 10
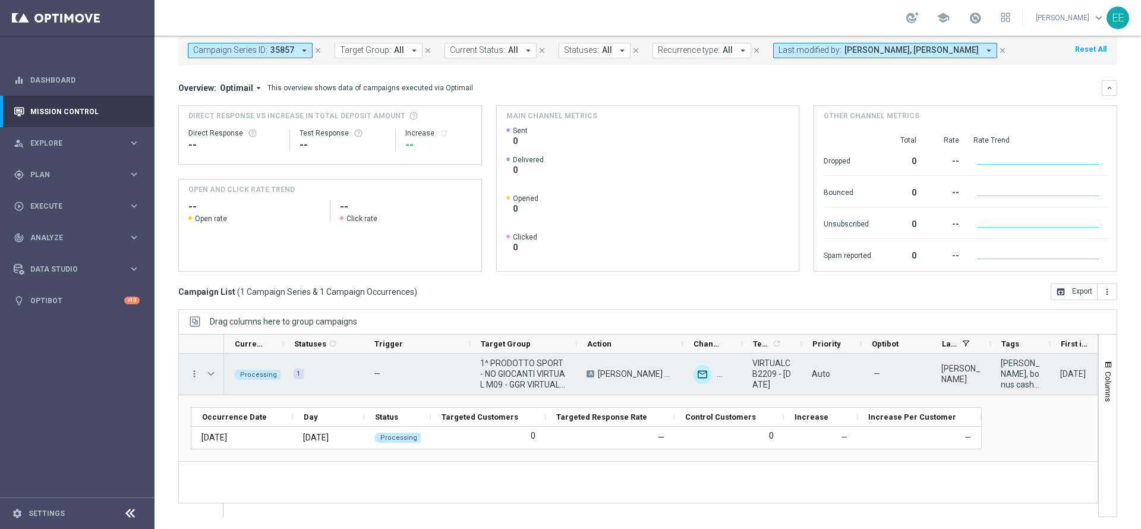
click at [211, 370] on span "Press SPACE to select this row." at bounding box center [211, 374] width 11 height 10
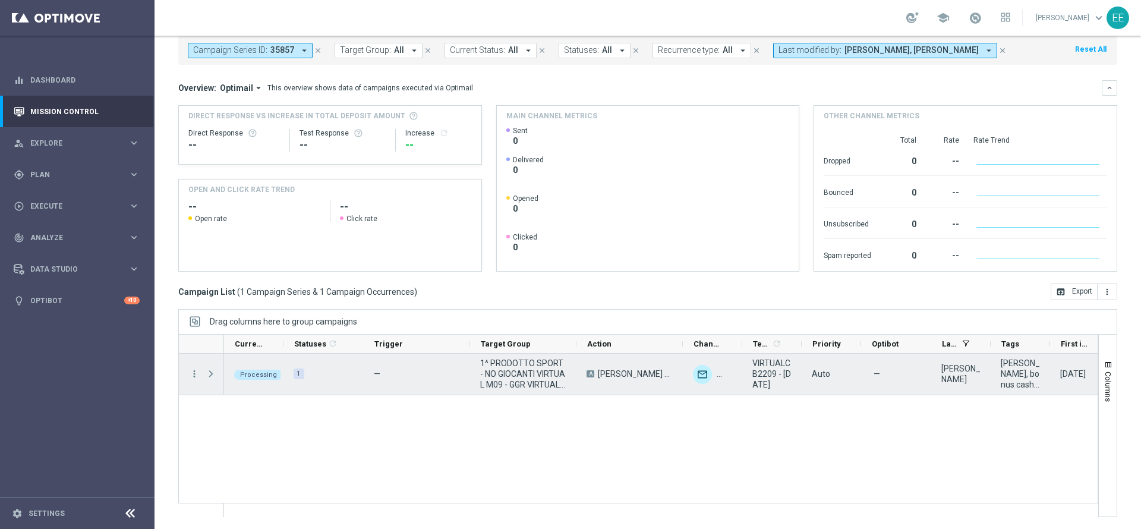
click at [211, 370] on span "Press SPACE to select this row." at bounding box center [211, 374] width 11 height 10
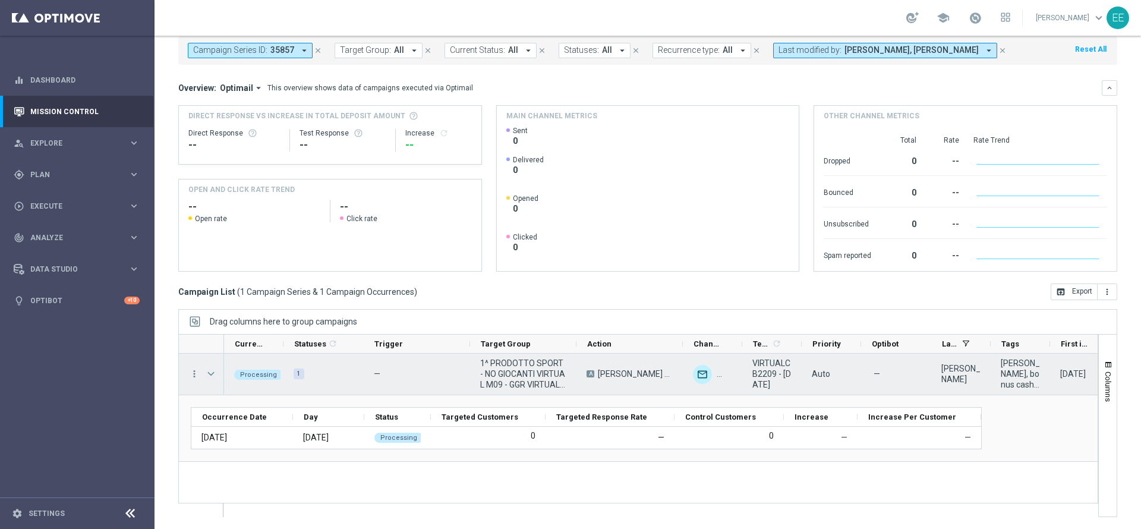
click at [209, 373] on span "Press SPACE to select this row." at bounding box center [211, 374] width 11 height 10
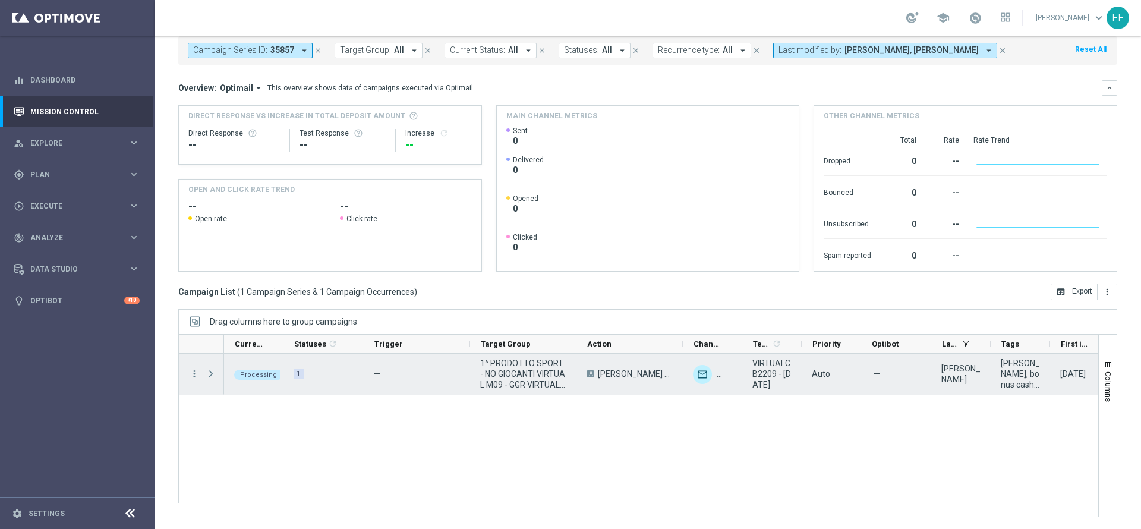
click at [209, 373] on span "Press SPACE to select this row." at bounding box center [211, 374] width 11 height 10
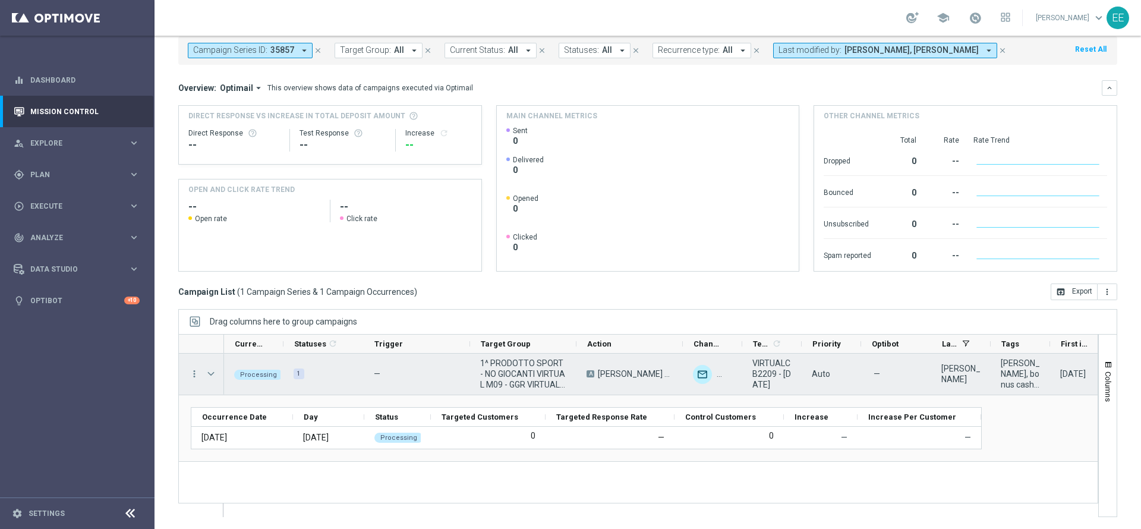
click at [209, 373] on span "Press SPACE to select this row." at bounding box center [211, 374] width 11 height 10
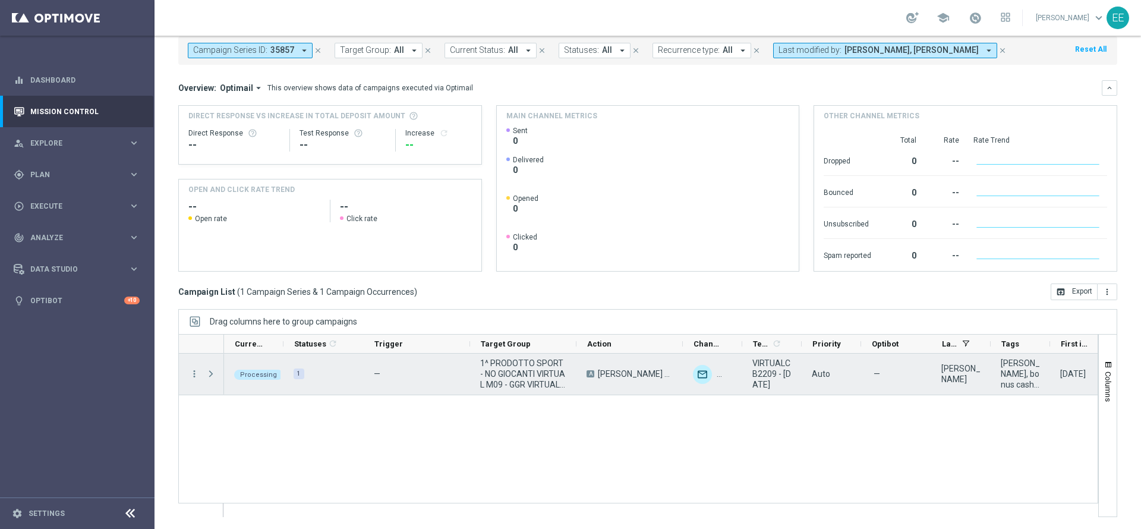
click at [209, 373] on span "Press SPACE to select this row." at bounding box center [211, 374] width 11 height 10
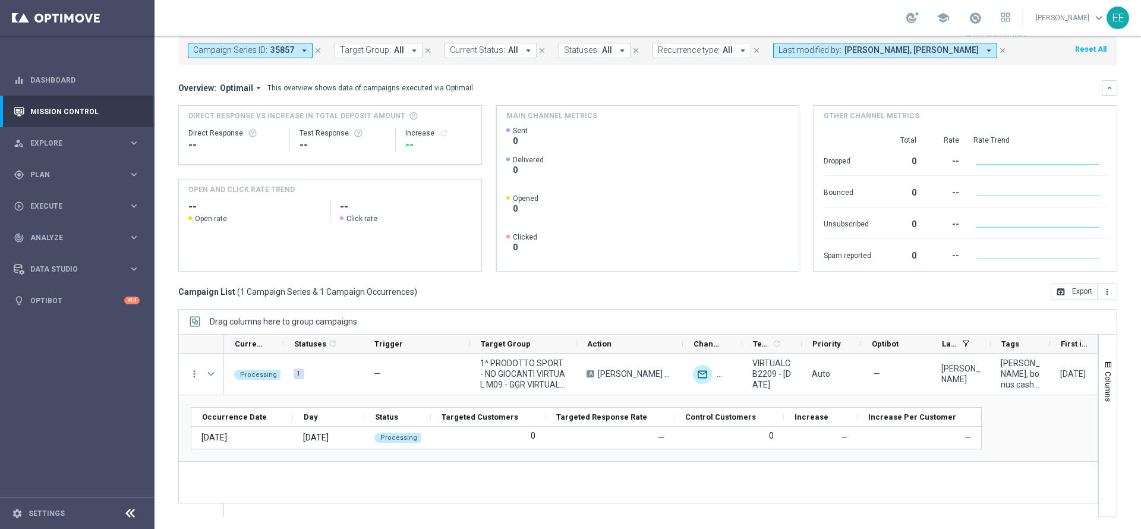
scroll to position [0, 0]
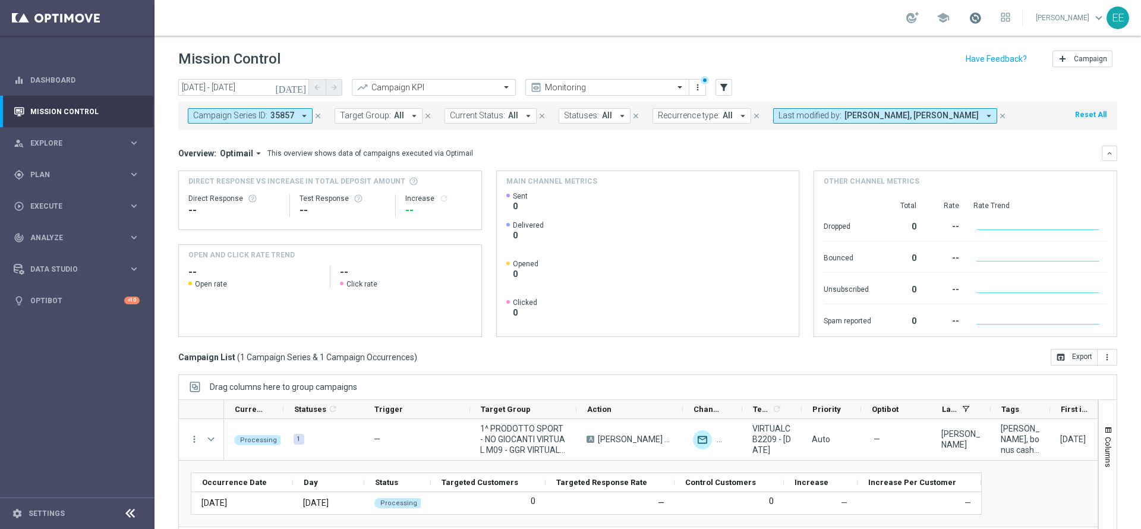
click at [977, 16] on span at bounding box center [974, 17] width 13 height 13
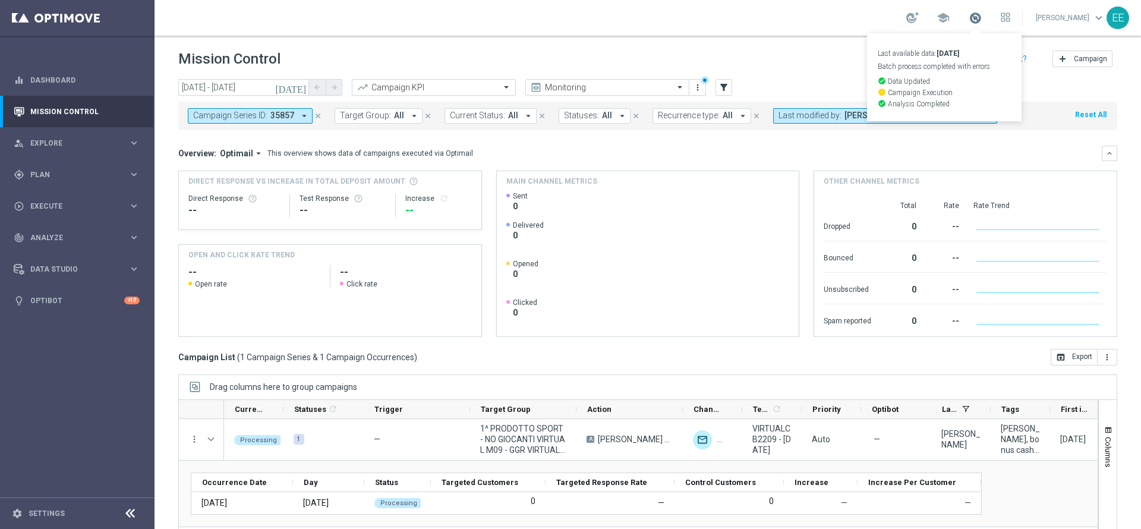
click at [977, 16] on span at bounding box center [974, 17] width 13 height 13
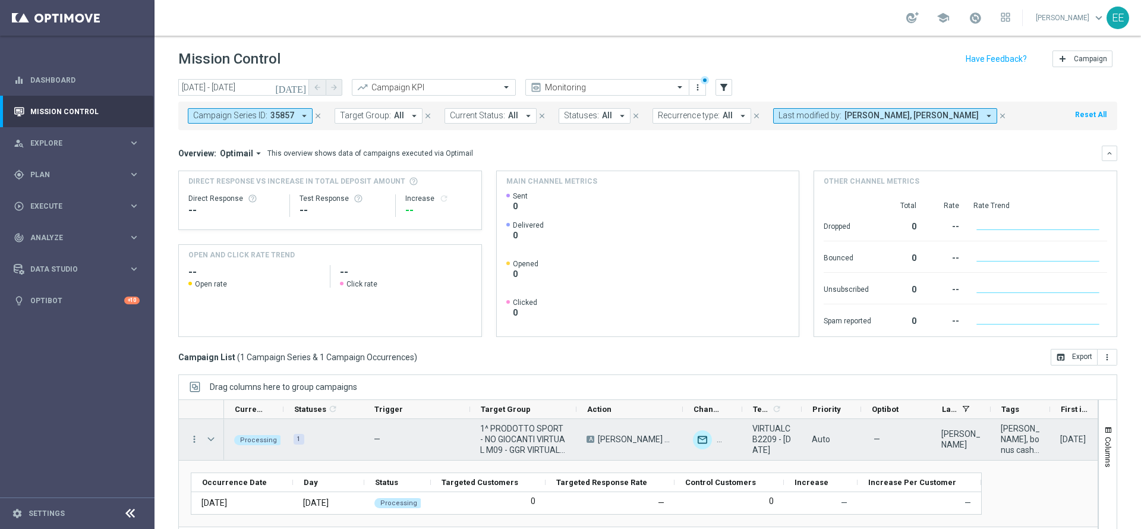
click at [216, 438] on span "Press SPACE to select this row." at bounding box center [211, 439] width 11 height 10
click at [0, 0] on span "Press SPACE to select this row." at bounding box center [0, 0] width 0 height 0
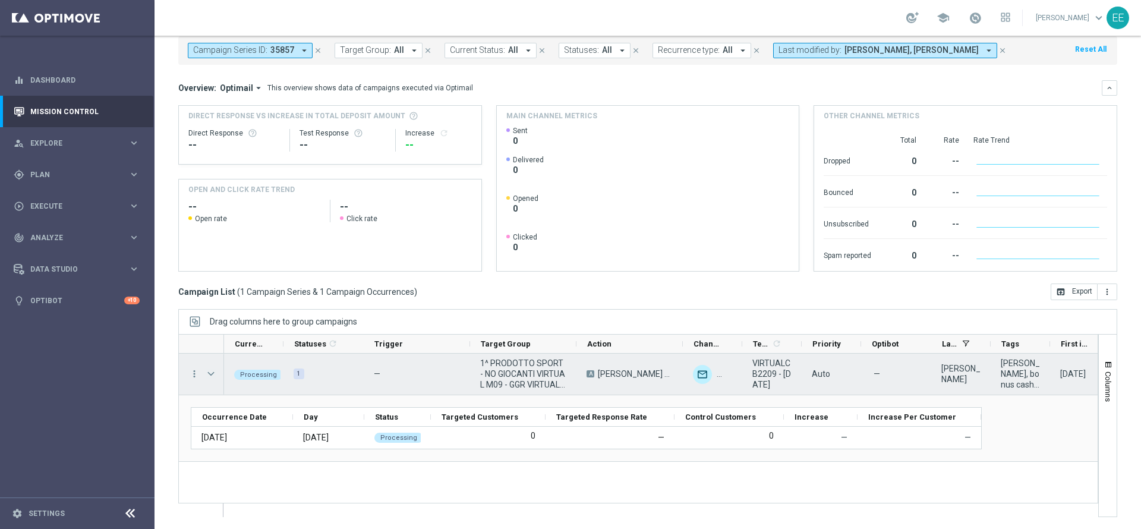
click at [210, 375] on span "Press SPACE to select this row." at bounding box center [211, 374] width 11 height 10
click at [0, 0] on span "Press SPACE to select this row." at bounding box center [0, 0] width 0 height 0
click at [210, 375] on span "Press SPACE to select this row." at bounding box center [211, 374] width 11 height 10
click at [0, 0] on span "Press SPACE to select this row." at bounding box center [0, 0] width 0 height 0
click at [209, 371] on span "Press SPACE to select this row." at bounding box center [211, 374] width 11 height 10
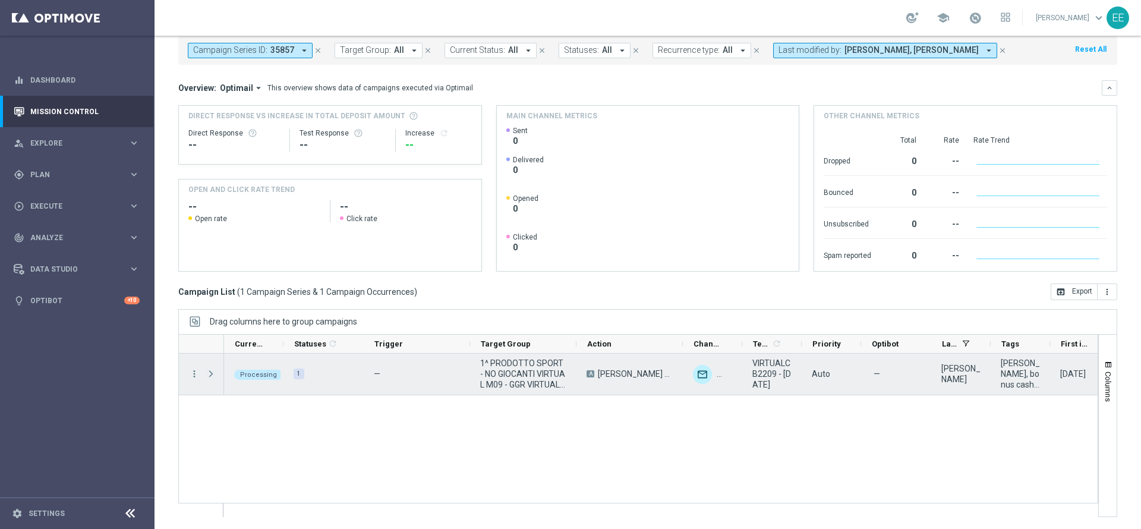
click at [209, 371] on span "Press SPACE to select this row." at bounding box center [211, 374] width 11 height 10
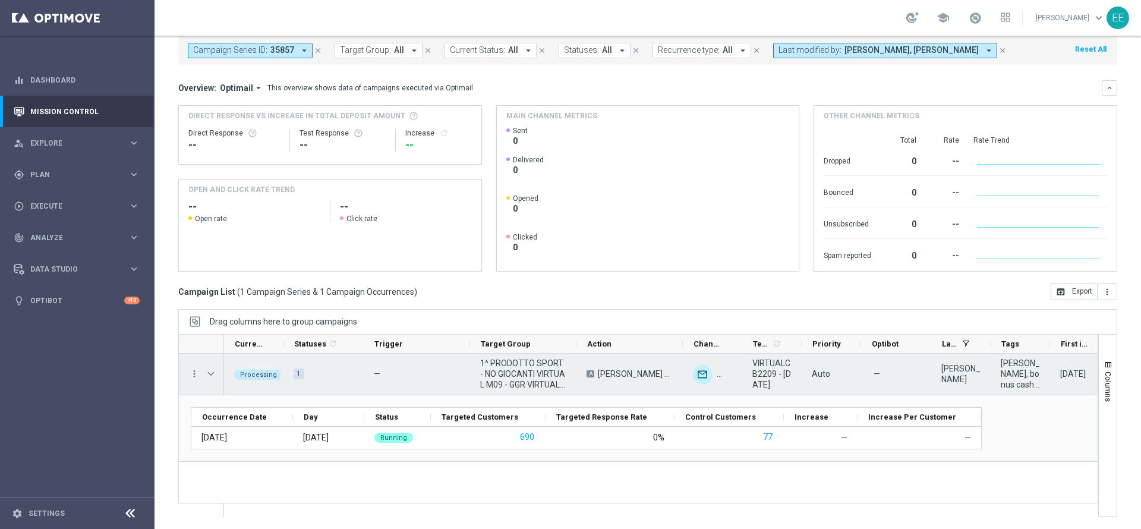
click at [485, 383] on span "1^ PRODOTTO SPORT - NO GIOCANTI VIRTUAL M09 - GGR VIRTUAL YTD > 10 euro 22.09" at bounding box center [523, 374] width 86 height 32
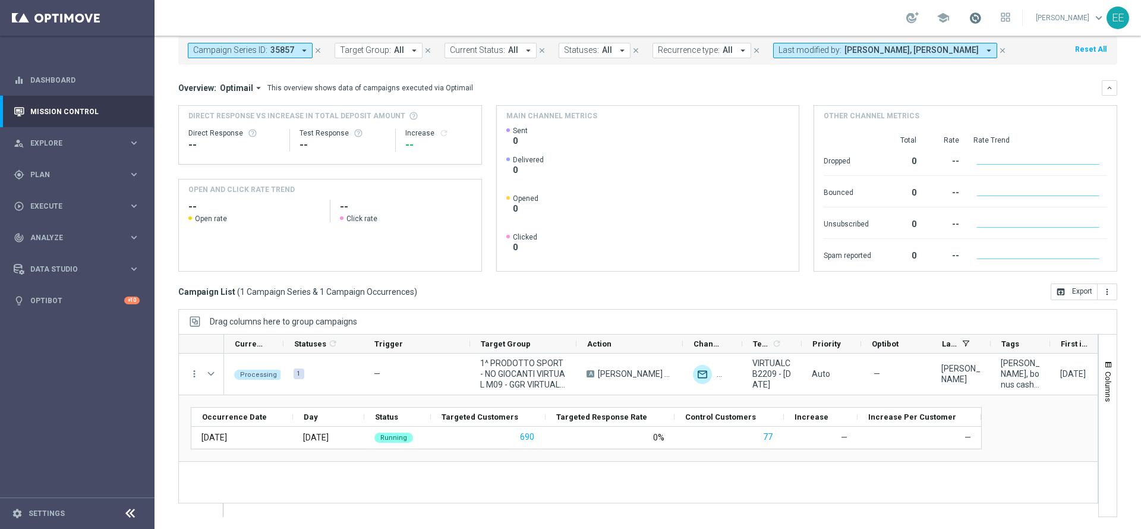
click at [981, 17] on span at bounding box center [974, 17] width 13 height 13
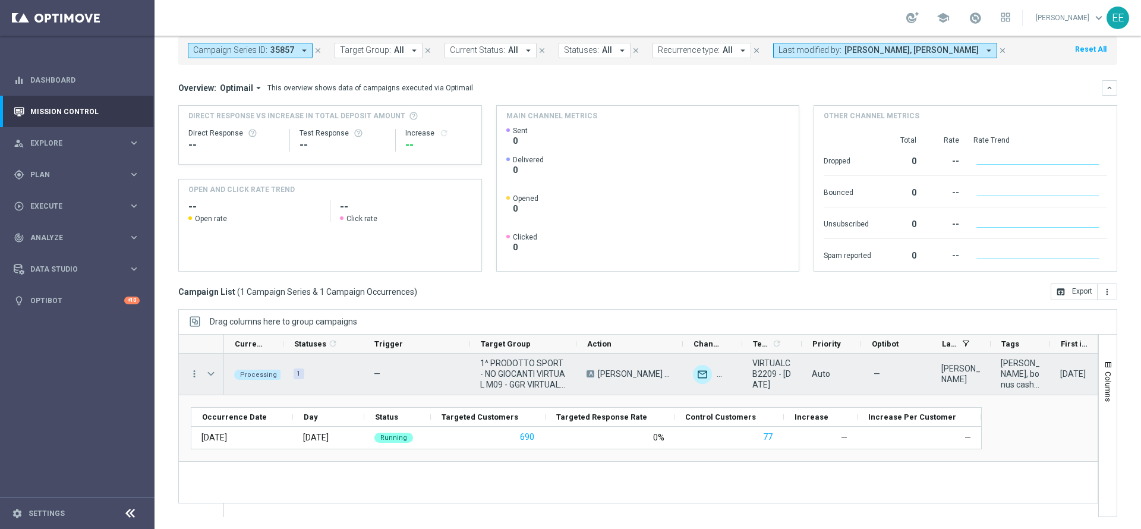
click at [529, 384] on span "1^ PRODOTTO SPORT - NO GIOCANTI VIRTUAL M09 - GGR VIRTUAL YTD > 10 euro 22.09" at bounding box center [523, 374] width 86 height 32
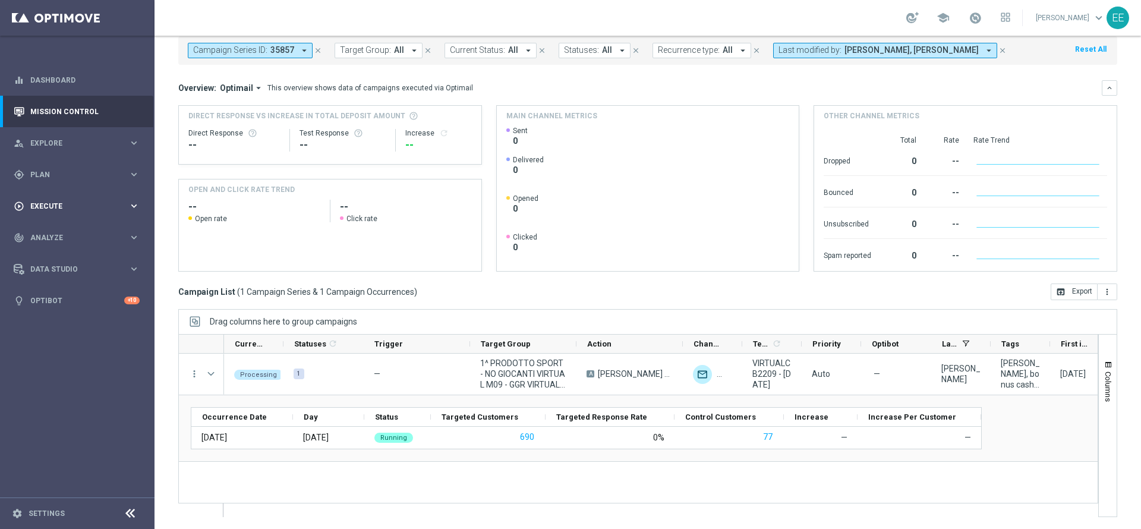
click at [62, 206] on span "Execute" at bounding box center [79, 206] width 98 height 7
click at [69, 231] on link "Campaign Builder" at bounding box center [77, 231] width 93 height 10
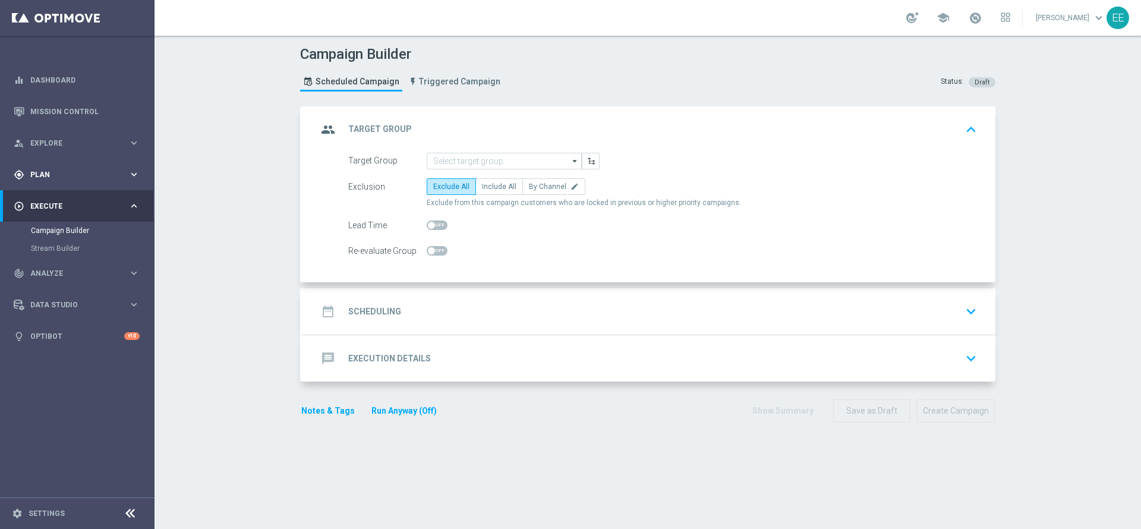
click at [53, 173] on span "Plan" at bounding box center [79, 174] width 98 height 7
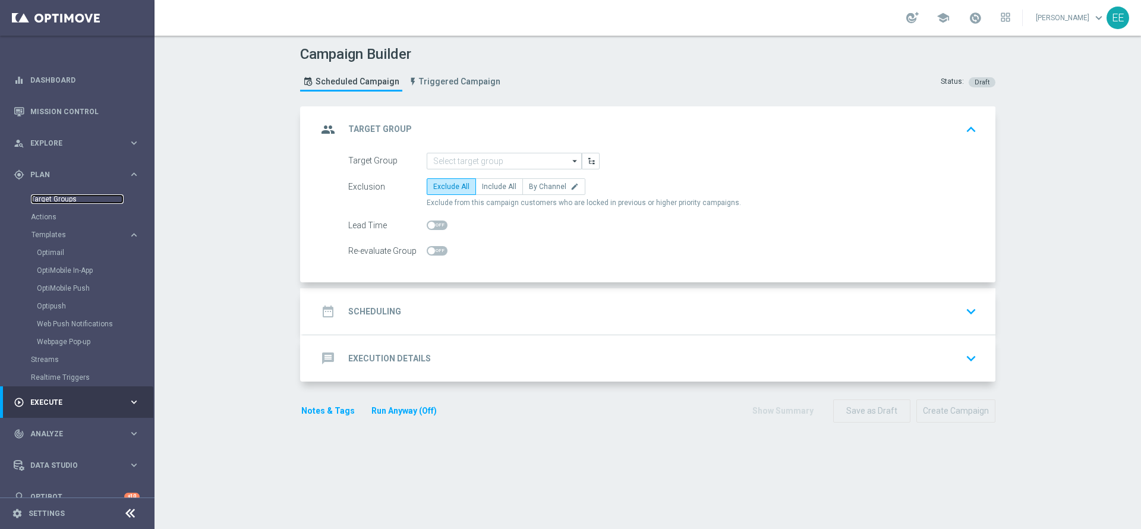
click at [67, 202] on link "Target Groups" at bounding box center [77, 199] width 93 height 10
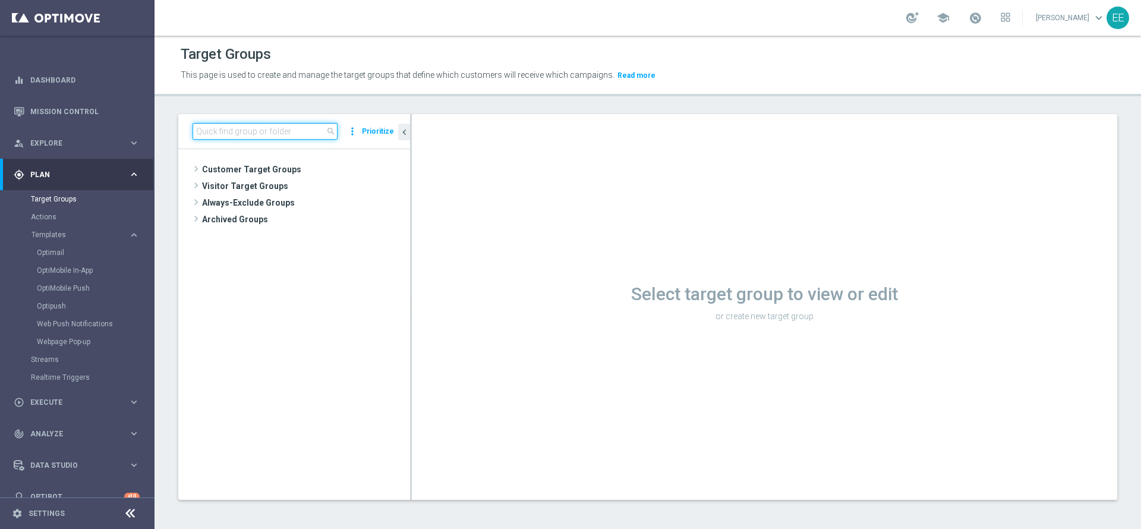
click at [267, 124] on input at bounding box center [264, 131] width 145 height 17
paste input "1^ PRODOTTO SPORT - NO GIOCANTI VIRTUAL M09 - GGR VIRTUAL YTD > 10 euro 22.09"
type input "1^ PRODOTTO SPORT - NO GIOCANTI VIRTUAL M09 - GGR VIRTUAL YTD > 10 euro 22.09"
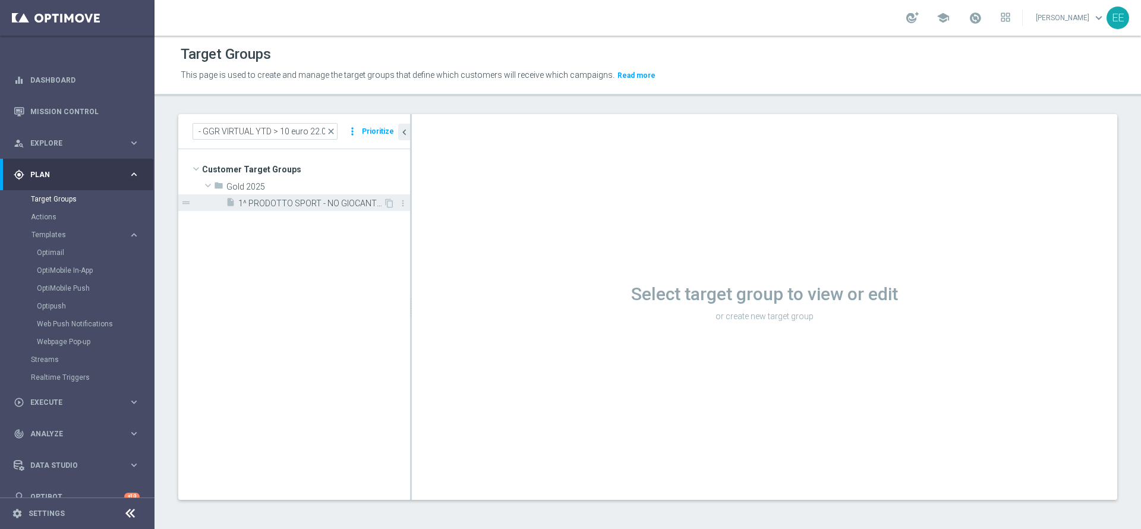
click at [305, 209] on div "insert_drive_file 1^ PRODOTTO SPORT - NO GIOCANTI VIRTUAL M09 - GGR VIRTUAL YTD…" at bounding box center [304, 202] width 157 height 17
click at [353, 197] on div "insert_drive_file 1^ PRODOTTO SPORT - NO GIOCANTI VIRTUAL M09 - GGR VIRTUAL YTD…" at bounding box center [304, 202] width 157 height 17
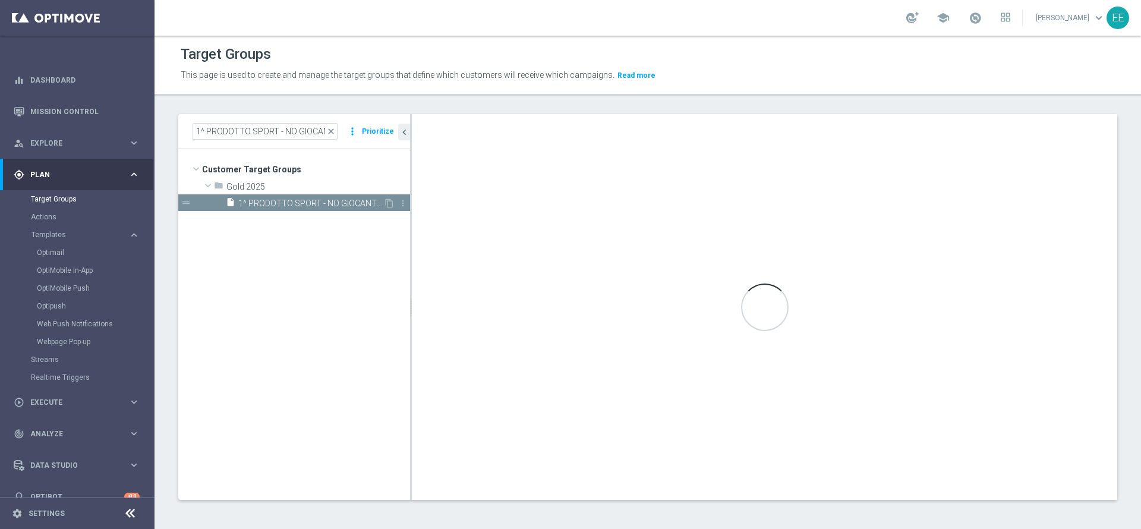
click at [354, 197] on div "insert_drive_file 1^ PRODOTTO SPORT - NO GIOCANTI VIRTUAL M09 - GGR VIRTUAL YTD…" at bounding box center [304, 202] width 157 height 17
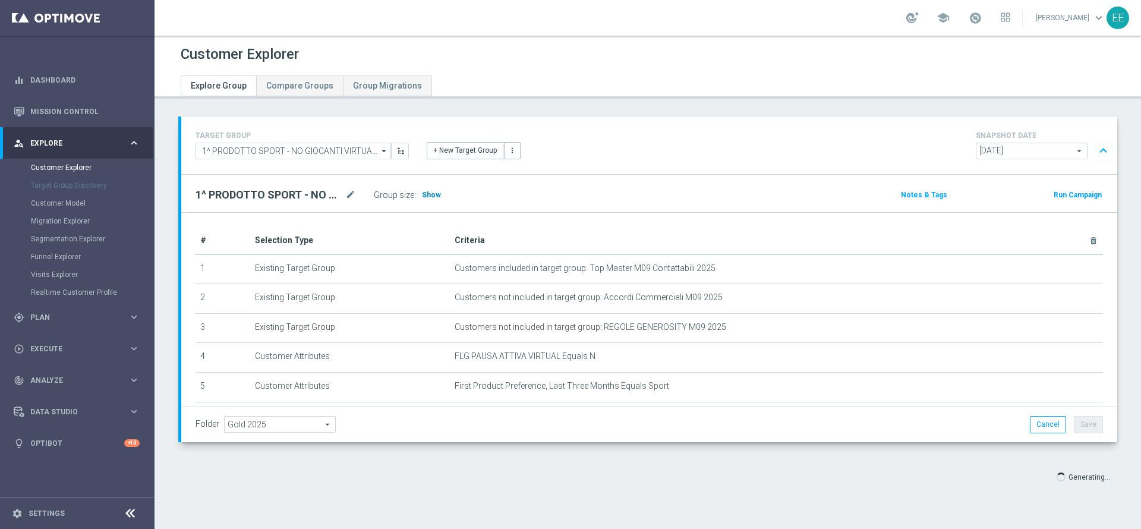
click at [433, 197] on span "Show" at bounding box center [431, 195] width 19 height 8
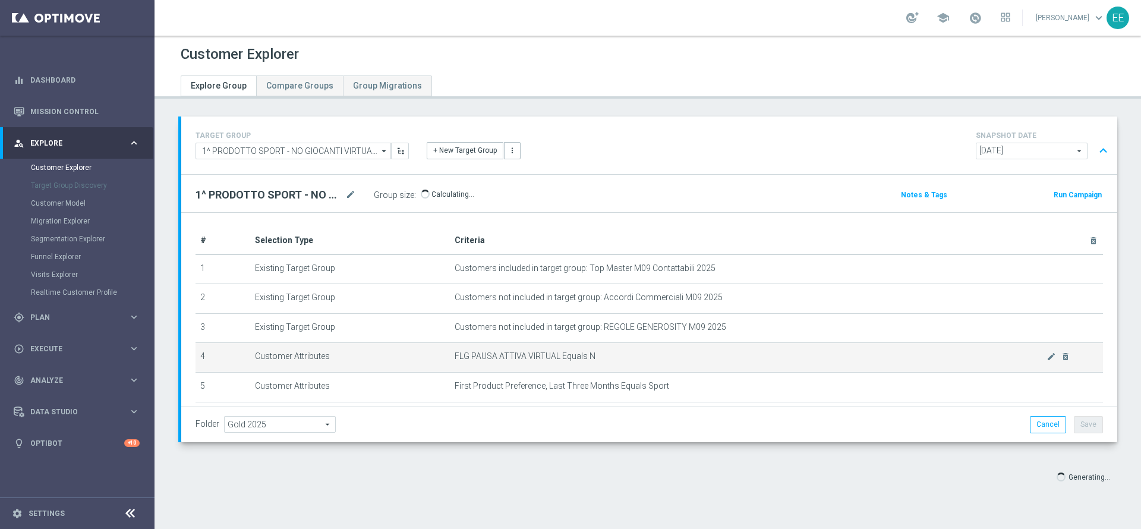
scroll to position [185, 0]
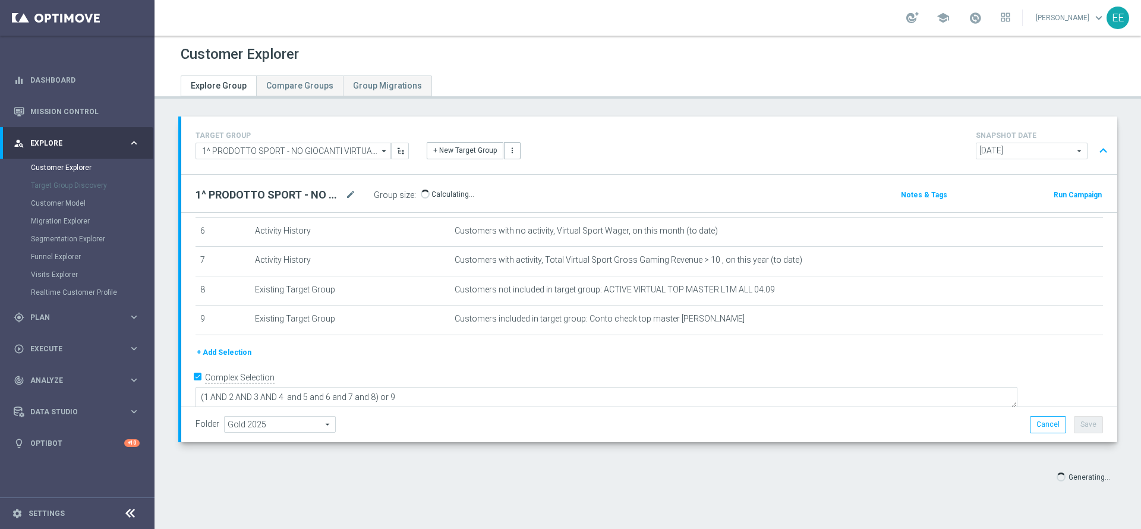
click at [1112, 320] on div "TARGET GROUP 1^ PRODOTTO SPORT - NO GIOCANTI VIRTUAL M09 - GGR VIRTUAL YTD > 10…" at bounding box center [647, 310] width 986 height 389
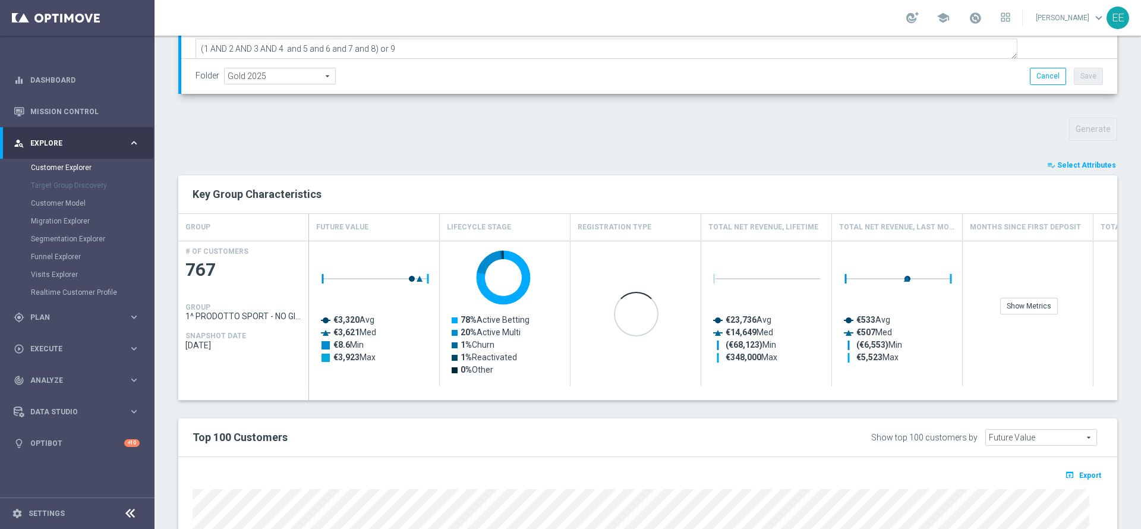
scroll to position [409, 0]
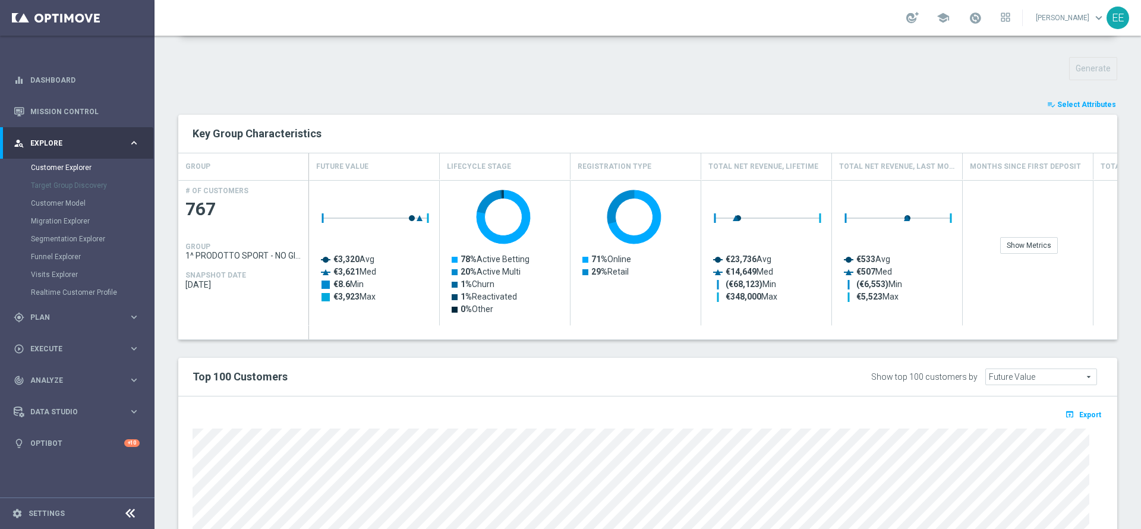
click at [1064, 108] on span "Select Attributes" at bounding box center [1086, 104] width 59 height 8
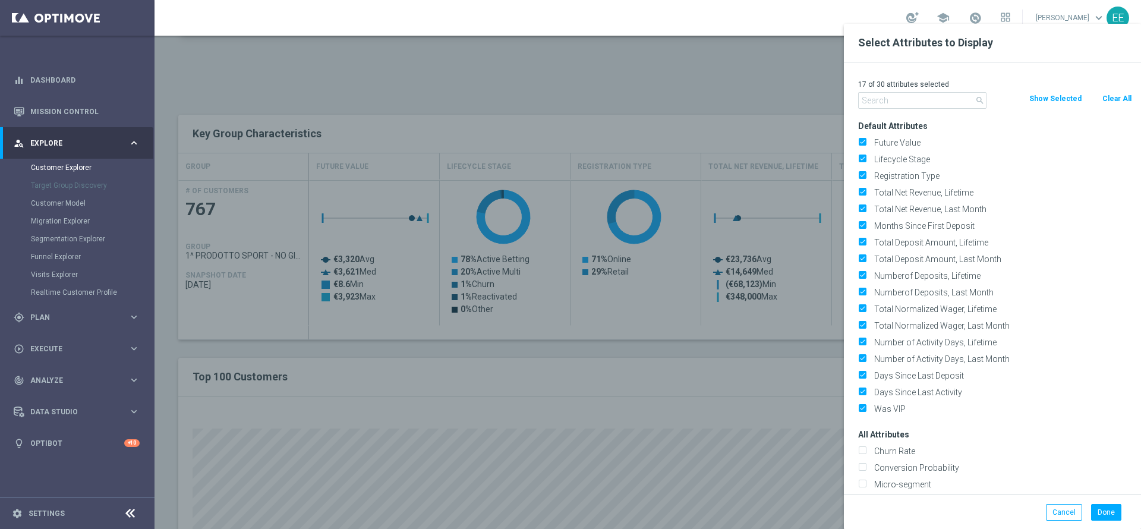
click at [1122, 103] on button "Clear All" at bounding box center [1116, 98] width 31 height 13
checkbox input "false"
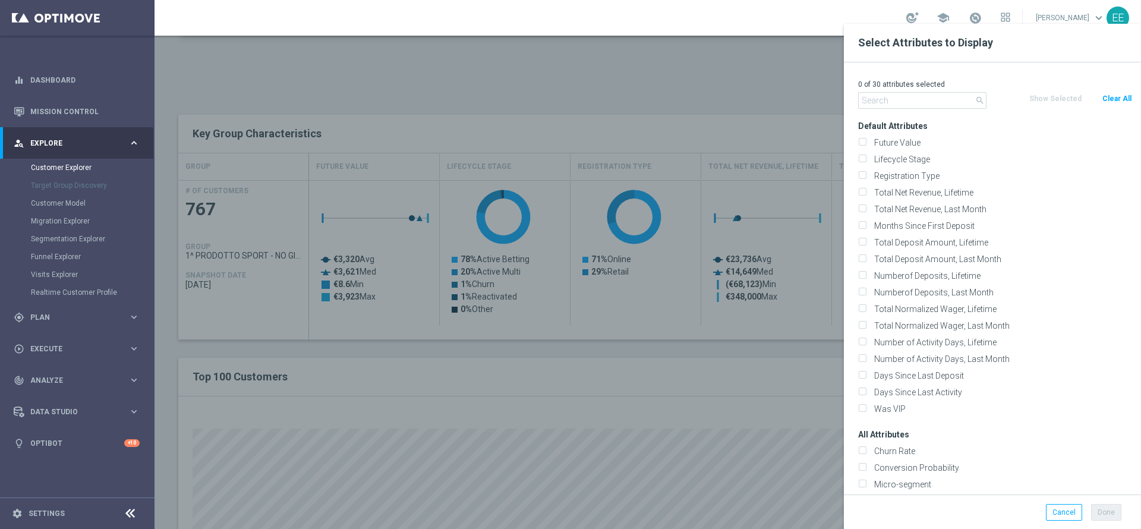
checkbox input "false"
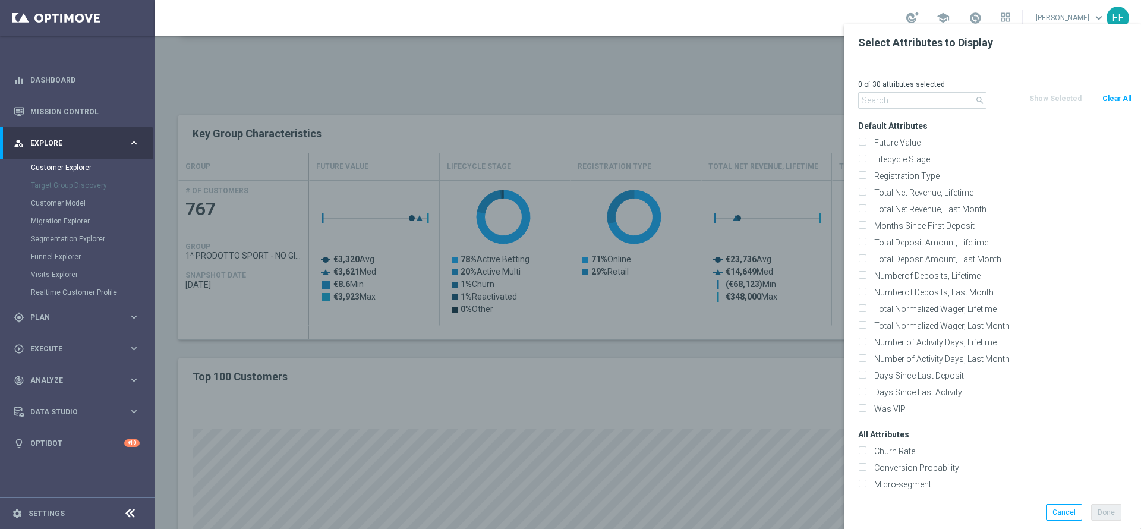
checkbox input "false"
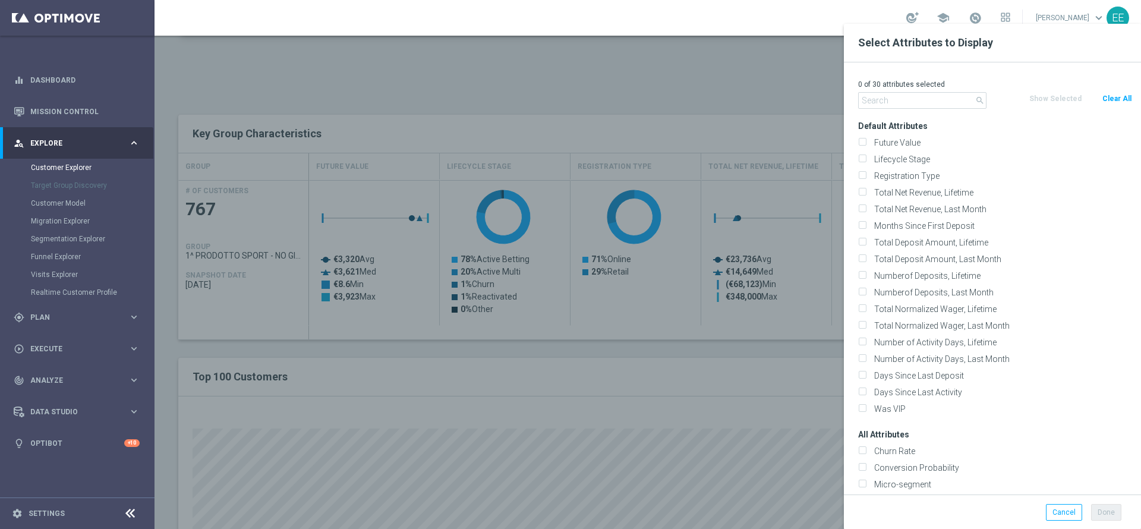
checkbox input "false"
click at [912, 97] on input "text" at bounding box center [922, 100] width 128 height 17
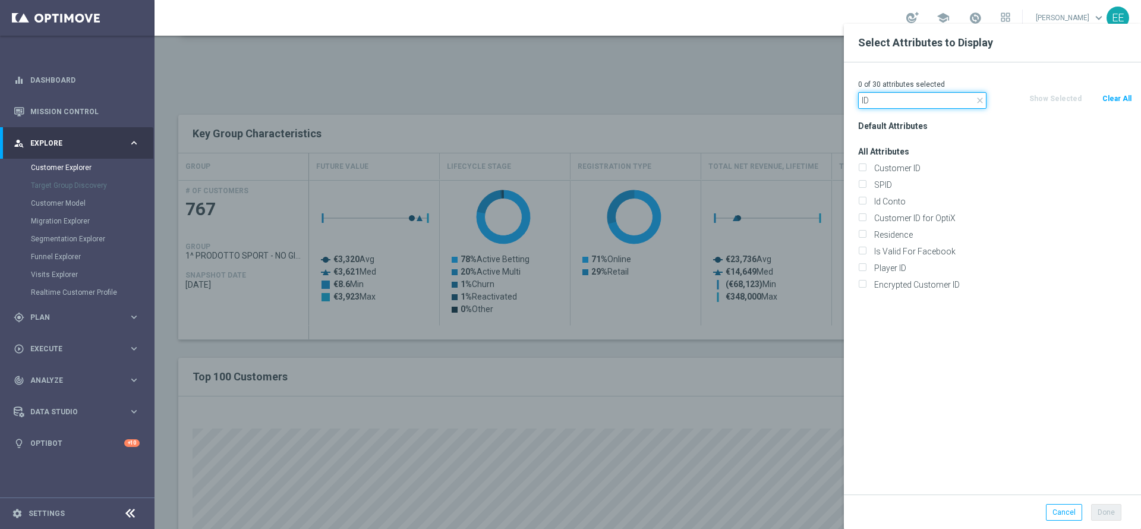
type input "ID"
click at [916, 211] on div "Customer ID for OptiX" at bounding box center [995, 218] width 292 height 17
click at [917, 204] on label "Id Conto" at bounding box center [1001, 201] width 262 height 11
click at [866, 204] on input "Id Conto" at bounding box center [862, 203] width 8 height 8
checkbox input "true"
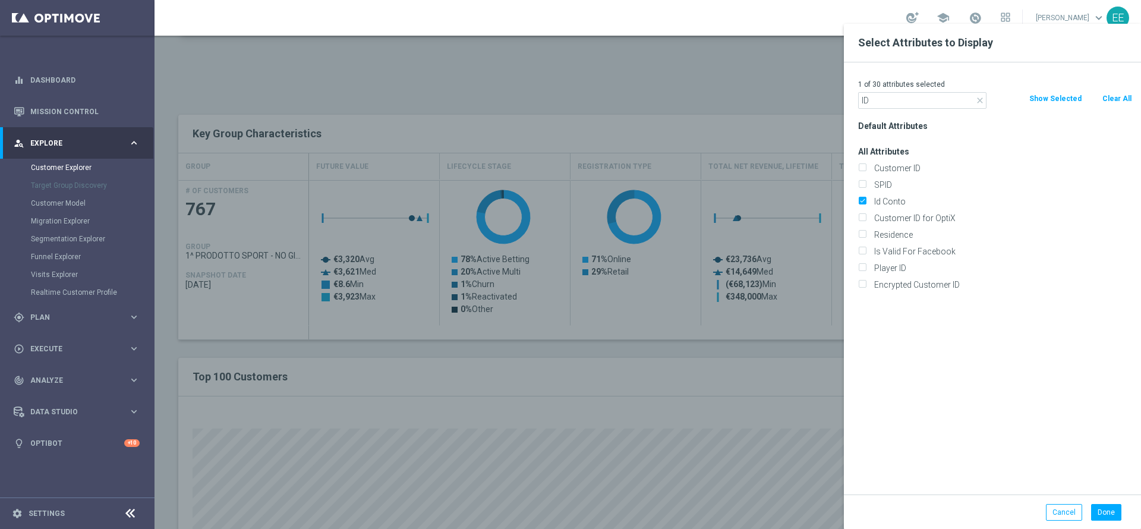
click at [1110, 503] on div "Done Cancel" at bounding box center [992, 511] width 297 height 35
click at [1109, 504] on button "Done" at bounding box center [1106, 512] width 30 height 17
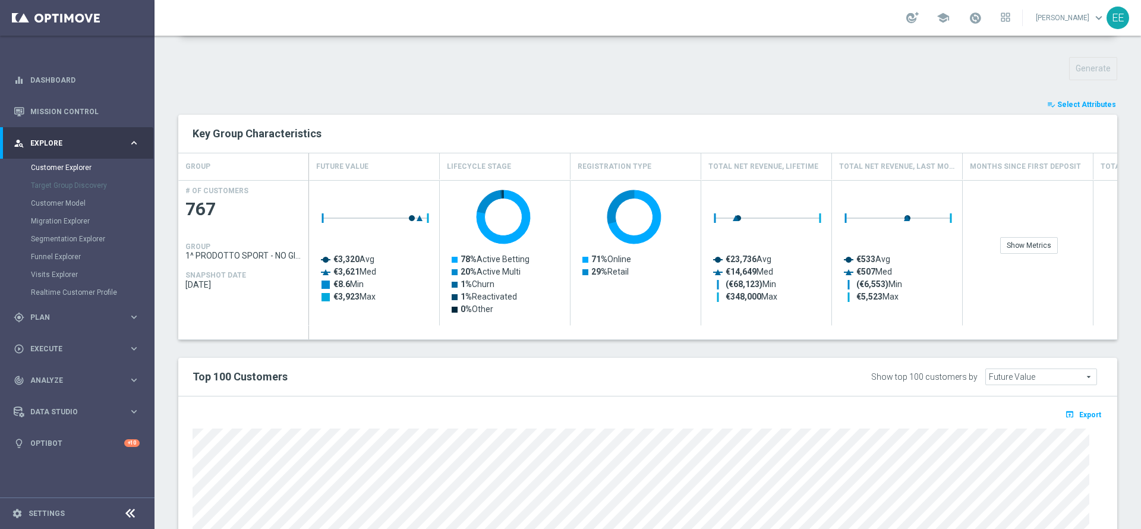
type input "Search"
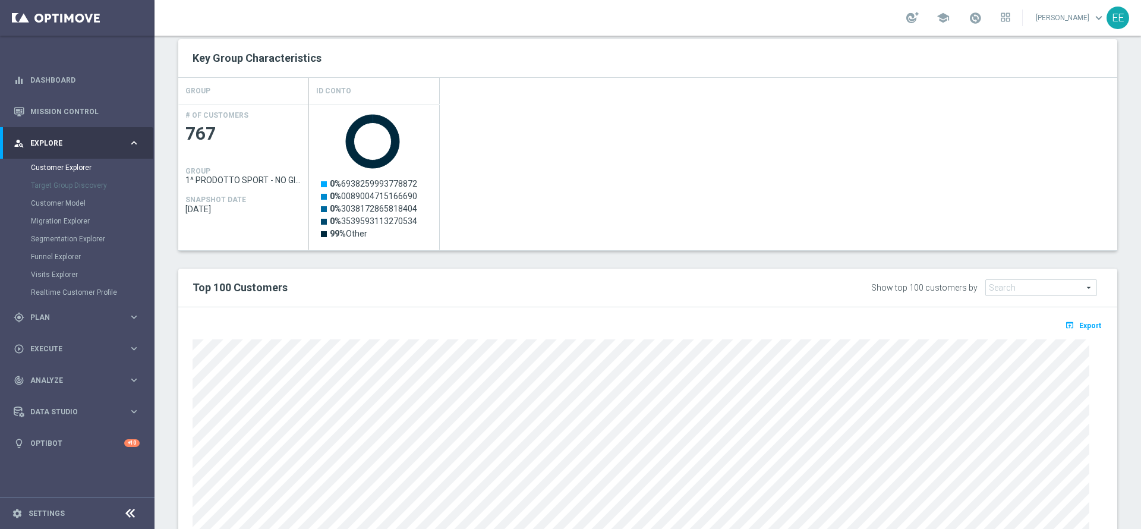
scroll to position [431, 0]
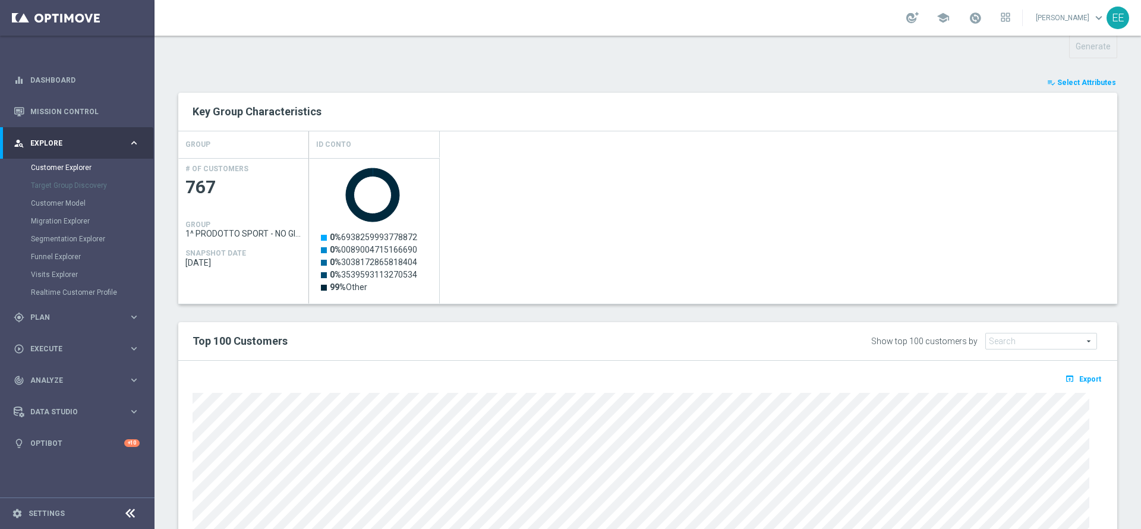
click at [1072, 87] on button "playlist_add_check Select Attributes" at bounding box center [1081, 82] width 71 height 13
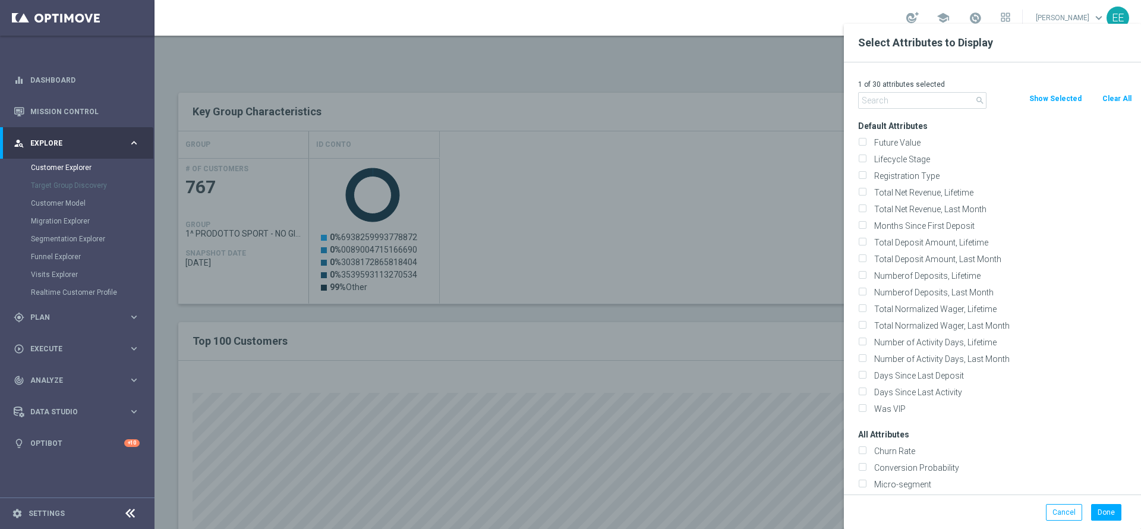
click at [1119, 94] on button "Clear All" at bounding box center [1116, 98] width 31 height 13
checkbox input "false"
click at [936, 103] on input "text" at bounding box center [922, 100] width 128 height 17
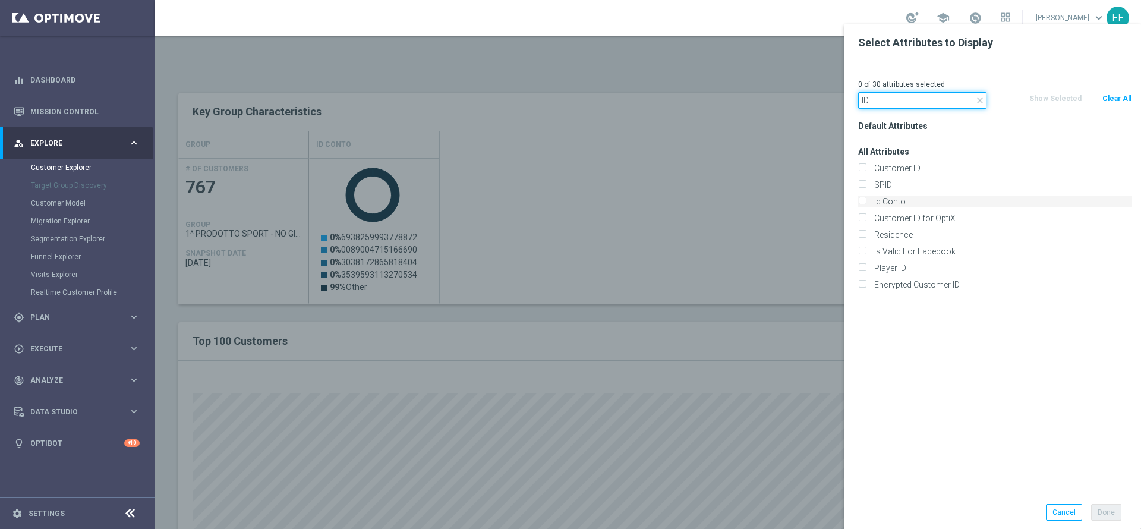
type input "ID"
click at [918, 200] on label "Id Conto" at bounding box center [1001, 201] width 262 height 11
click at [866, 200] on input "Id Conto" at bounding box center [862, 203] width 8 height 8
checkbox input "true"
click at [1109, 503] on div "Done Cancel" at bounding box center [992, 511] width 297 height 35
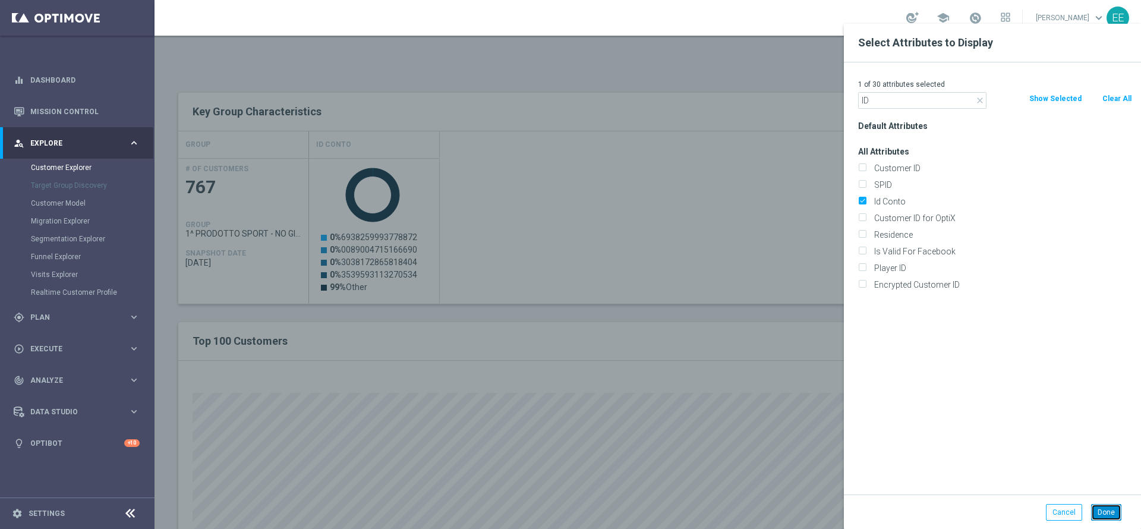
click at [1106, 507] on button "Done" at bounding box center [1106, 512] width 30 height 17
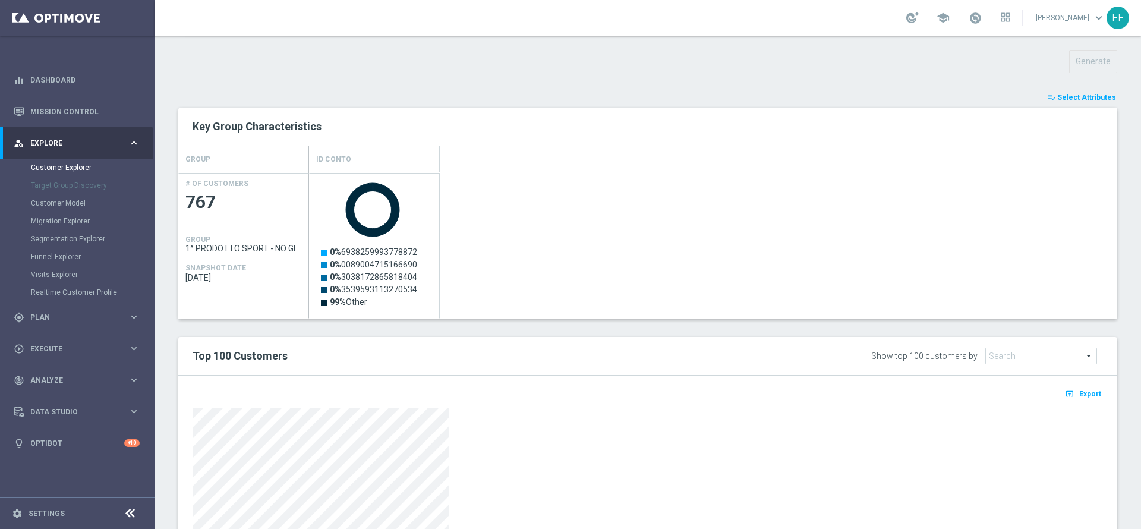
scroll to position [415, 0]
click at [1090, 394] on div "open_in_browser Export" at bounding box center [648, 398] width 928 height 15
click at [1082, 395] on span "Export" at bounding box center [1090, 395] width 22 height 8
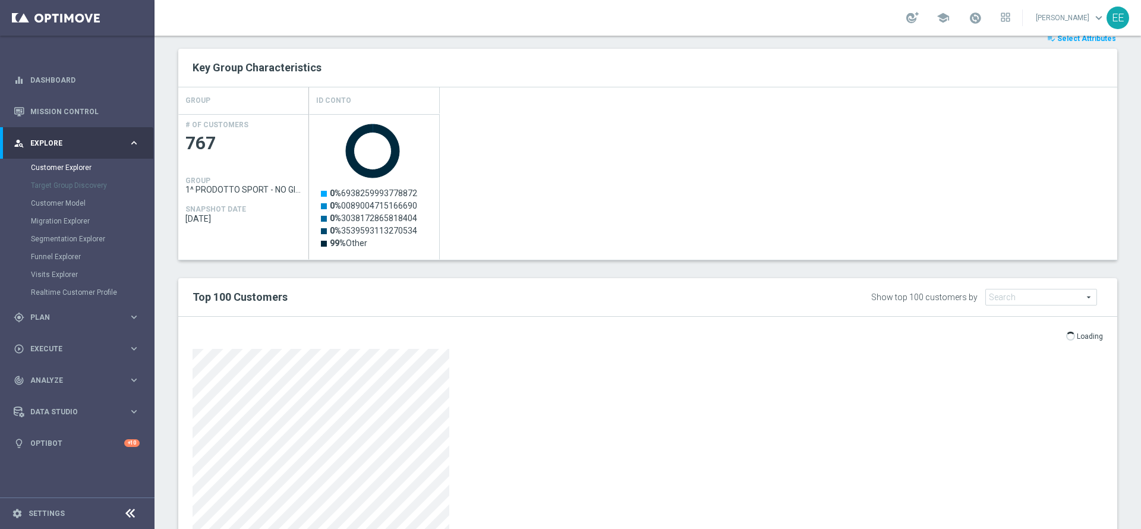
scroll to position [475, 0]
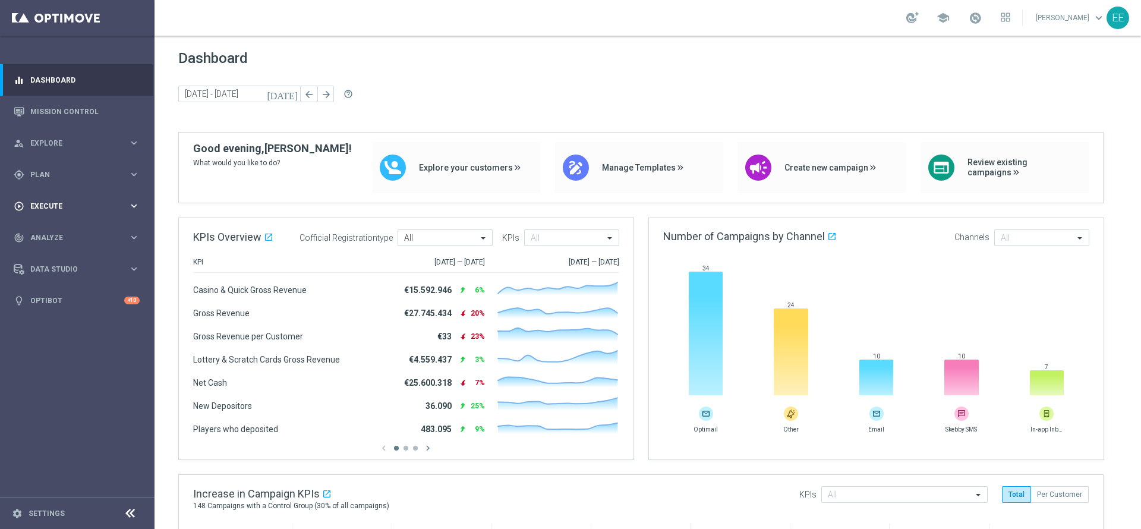
click at [48, 204] on span "Execute" at bounding box center [79, 206] width 98 height 7
click at [56, 179] on div "gps_fixed Plan keyboard_arrow_right" at bounding box center [76, 174] width 153 height 31
click at [71, 199] on link "Target Groups" at bounding box center [77, 199] width 93 height 10
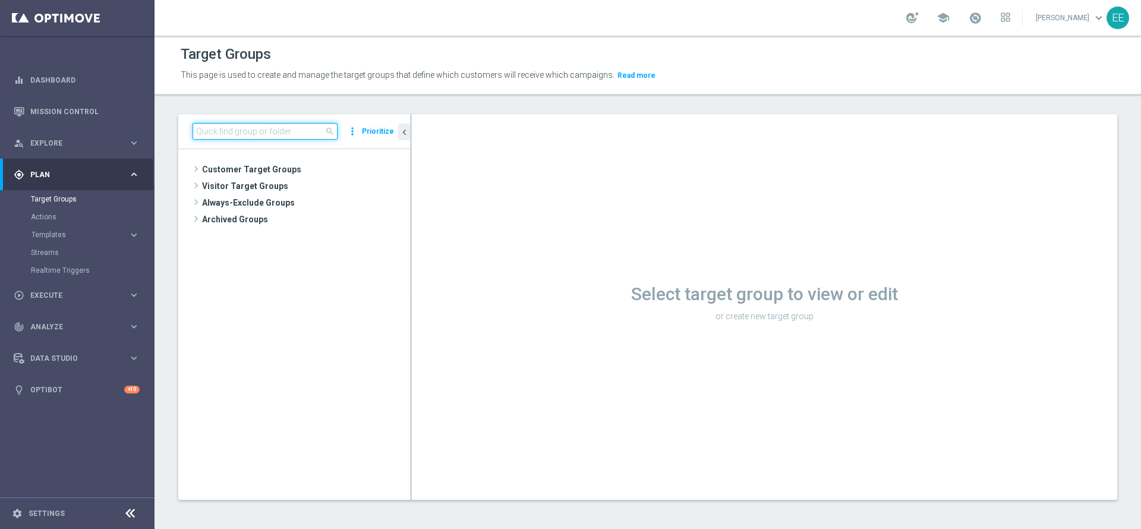
click at [241, 135] on input at bounding box center [264, 131] width 145 height 17
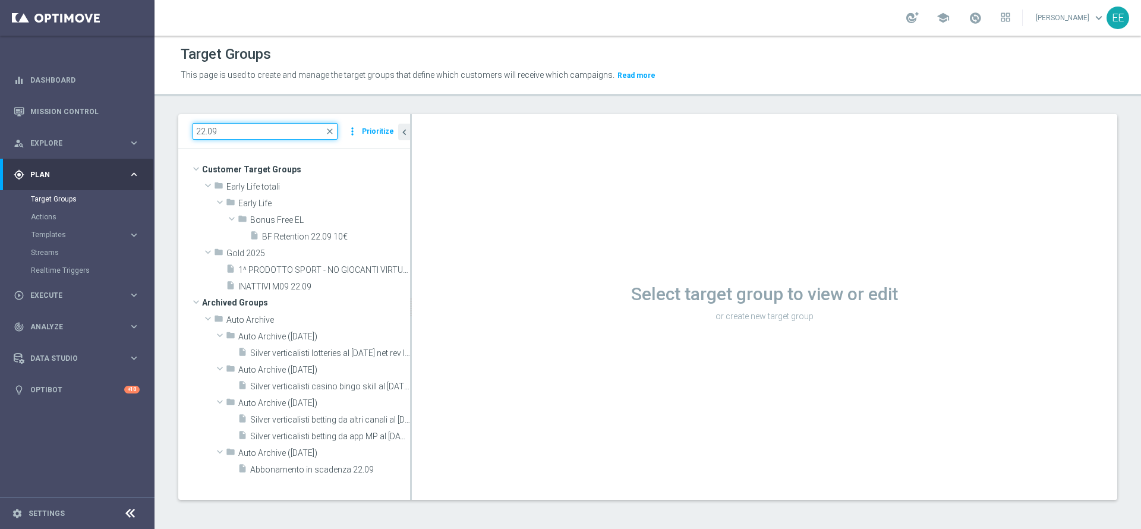
type input "22.09"
click at [55, 233] on span "Templates" at bounding box center [73, 234] width 85 height 7
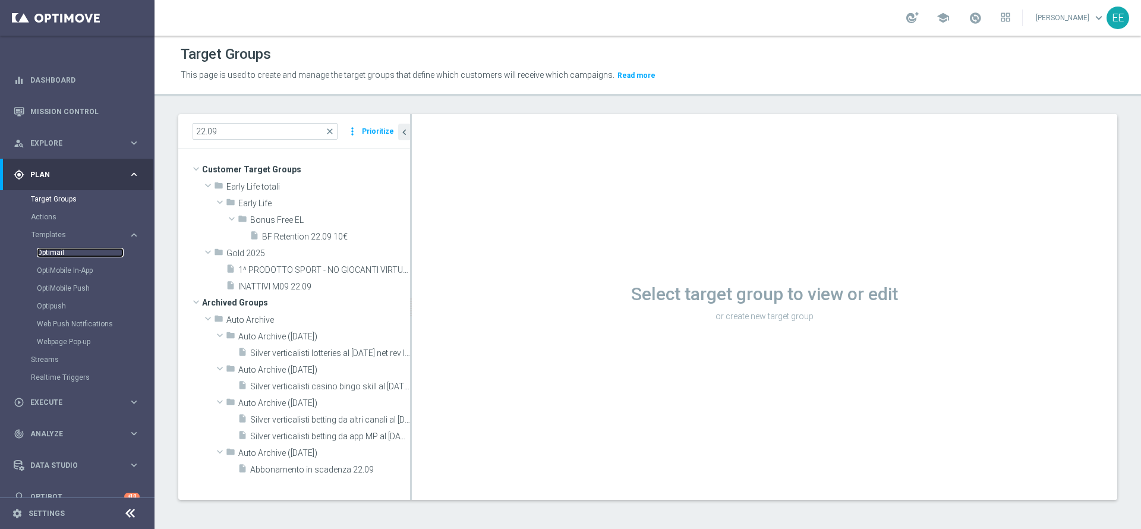
click at [55, 253] on link "Optimail" at bounding box center [80, 253] width 87 height 10
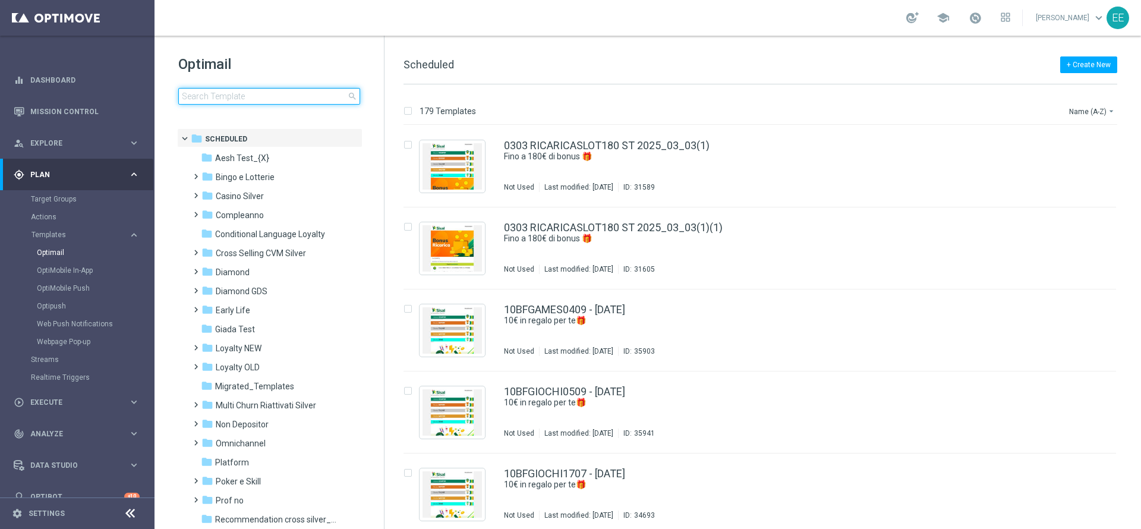
click at [217, 98] on input at bounding box center [269, 96] width 182 height 17
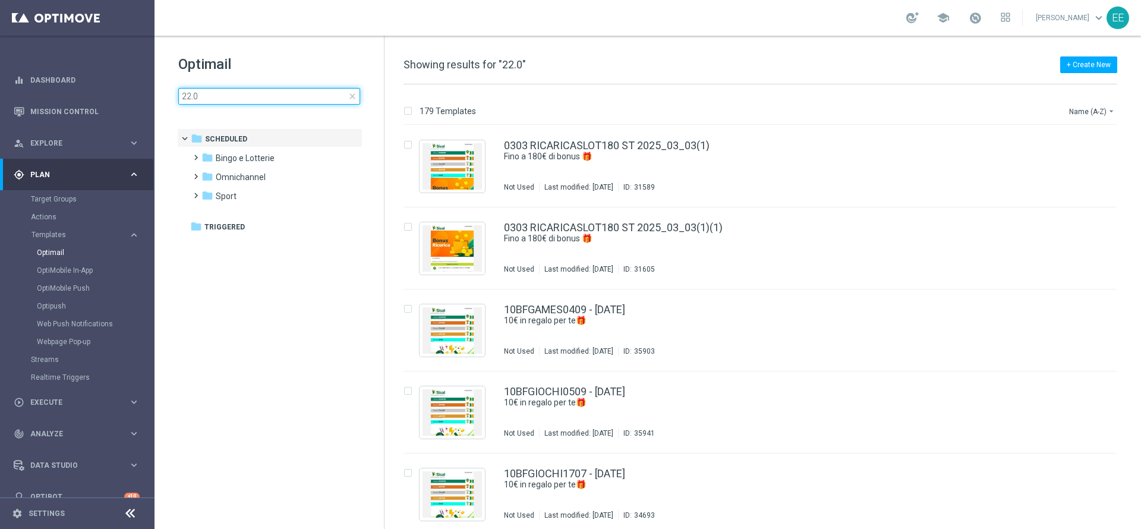
type input "22.09"
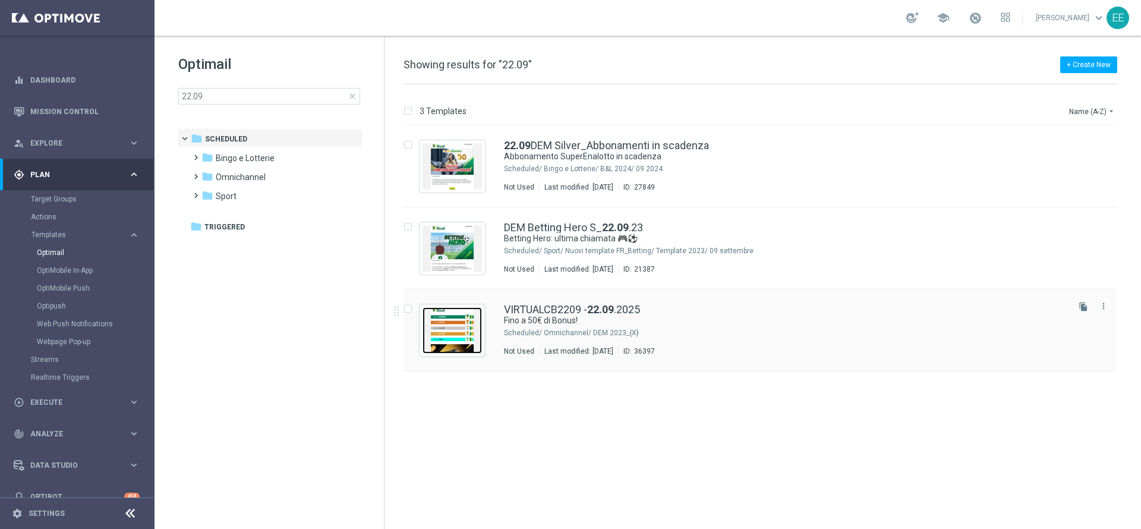
click at [445, 340] on img "Press SPACE to select this row." at bounding box center [451, 330] width 59 height 46
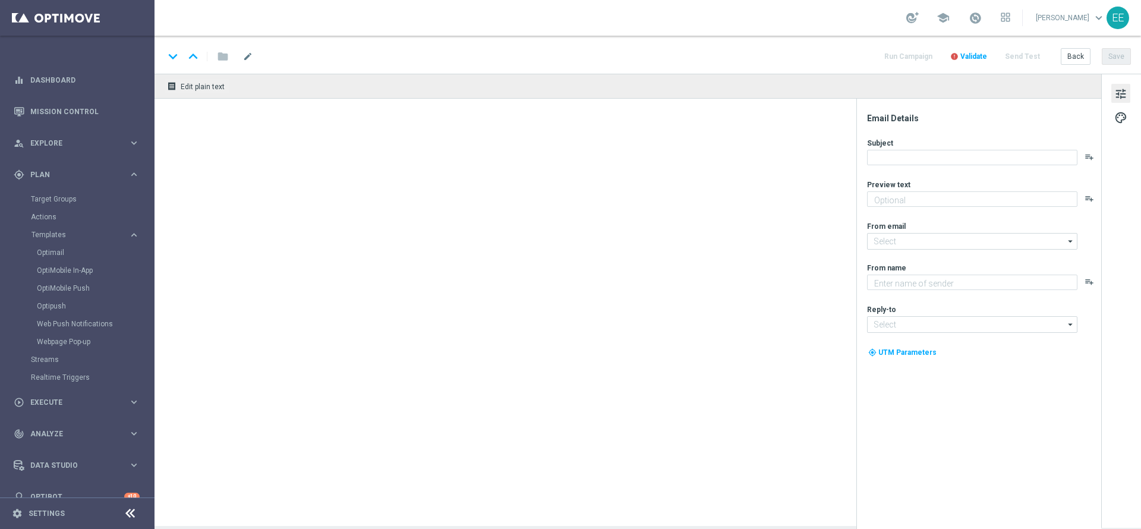
type textarea "Scopri cosa ti abbiamo riservato"
type input "[EMAIL_ADDRESS][DOMAIN_NAME]"
type textarea "Sisal"
type input "[EMAIL_ADDRESS][DOMAIN_NAME]"
